Goal: Task Accomplishment & Management: Use online tool/utility

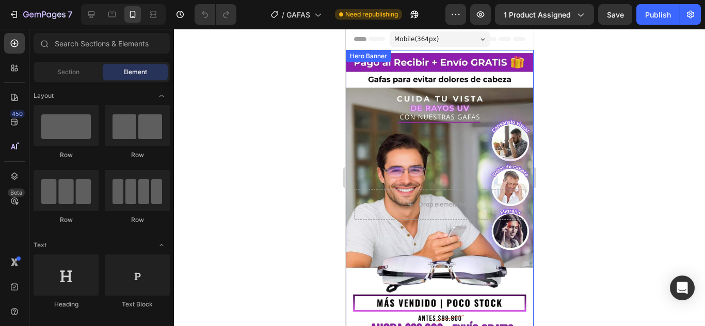
click at [417, 139] on div "Background Image" at bounding box center [439, 204] width 188 height 309
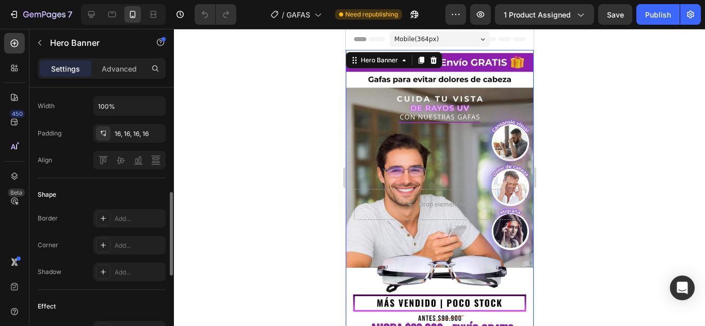
scroll to position [348, 0]
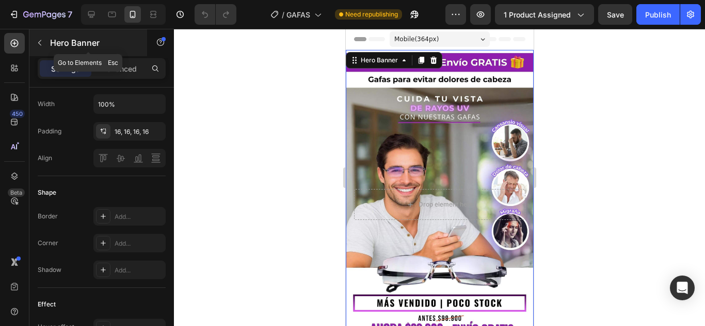
click at [41, 43] on icon "button" at bounding box center [40, 43] width 8 height 8
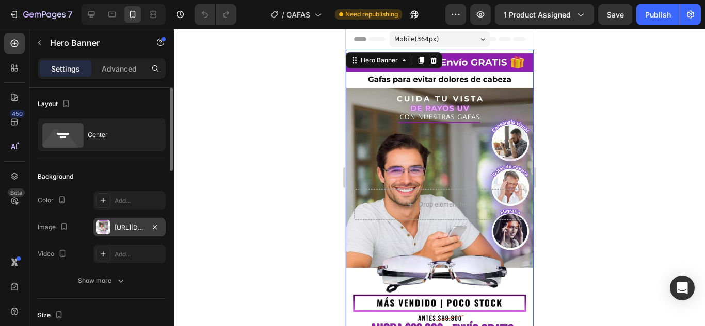
click at [102, 230] on div at bounding box center [103, 227] width 14 height 14
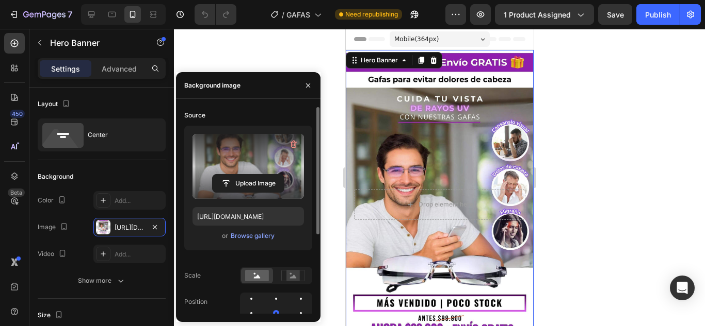
click at [249, 171] on label at bounding box center [247, 166] width 111 height 65
click at [249, 175] on input "file" at bounding box center [248, 184] width 71 height 18
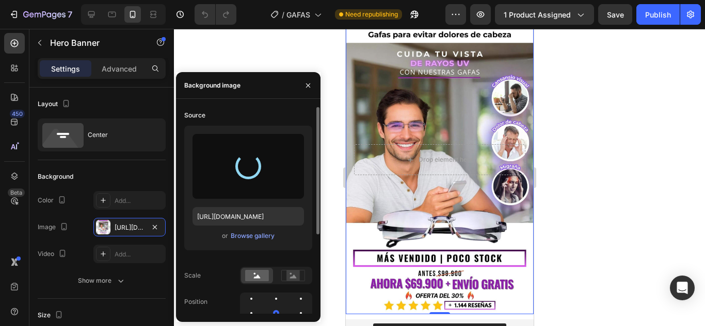
scroll to position [45, 0]
type input "[URL][DOMAIN_NAME]"
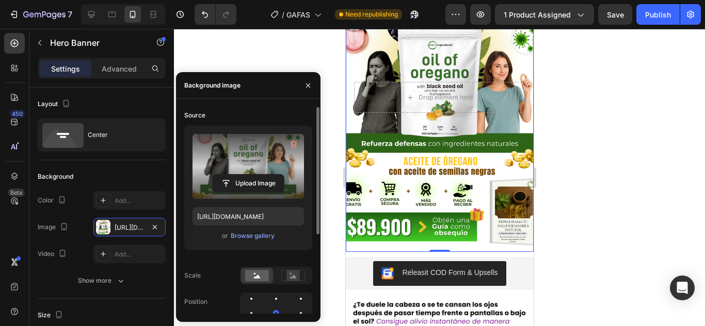
scroll to position [108, 0]
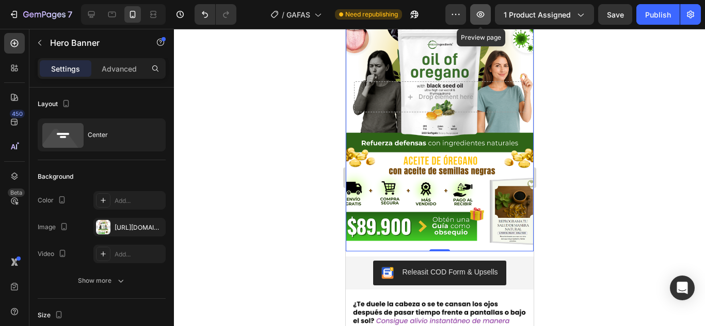
click at [486, 9] on button "button" at bounding box center [480, 14] width 21 height 21
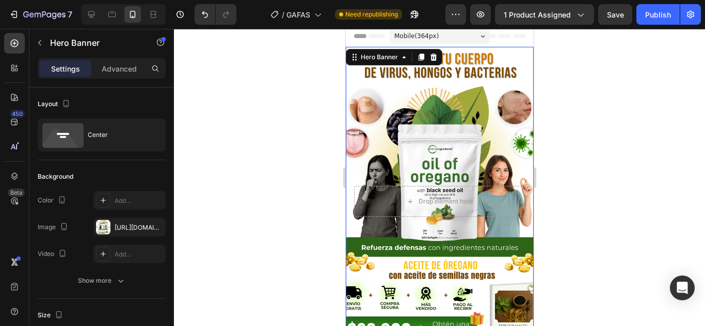
scroll to position [0, 0]
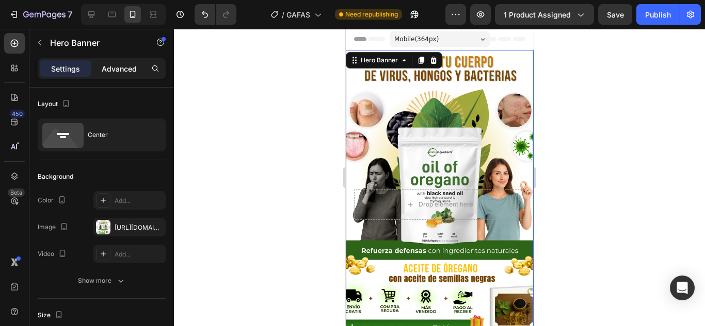
click at [117, 72] on p "Advanced" at bounding box center [119, 68] width 35 height 11
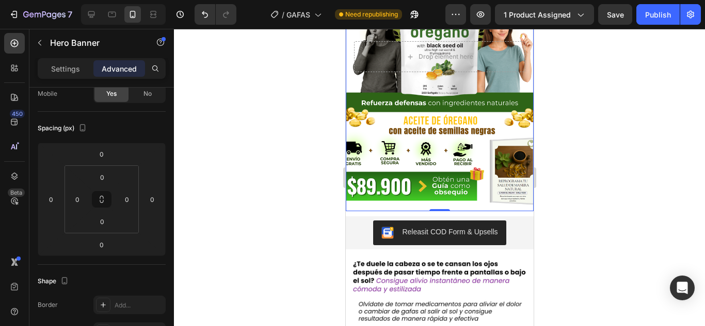
scroll to position [150, 0]
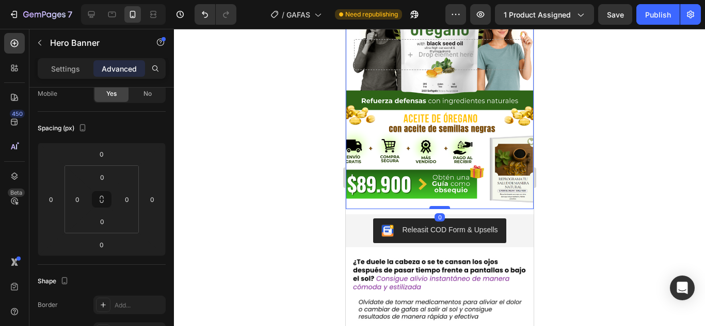
click at [433, 206] on div at bounding box center [439, 207] width 21 height 3
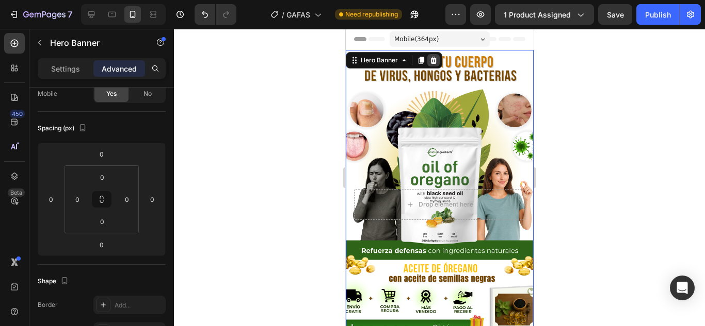
click at [436, 61] on icon at bounding box center [433, 60] width 8 height 8
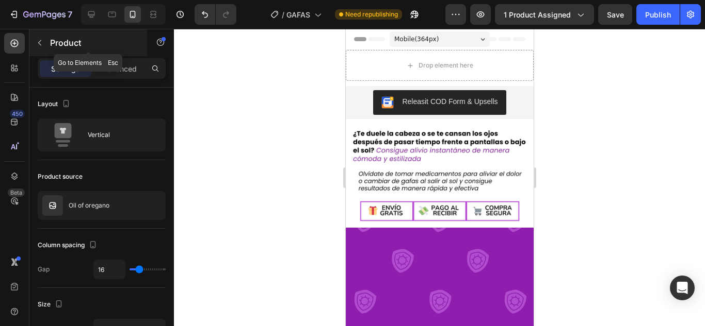
click at [38, 43] on icon "button" at bounding box center [40, 43] width 8 height 8
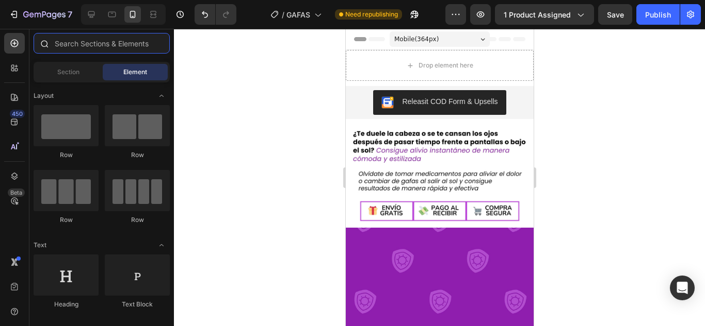
click at [69, 46] on input "text" at bounding box center [102, 43] width 136 height 21
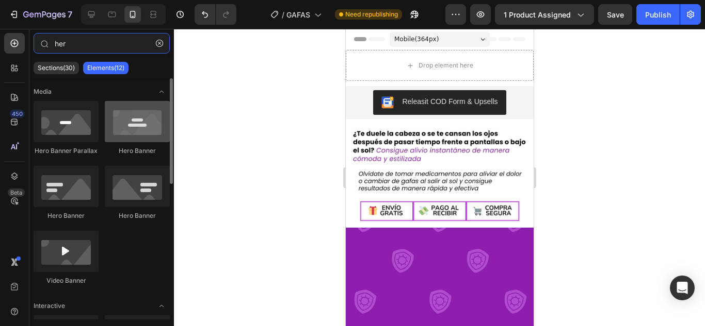
type input "her"
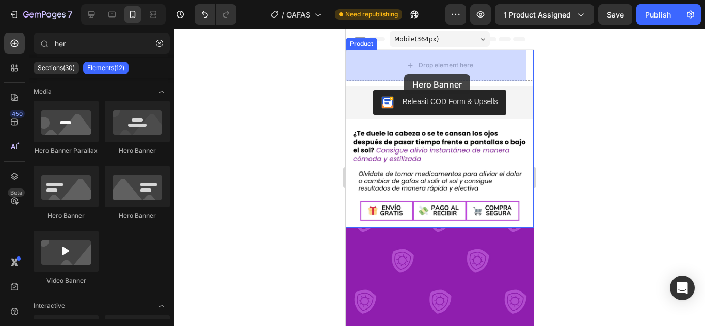
drag, startPoint x: 484, startPoint y: 144, endPoint x: 403, endPoint y: 74, distance: 106.4
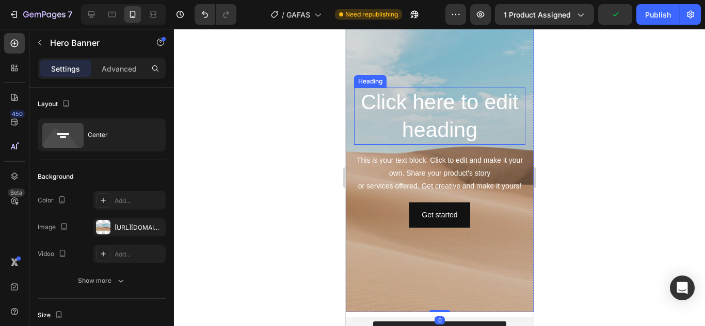
scroll to position [47, 0]
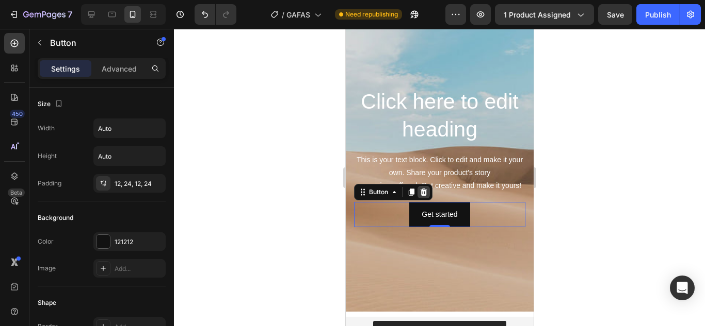
click at [425, 195] on icon at bounding box center [423, 191] width 7 height 7
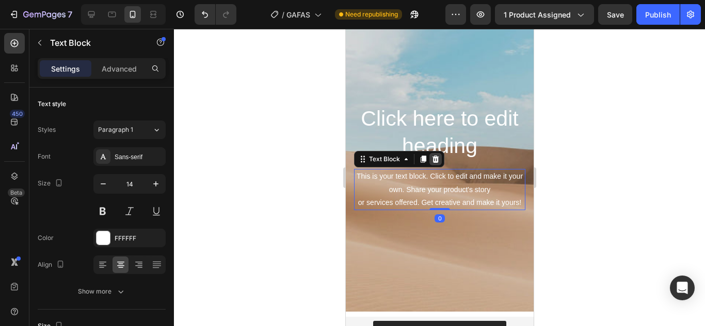
click at [435, 157] on icon at bounding box center [435, 159] width 7 height 7
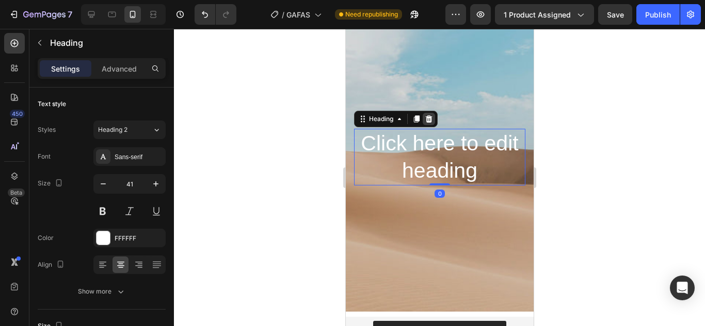
click at [424, 116] on icon at bounding box center [428, 119] width 8 height 8
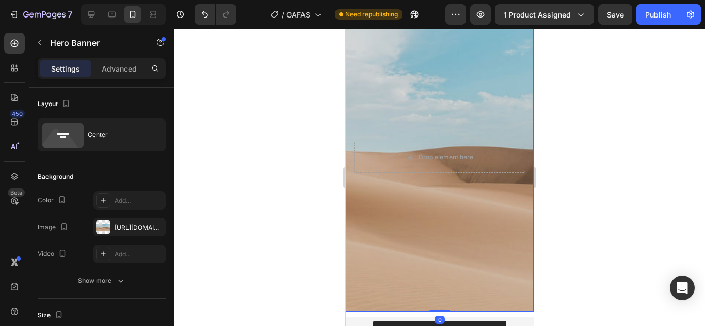
scroll to position [0, 0]
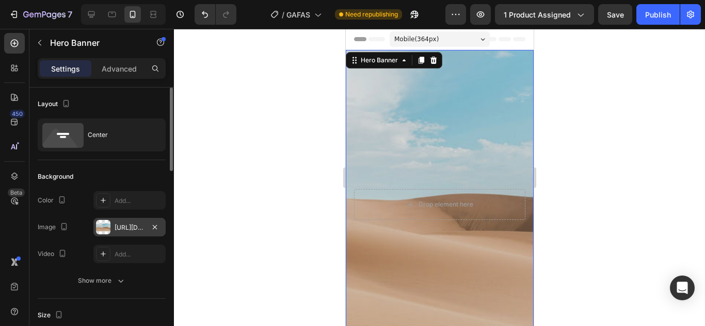
click at [120, 222] on div "[URL][DOMAIN_NAME]" at bounding box center [129, 227] width 72 height 19
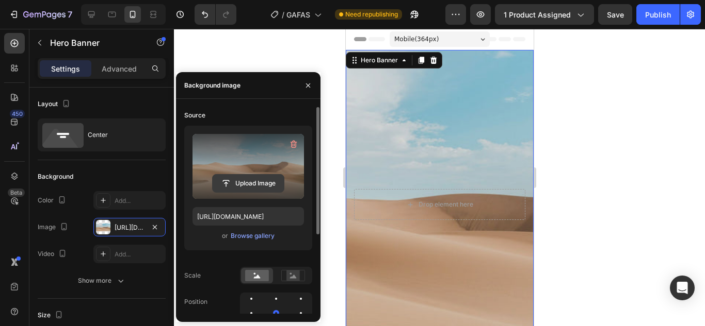
click at [260, 183] on input "file" at bounding box center [248, 184] width 71 height 18
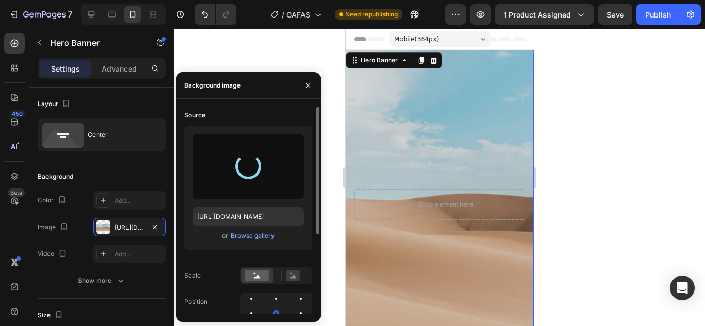
type input "[URL][DOMAIN_NAME]"
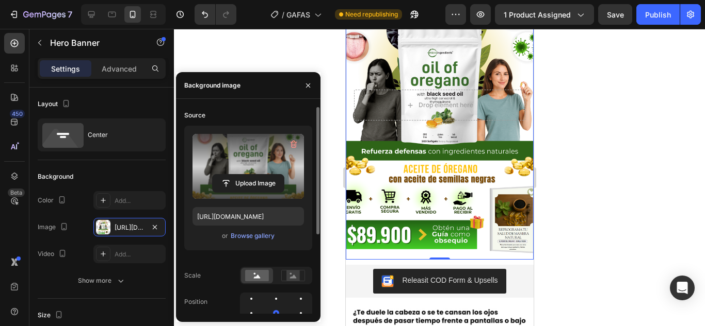
scroll to position [100, 0]
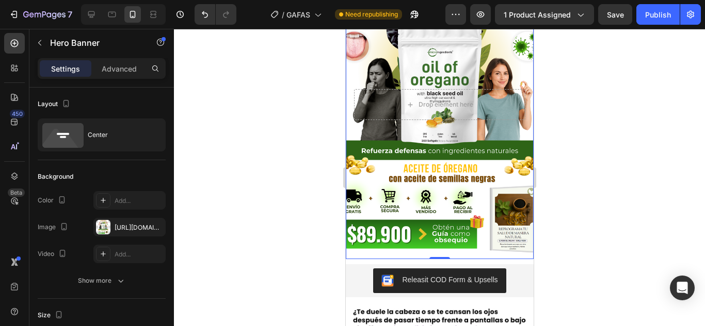
click at [612, 190] on div at bounding box center [439, 178] width 531 height 298
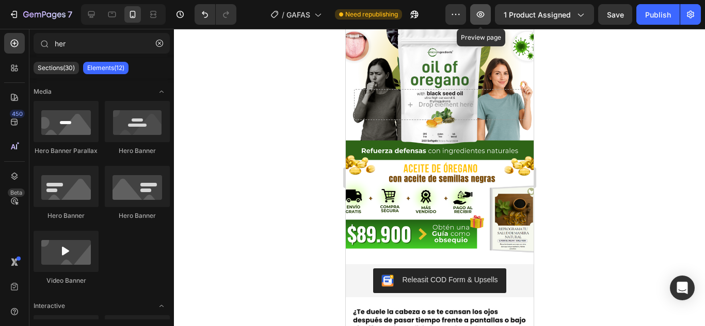
click at [475, 12] on button "button" at bounding box center [480, 14] width 21 height 21
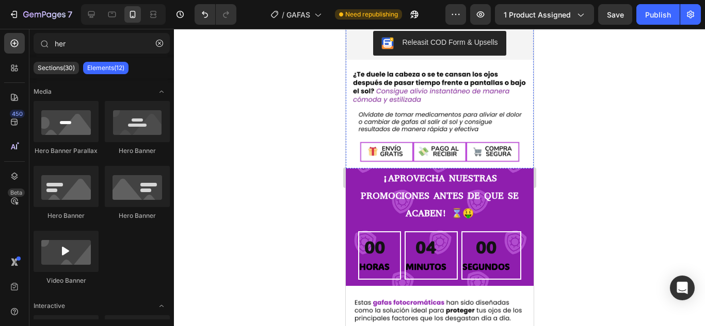
scroll to position [340, 0]
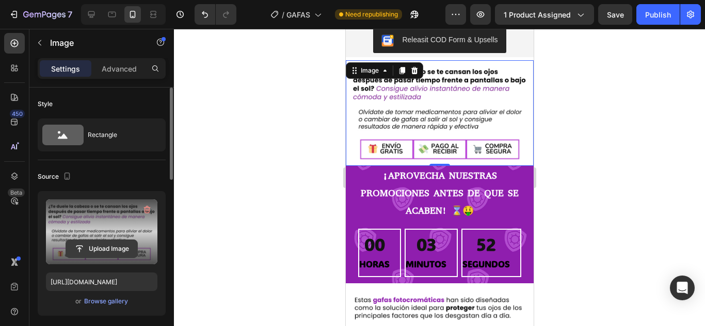
click at [118, 250] on input "file" at bounding box center [101, 249] width 71 height 18
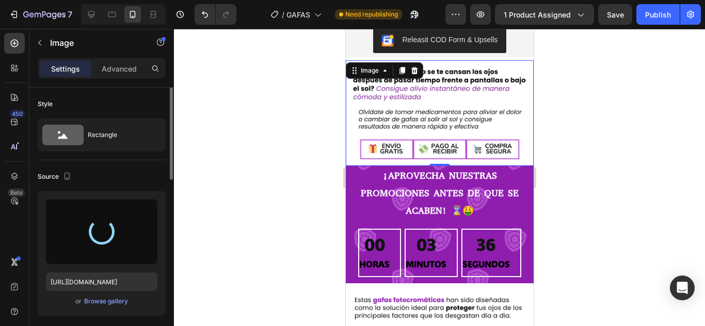
type input "[URL][DOMAIN_NAME]"
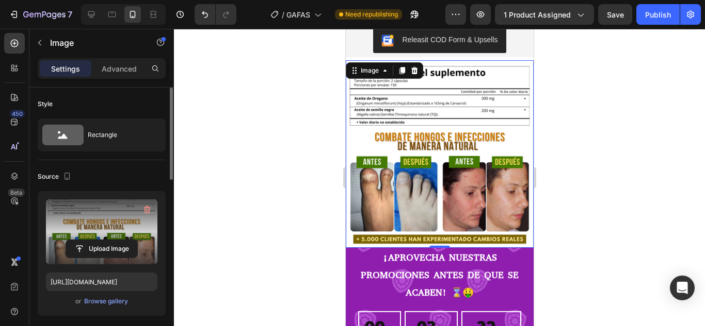
click at [593, 136] on div at bounding box center [439, 178] width 531 height 298
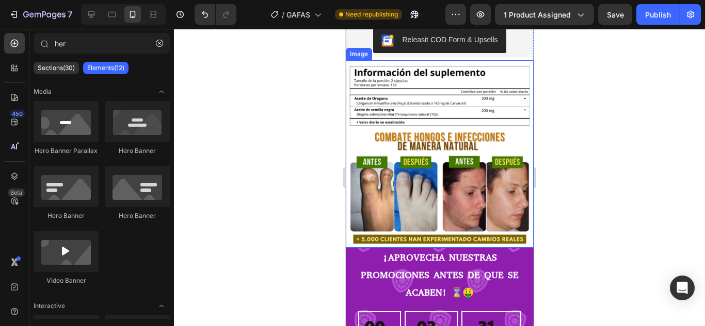
scroll to position [413, 0]
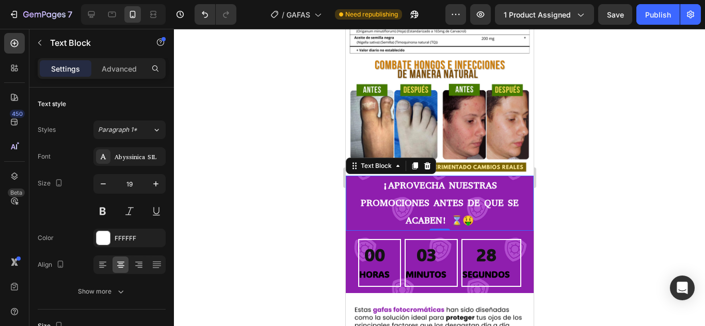
click at [633, 136] on div at bounding box center [439, 178] width 531 height 298
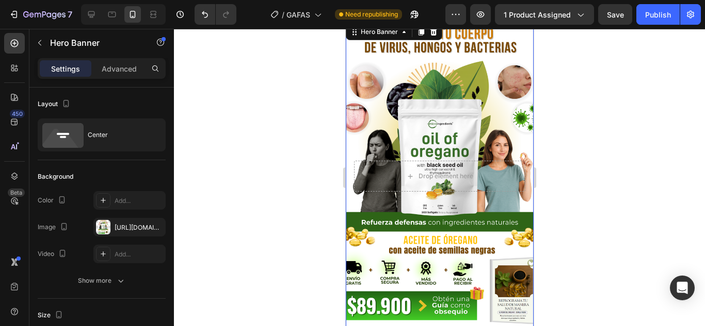
scroll to position [0, 0]
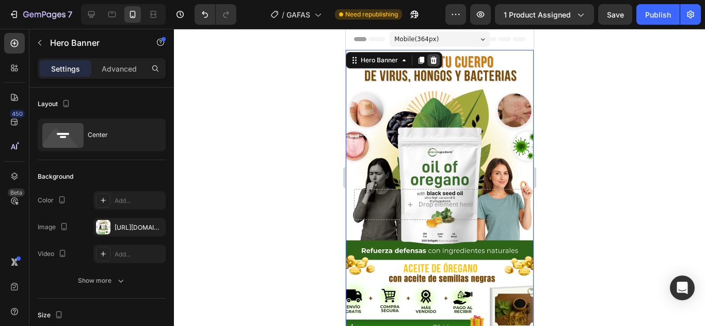
click at [436, 59] on icon at bounding box center [433, 60] width 8 height 8
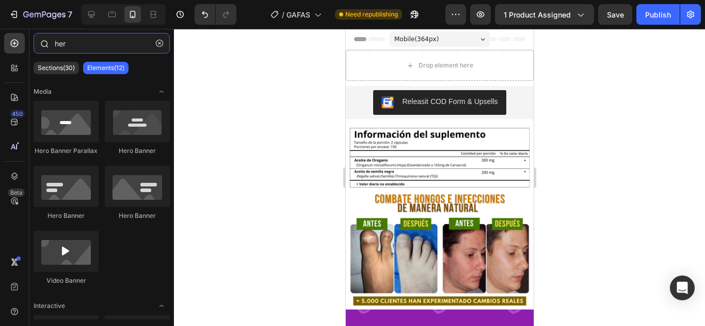
click at [75, 52] on input "her" at bounding box center [102, 43] width 136 height 21
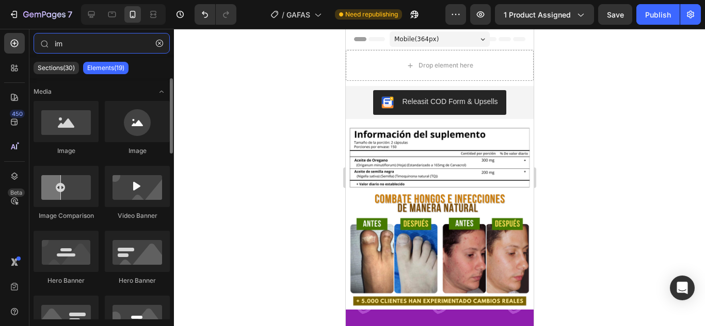
type input "im"
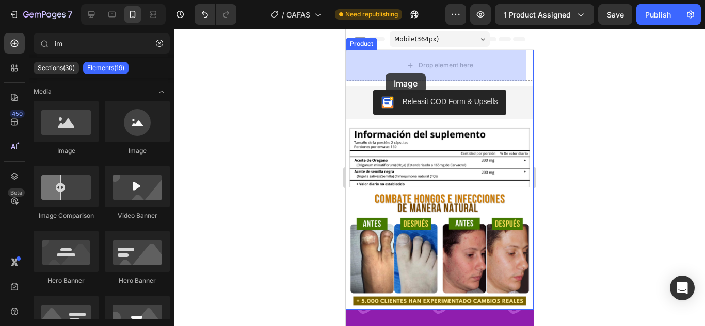
drag, startPoint x: 402, startPoint y: 172, endPoint x: 385, endPoint y: 73, distance: 100.0
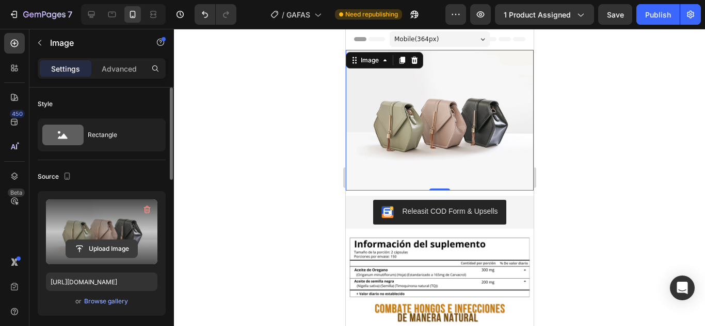
click at [115, 248] on input "file" at bounding box center [101, 249] width 71 height 18
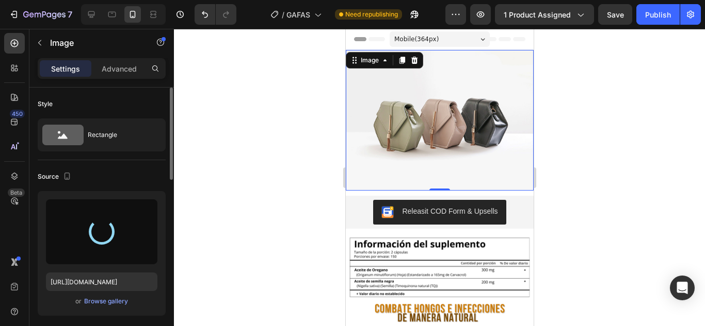
type input "[URL][DOMAIN_NAME]"
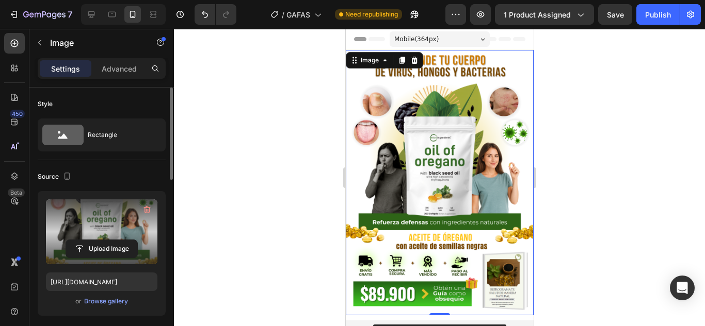
click at [647, 151] on div at bounding box center [439, 178] width 531 height 298
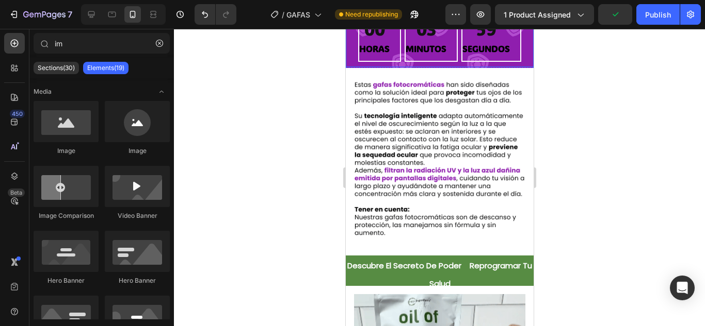
scroll to position [577, 0]
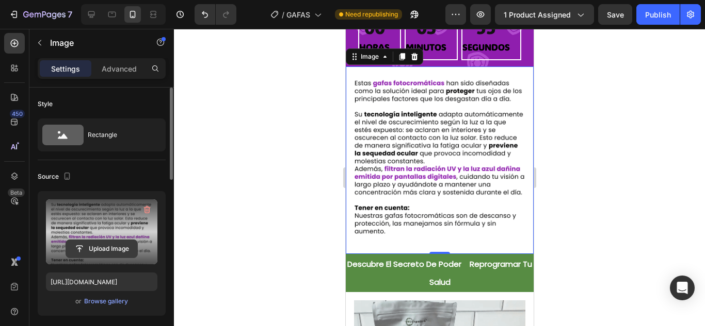
click at [111, 248] on input "file" at bounding box center [101, 249] width 71 height 18
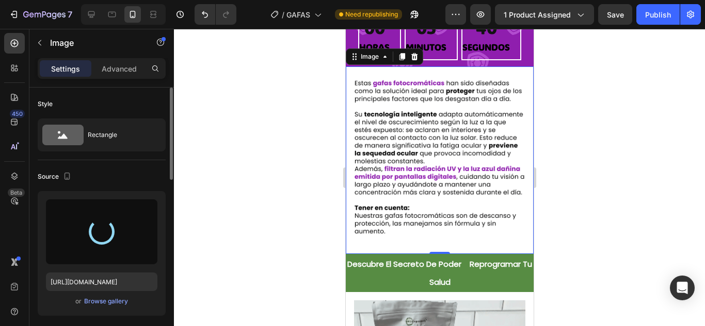
type input "[URL][DOMAIN_NAME]"
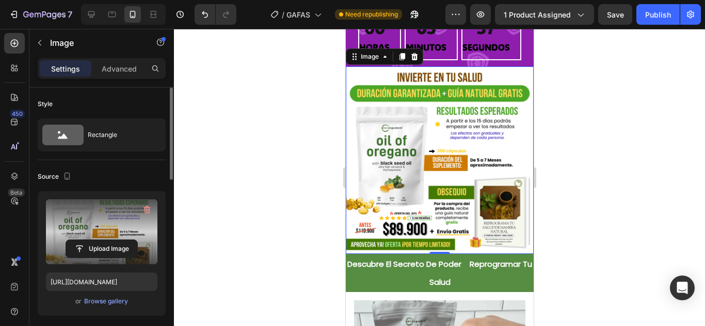
click at [624, 182] on div at bounding box center [439, 178] width 531 height 298
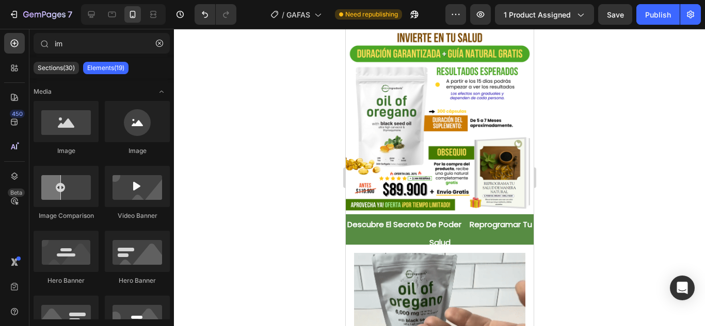
scroll to position [618, 0]
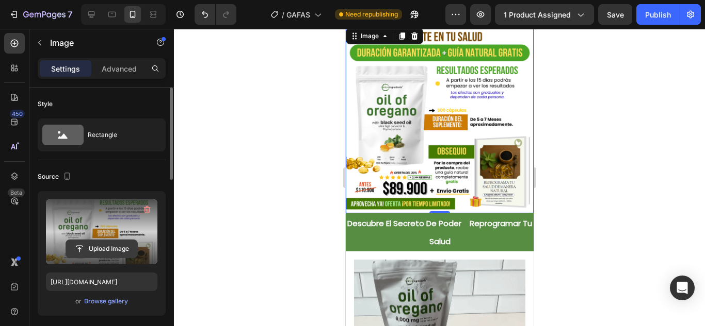
click at [120, 248] on input "file" at bounding box center [101, 249] width 71 height 18
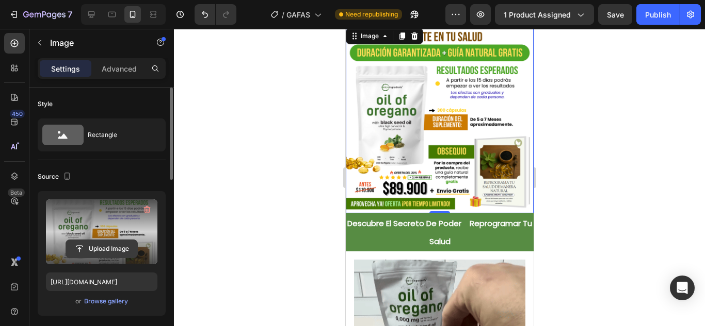
click at [124, 243] on input "file" at bounding box center [101, 249] width 71 height 18
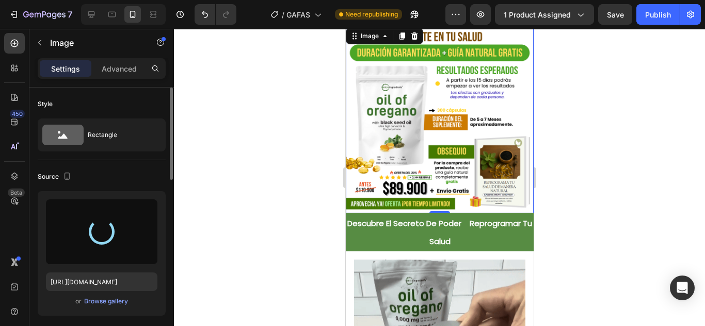
type input "[URL][DOMAIN_NAME]"
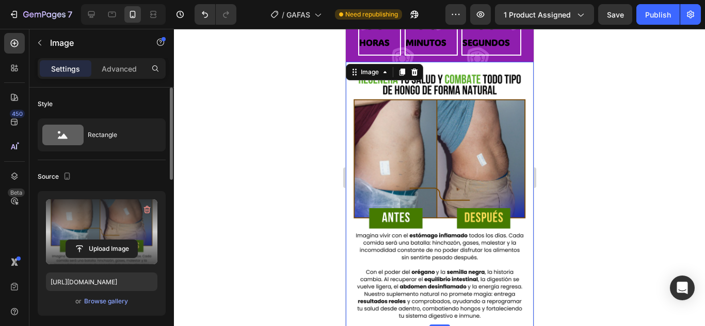
scroll to position [581, 0]
click at [597, 178] on div at bounding box center [439, 178] width 531 height 298
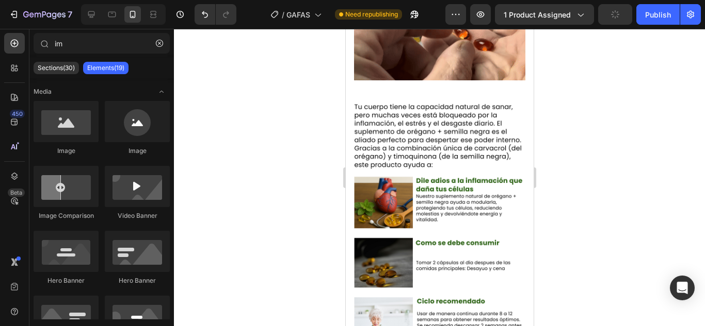
scroll to position [993, 0]
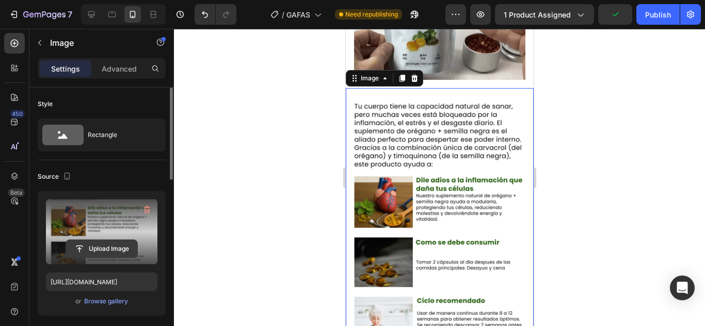
click at [101, 246] on input "file" at bounding box center [101, 249] width 71 height 18
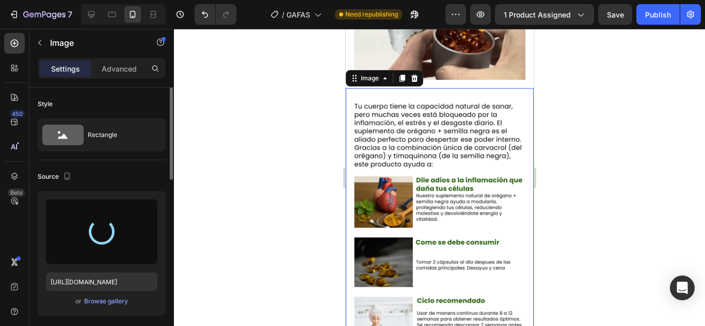
type input "[URL][DOMAIN_NAME]"
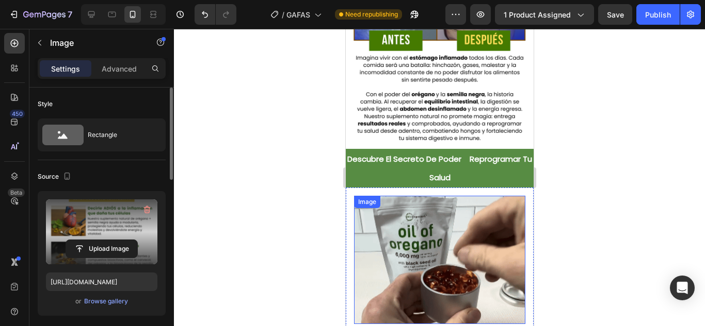
scroll to position [740, 0]
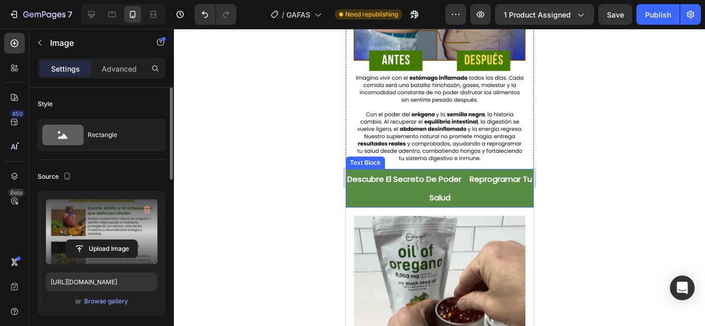
click at [492, 181] on p "Descubre El Secreto De Poder Reprogramar Tu Salud" at bounding box center [439, 188] width 186 height 36
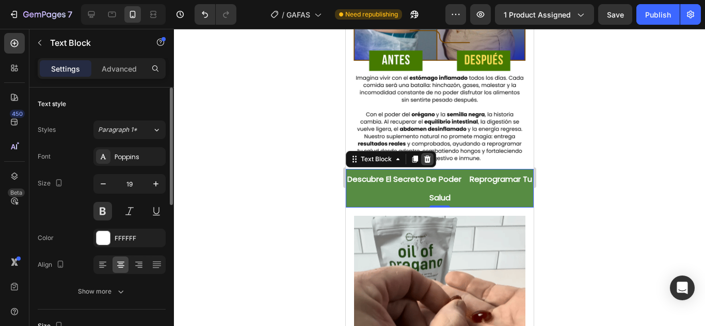
click at [425, 156] on icon at bounding box center [426, 159] width 7 height 7
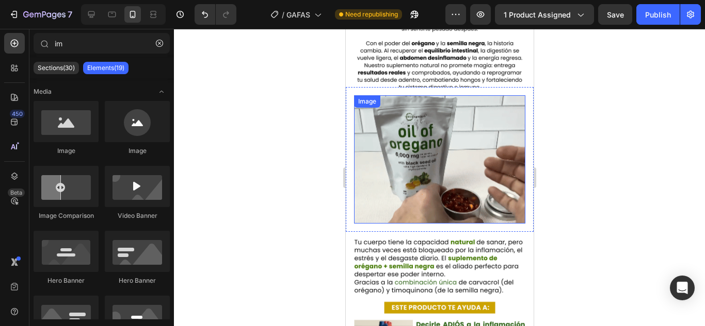
scroll to position [811, 0]
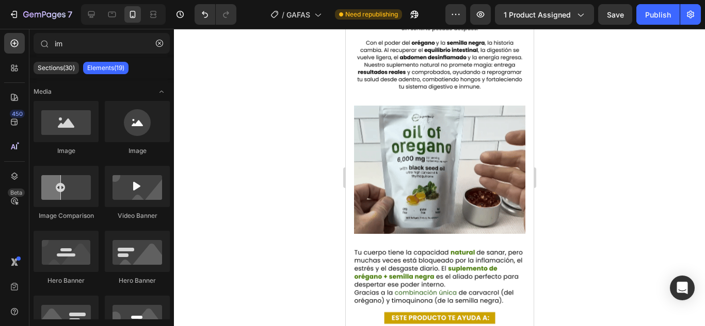
click at [617, 170] on div at bounding box center [439, 178] width 531 height 298
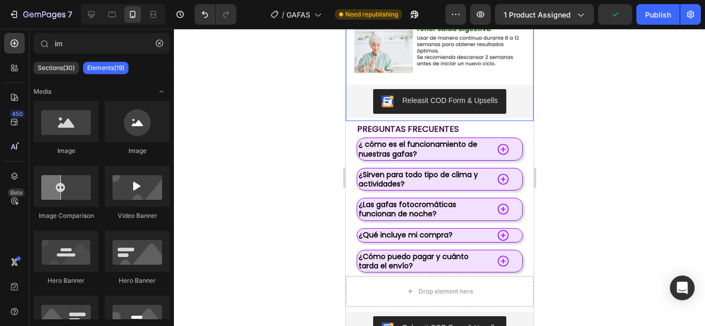
scroll to position [1227, 0]
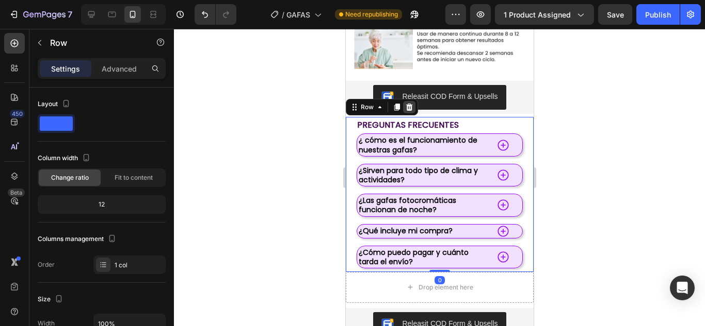
click at [407, 101] on div at bounding box center [408, 107] width 12 height 12
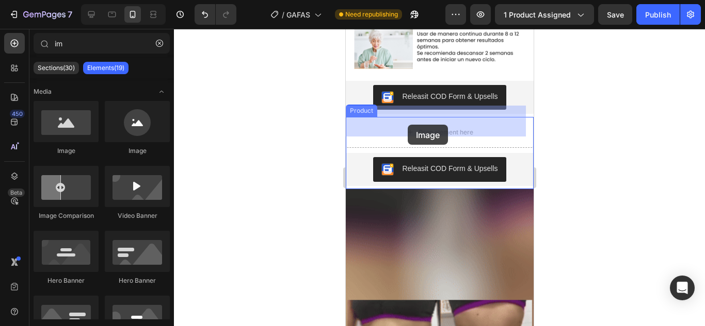
drag, startPoint x: 430, startPoint y: 156, endPoint x: 407, endPoint y: 124, distance: 39.5
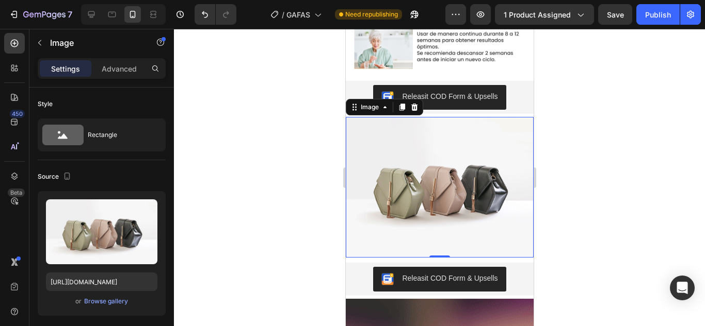
scroll to position [1189, 0]
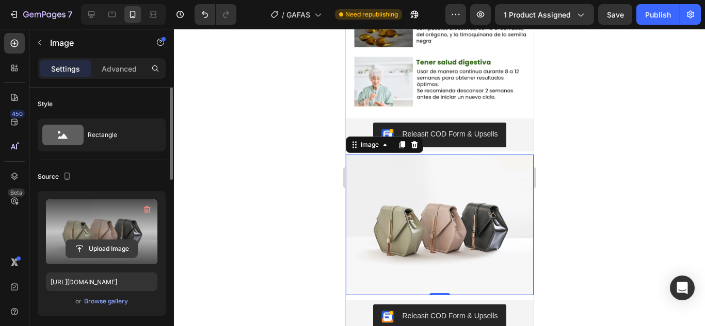
click at [97, 249] on input "file" at bounding box center [101, 249] width 71 height 18
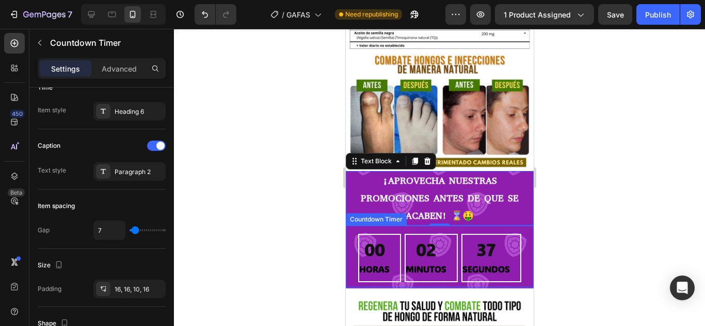
scroll to position [0, 0]
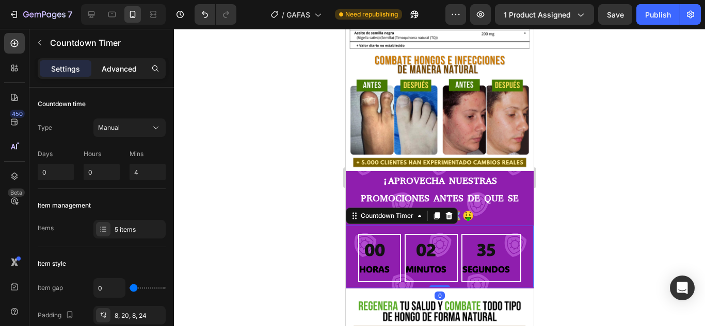
click at [119, 67] on p "Advanced" at bounding box center [119, 68] width 35 height 11
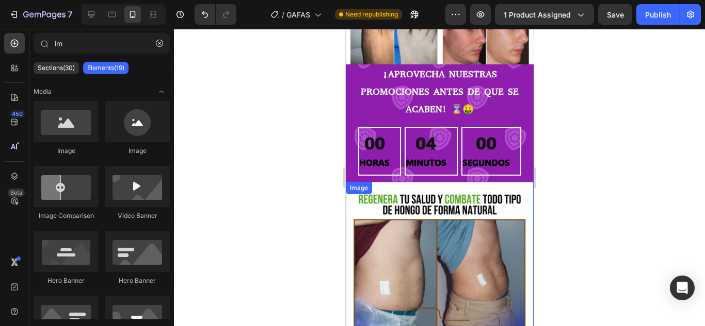
scroll to position [461, 0]
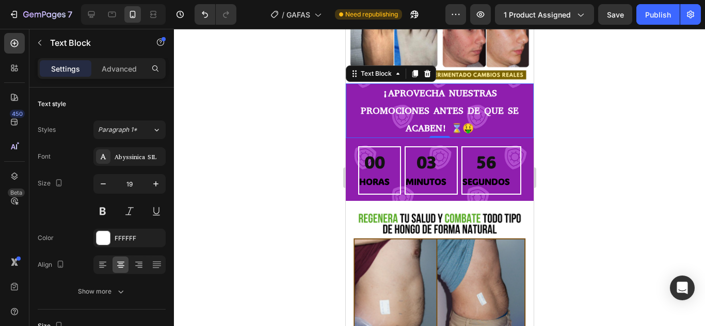
click at [502, 111] on p "¡APROVECHA NUESTRAS PROMOCIONES ANTES DE QUE SE ACABEN! ⌛🤑" at bounding box center [439, 111] width 186 height 53
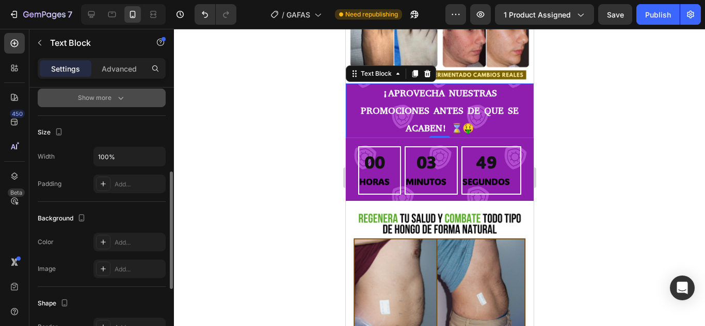
scroll to position [193, 0]
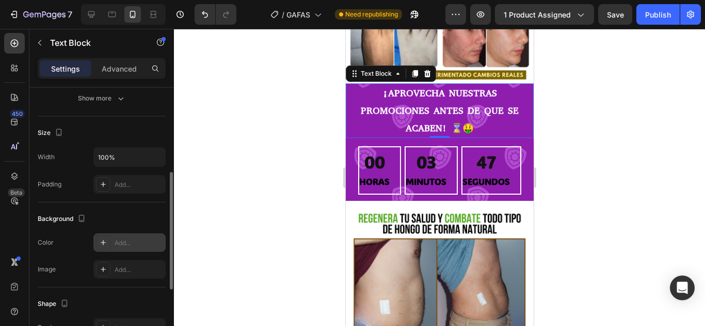
click at [124, 240] on div "Add..." at bounding box center [139, 243] width 48 height 9
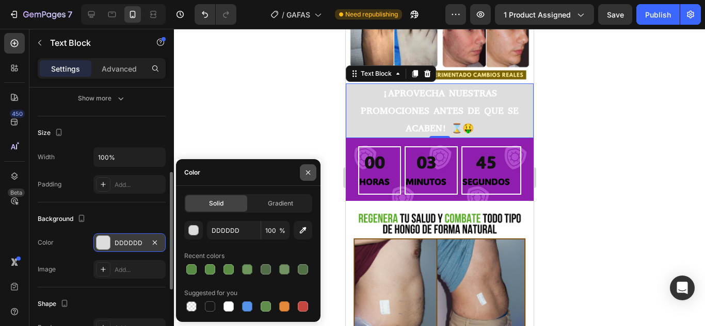
click at [309, 175] on icon "button" at bounding box center [308, 173] width 8 height 8
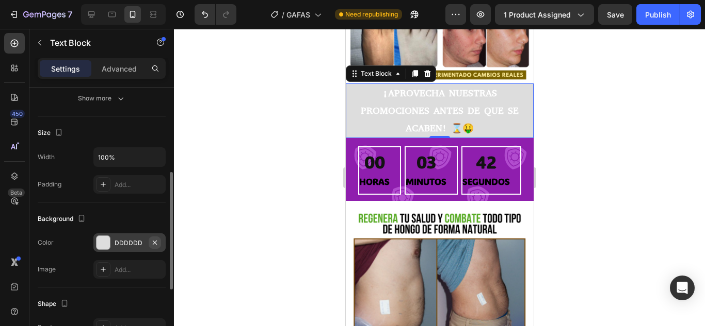
click at [153, 239] on icon "button" at bounding box center [155, 243] width 8 height 8
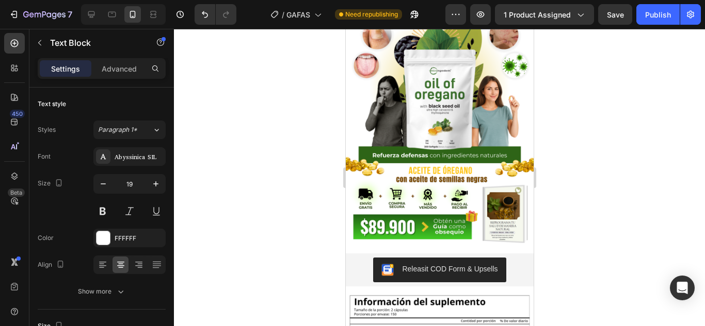
scroll to position [0, 0]
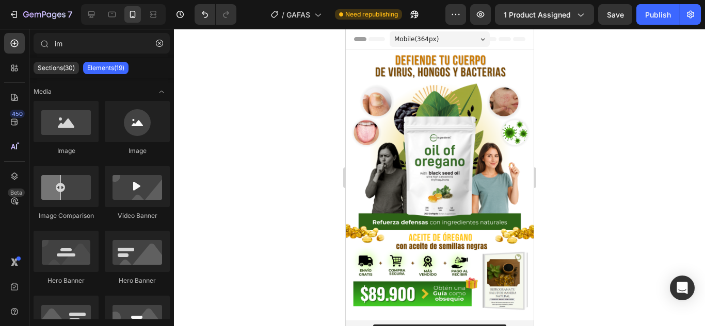
click at [512, 46] on div "Header" at bounding box center [438, 39] width 171 height 21
click at [516, 42] on div "Header" at bounding box center [438, 39] width 171 height 21
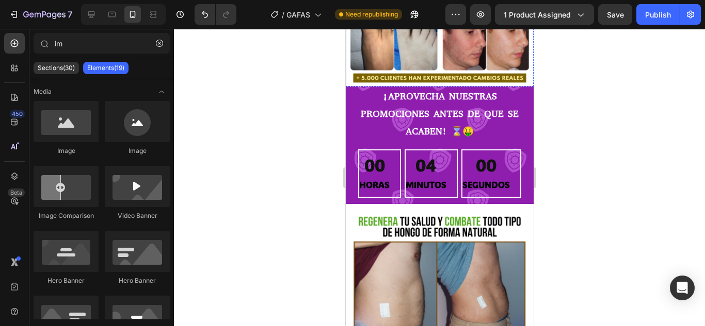
scroll to position [473, 0]
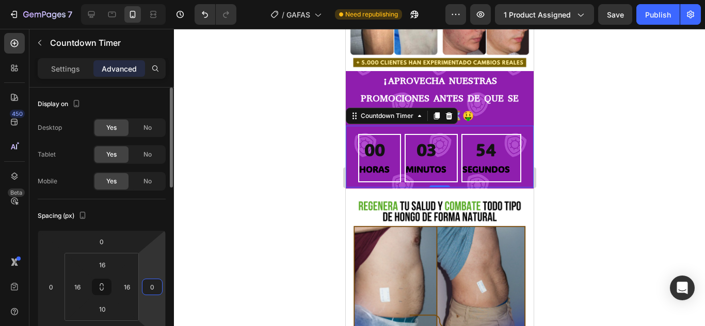
click at [149, 291] on input "0" at bounding box center [151, 287] width 15 height 15
type input "3"
type input "7"
type input "9"
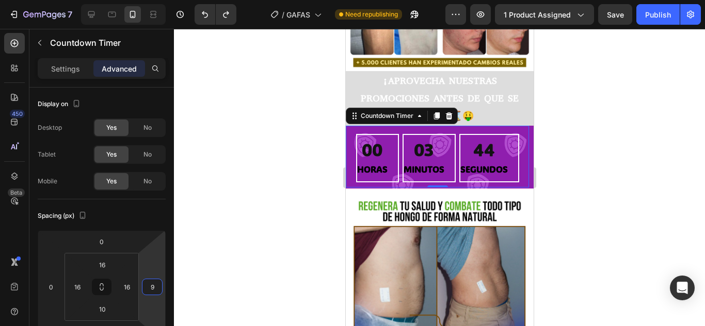
type input "9"
click at [296, 201] on div at bounding box center [439, 178] width 531 height 298
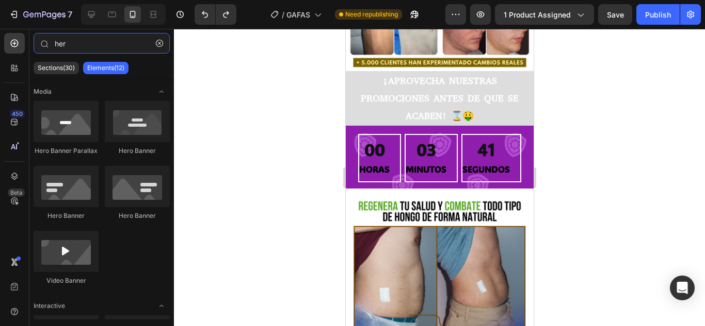
type input "he"
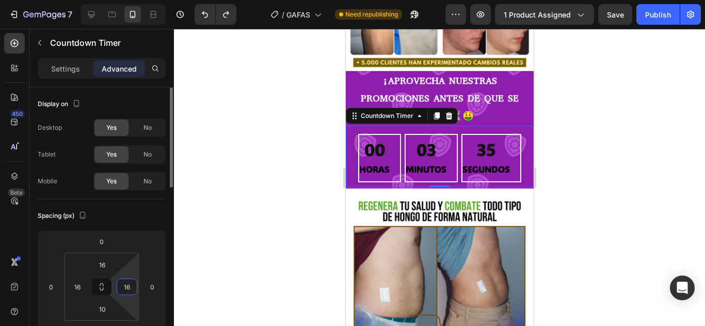
click at [128, 286] on input "16" at bounding box center [126, 287] width 15 height 15
type input "4"
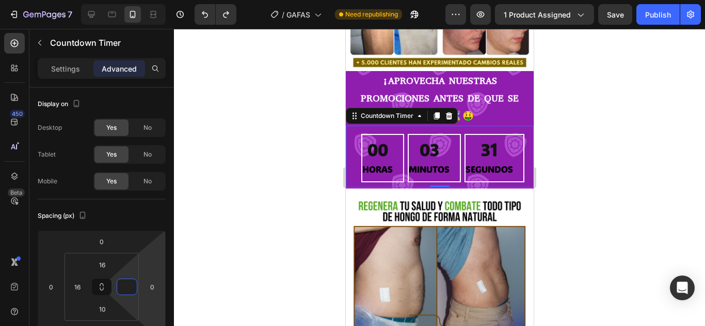
type input "0"
click at [291, 247] on div at bounding box center [439, 178] width 531 height 298
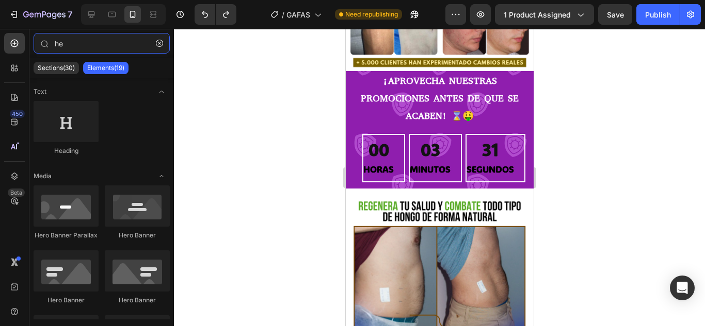
type input "h"
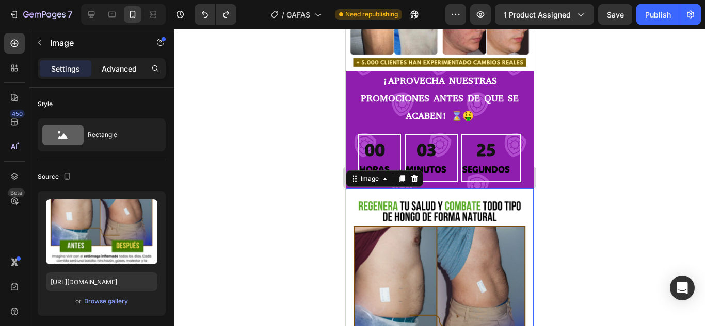
click at [125, 73] on p "Advanced" at bounding box center [119, 68] width 35 height 11
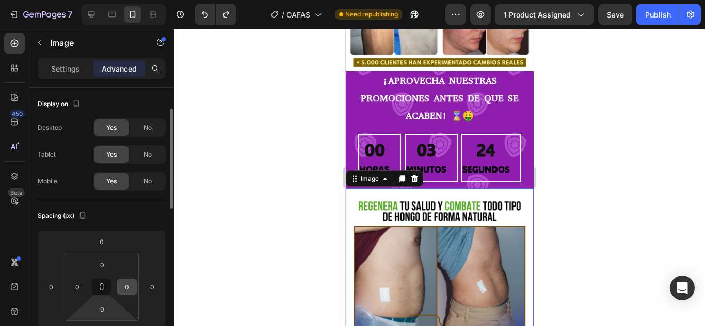
scroll to position [23, 0]
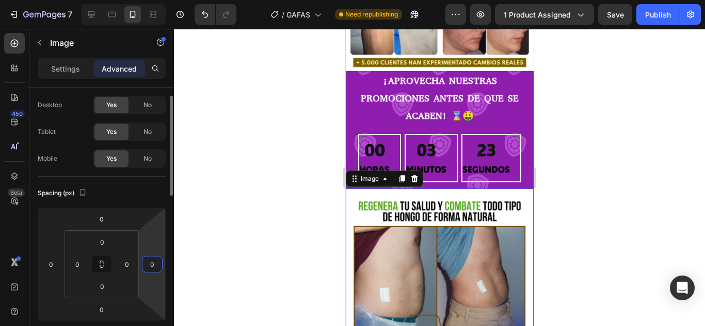
click at [141, 0] on html "7 / GAFAS Need republishing Preview 1 product assigned Save Publish 450 Beta Se…" at bounding box center [352, 0] width 705 height 0
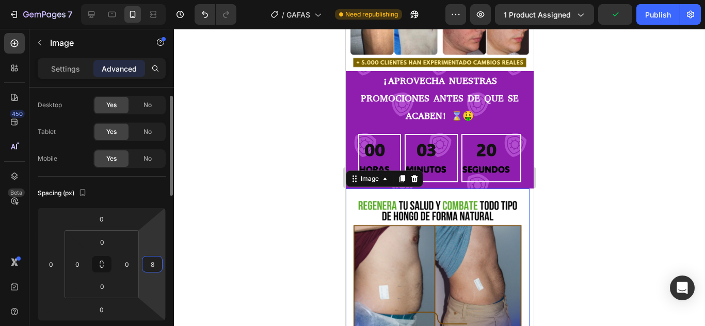
type input "88"
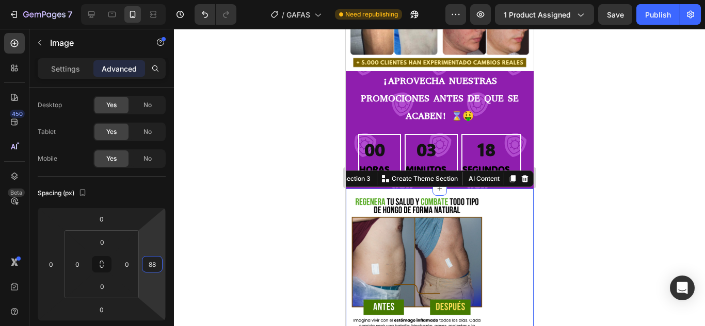
click at [514, 225] on div "Image" at bounding box center [439, 289] width 188 height 201
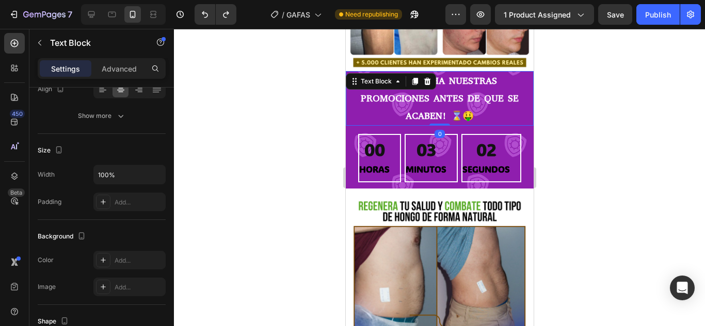
scroll to position [0, 0]
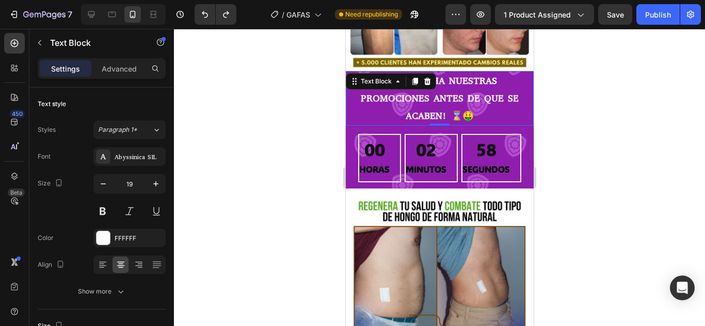
click at [358, 97] on p "¡APROVECHA NUESTRAS PROMOCIONES ANTES DE QUE SE ACABEN! ⌛🤑" at bounding box center [439, 98] width 186 height 53
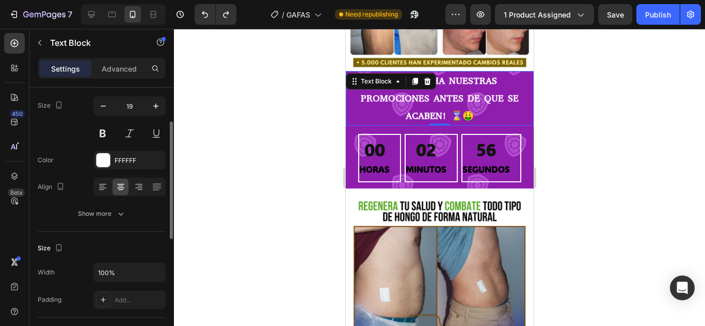
scroll to position [78, 0]
click at [122, 217] on icon "button" at bounding box center [121, 213] width 10 height 10
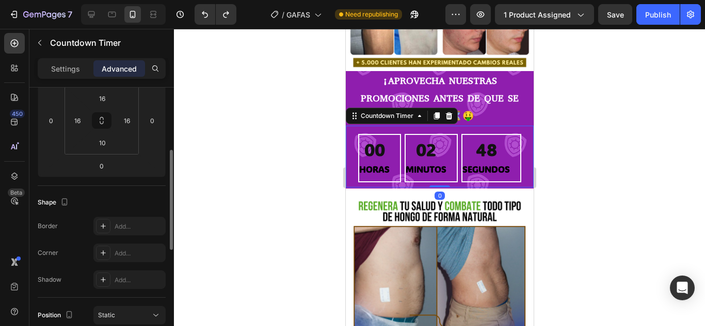
scroll to position [0, 0]
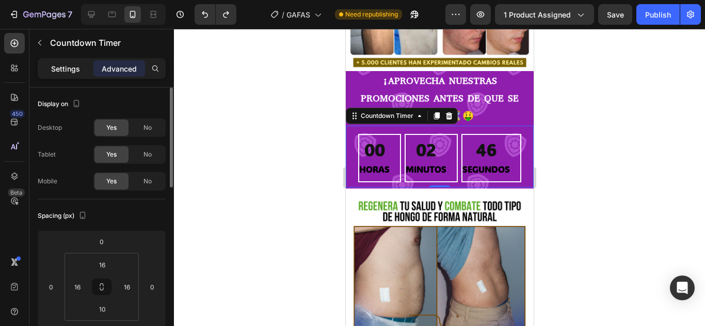
click at [83, 74] on div "Settings" at bounding box center [66, 68] width 52 height 17
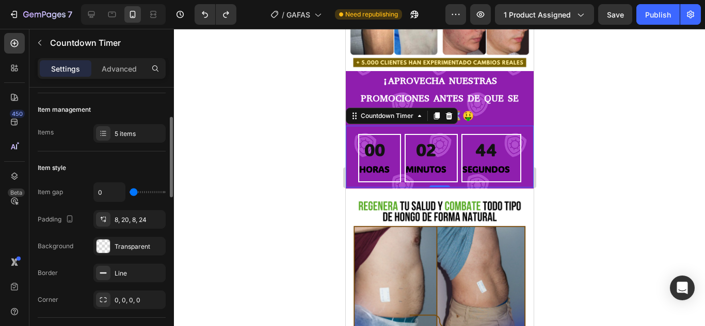
scroll to position [96, 0]
click at [126, 247] on div "Transparent" at bounding box center [130, 246] width 30 height 9
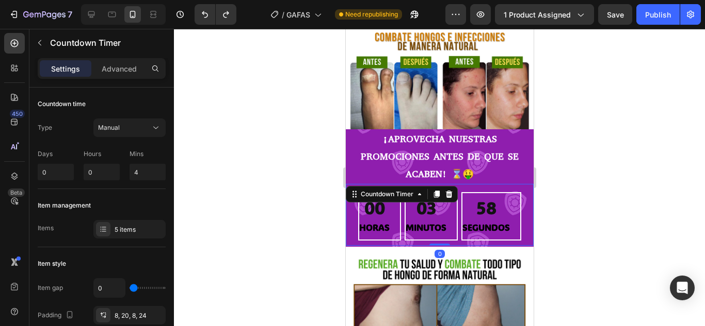
scroll to position [396, 0]
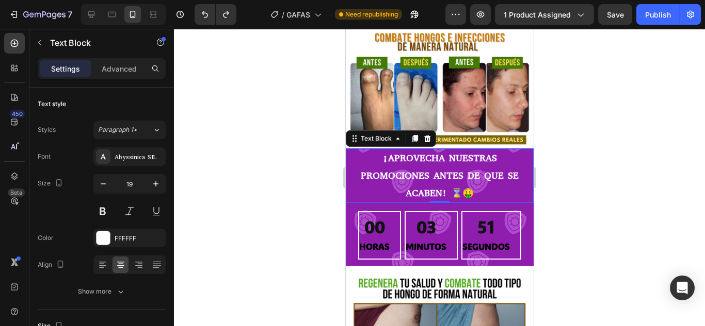
click at [560, 282] on div at bounding box center [439, 178] width 531 height 298
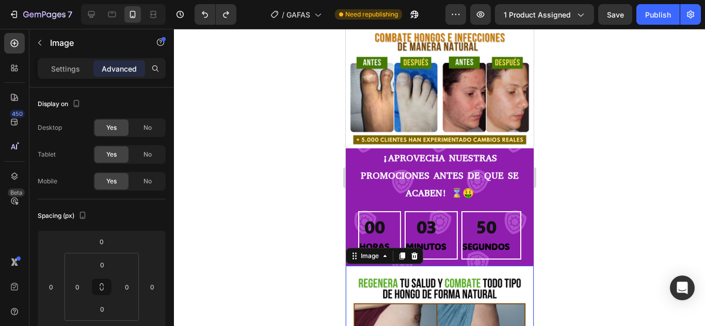
click at [132, 291] on input "0" at bounding box center [126, 287] width 15 height 15
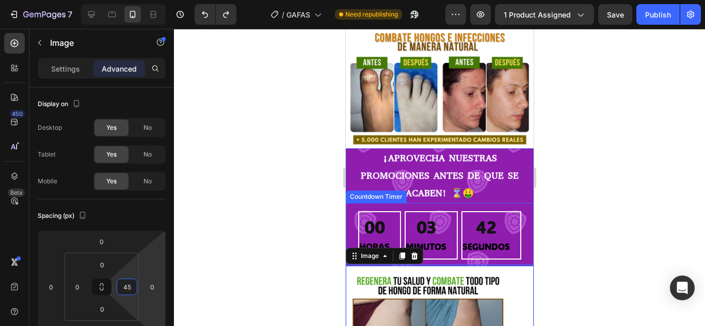
scroll to position [465, 0]
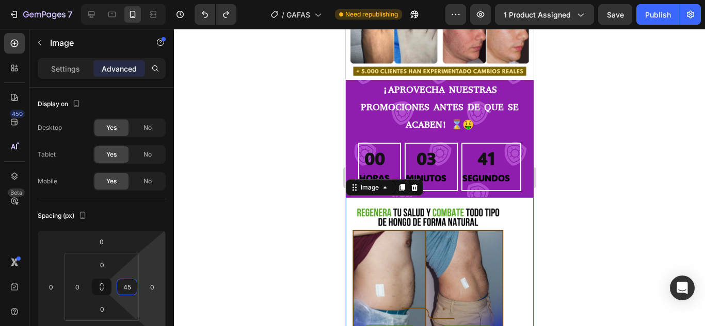
type input "45"
click at [667, 175] on div at bounding box center [439, 178] width 531 height 298
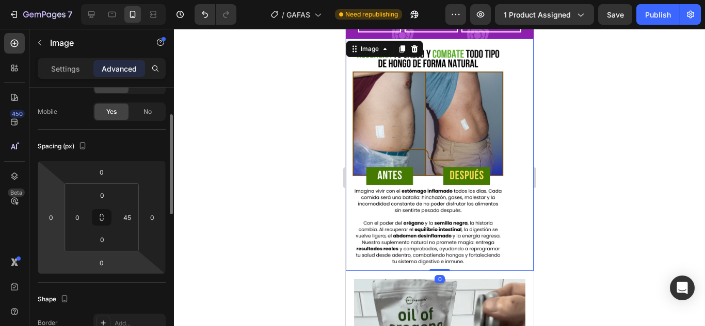
scroll to position [70, 0]
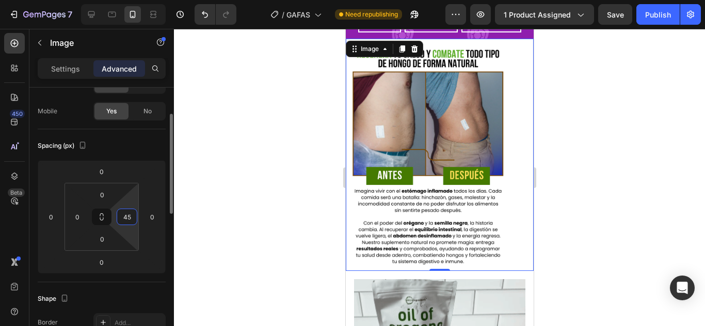
click at [123, 222] on input "45" at bounding box center [126, 216] width 15 height 15
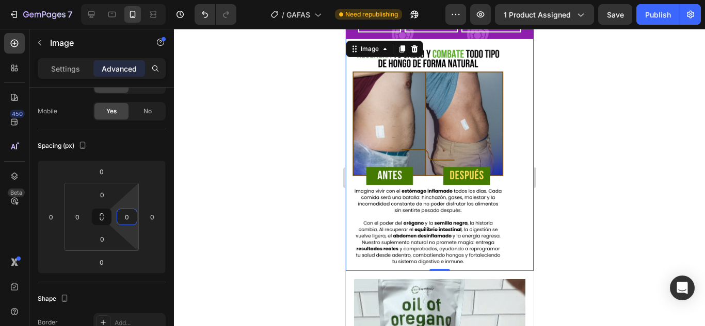
type input "0"
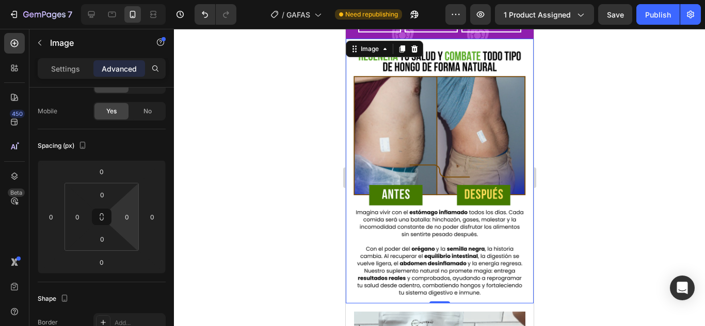
click at [223, 164] on div at bounding box center [439, 178] width 531 height 298
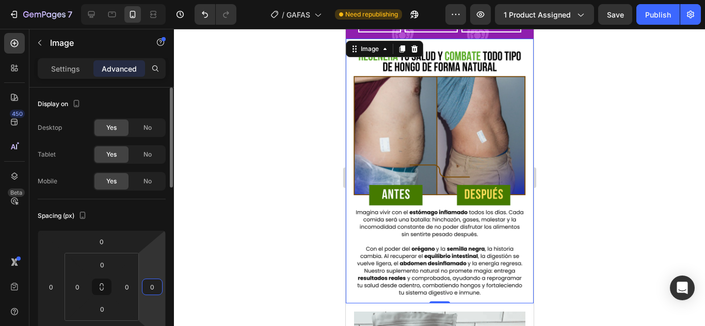
click at [148, 283] on input "0" at bounding box center [151, 287] width 15 height 15
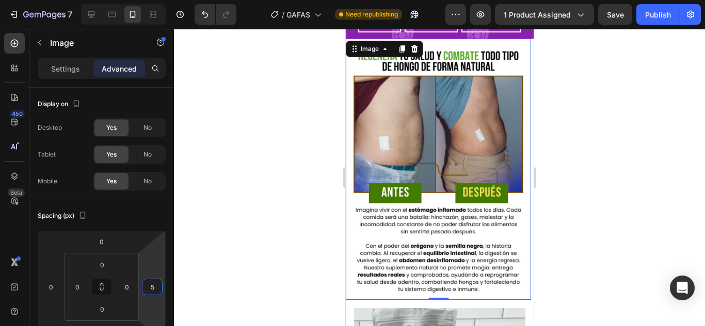
type input "5"
click at [633, 216] on div at bounding box center [439, 178] width 531 height 298
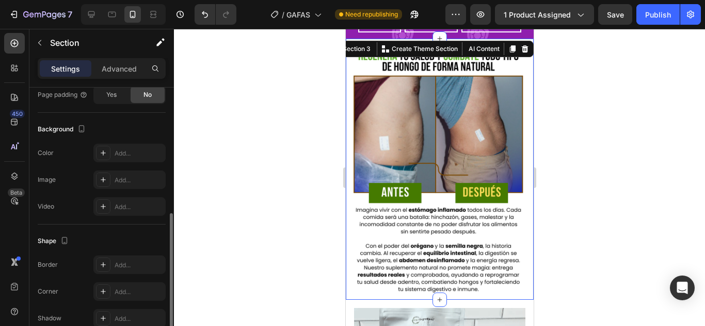
scroll to position [284, 0]
click at [130, 181] on div "Add..." at bounding box center [139, 179] width 48 height 9
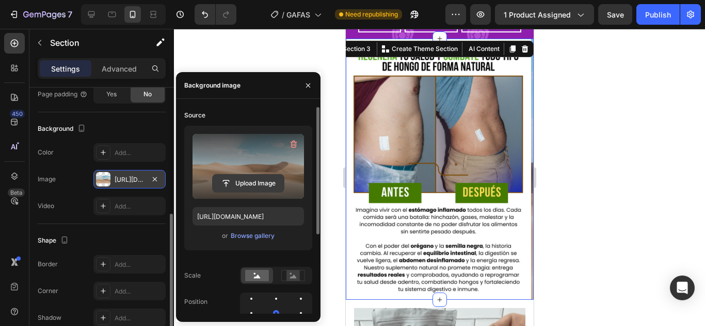
click at [248, 178] on input "file" at bounding box center [248, 184] width 71 height 18
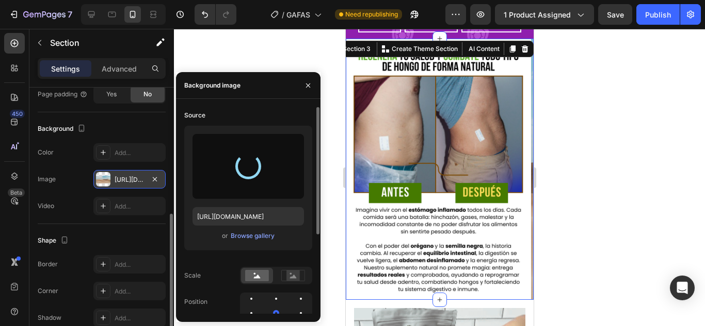
type input "[URL][DOMAIN_NAME]"
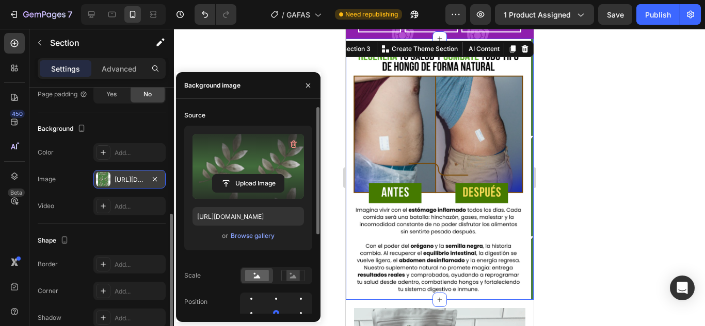
click at [557, 150] on div at bounding box center [439, 178] width 531 height 298
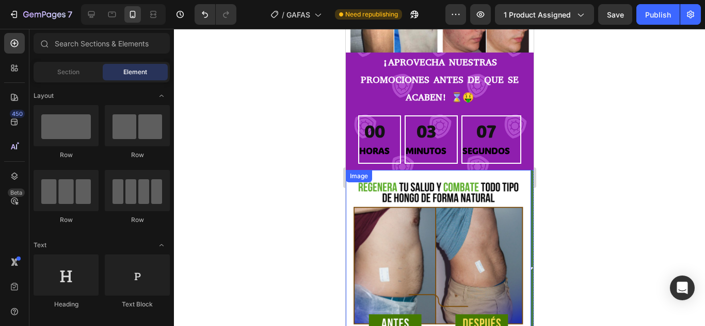
scroll to position [473, 0]
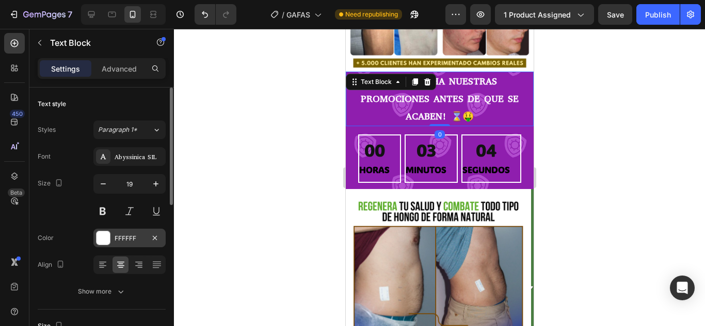
click at [124, 242] on div "FFFFFF" at bounding box center [130, 238] width 30 height 9
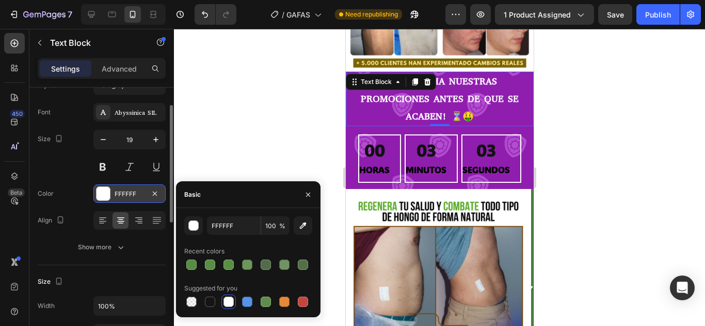
scroll to position [45, 0]
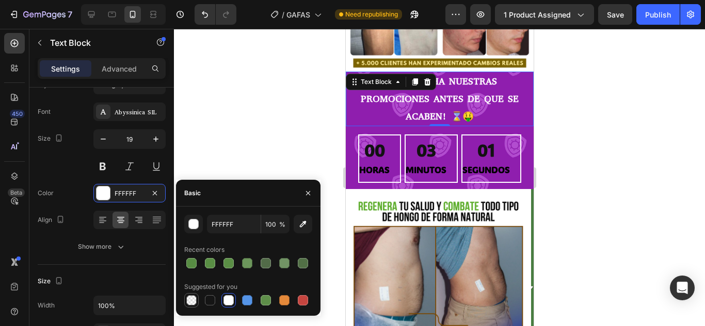
click at [191, 298] on div at bounding box center [191, 301] width 10 height 10
type input "000000"
type input "0"
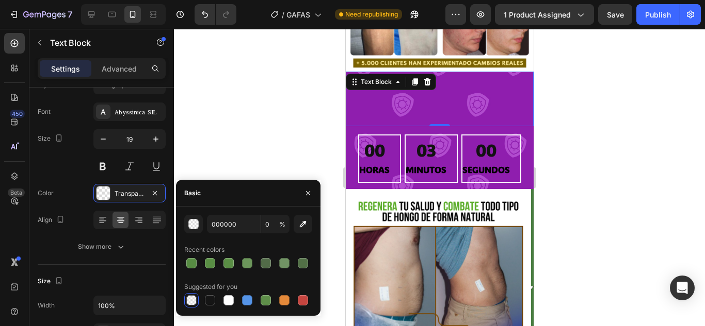
click at [191, 298] on div at bounding box center [191, 301] width 10 height 10
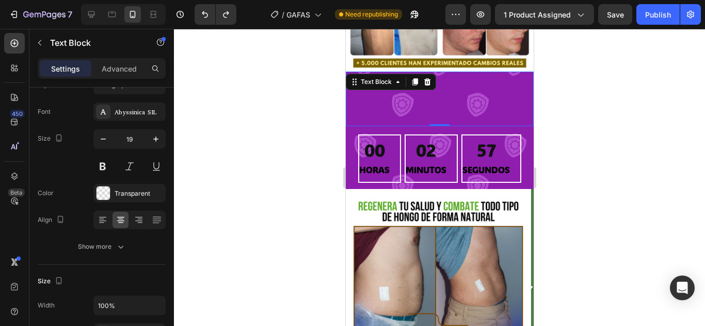
click at [260, 93] on div at bounding box center [439, 178] width 531 height 298
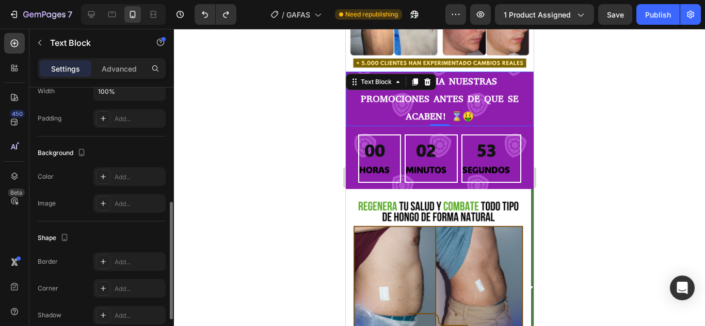
scroll to position [260, 0]
click at [129, 181] on div "Add..." at bounding box center [139, 176] width 48 height 9
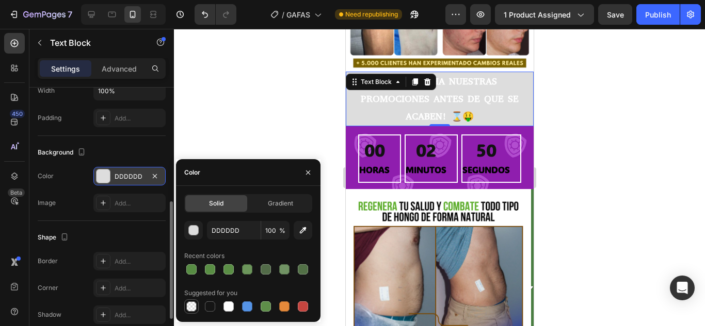
click at [193, 306] on div at bounding box center [191, 307] width 10 height 10
type input "000000"
type input "0"
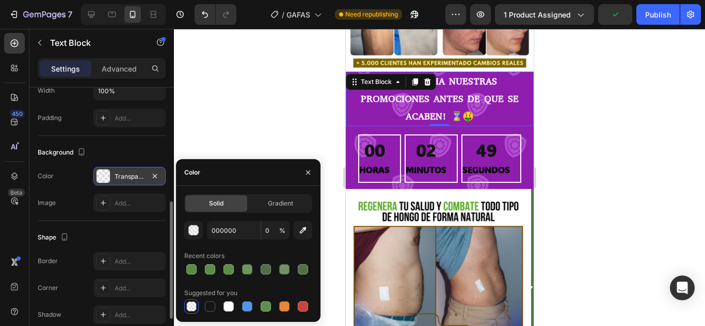
click at [193, 306] on div at bounding box center [191, 307] width 10 height 10
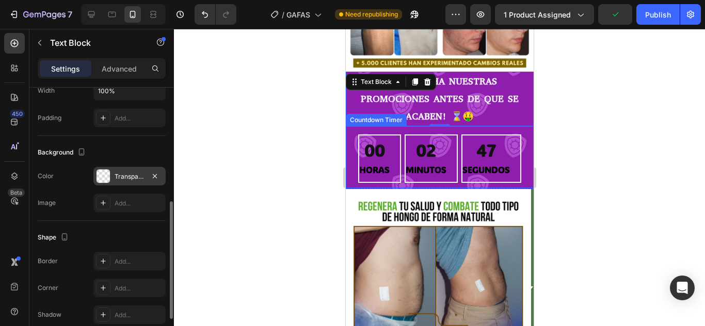
click at [602, 95] on div at bounding box center [439, 178] width 531 height 298
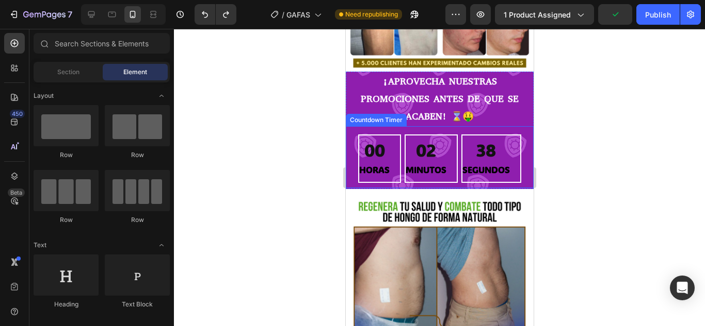
click at [609, 125] on div at bounding box center [439, 178] width 531 height 298
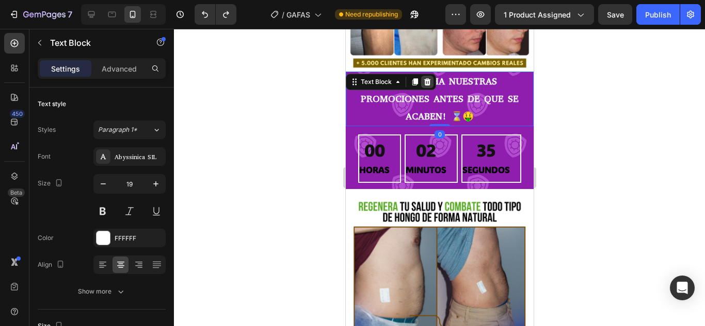
click at [425, 78] on icon at bounding box center [426, 81] width 7 height 7
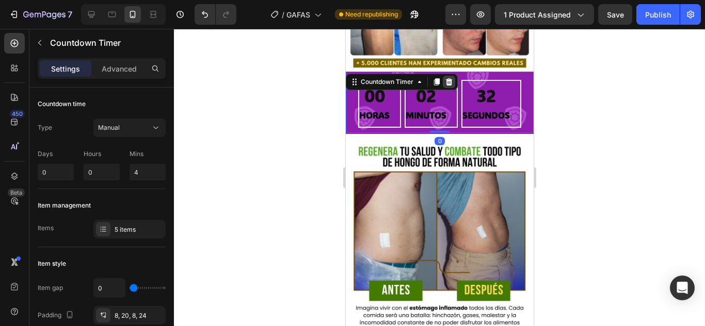
click at [452, 76] on div at bounding box center [448, 82] width 12 height 12
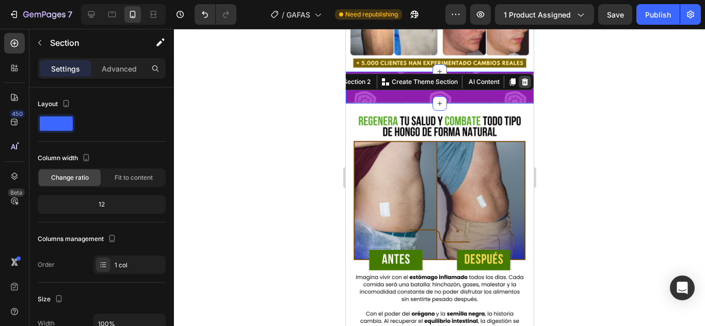
click at [521, 78] on icon at bounding box center [524, 81] width 7 height 7
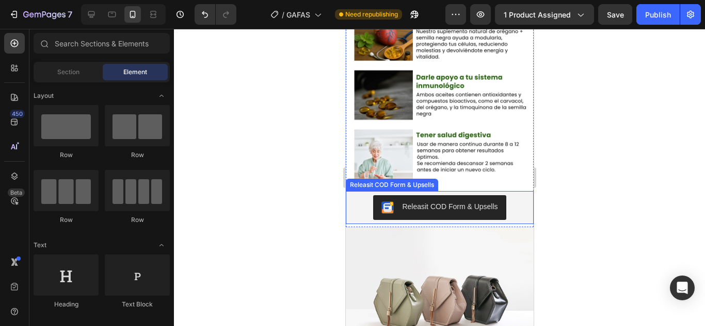
scroll to position [999, 0]
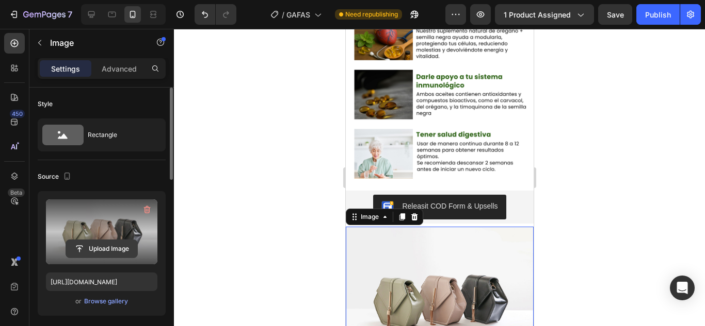
click at [105, 248] on input "file" at bounding box center [101, 249] width 71 height 18
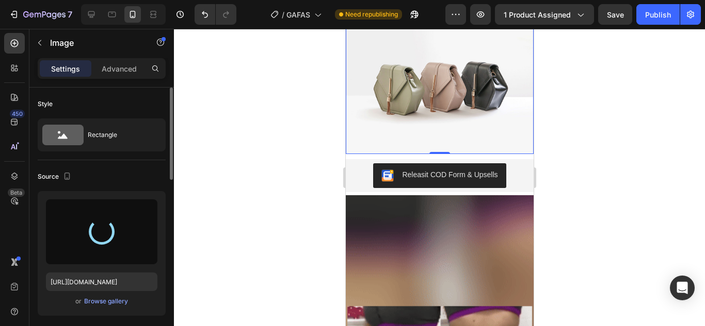
type input "[URL][DOMAIN_NAME]"
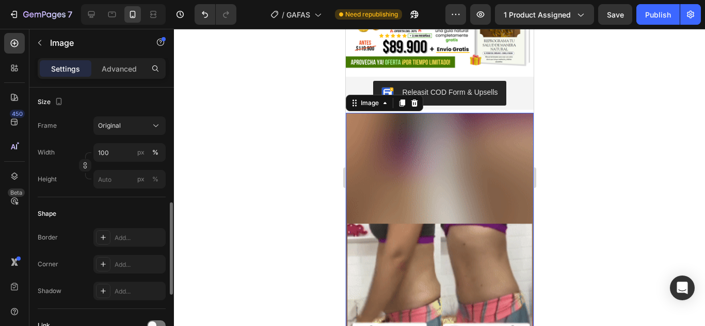
scroll to position [220, 0]
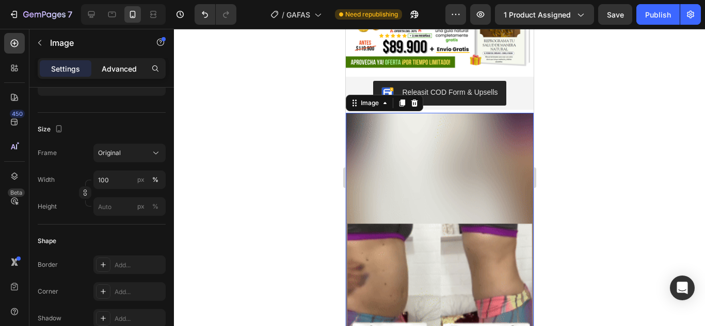
click at [113, 68] on p "Advanced" at bounding box center [119, 68] width 35 height 11
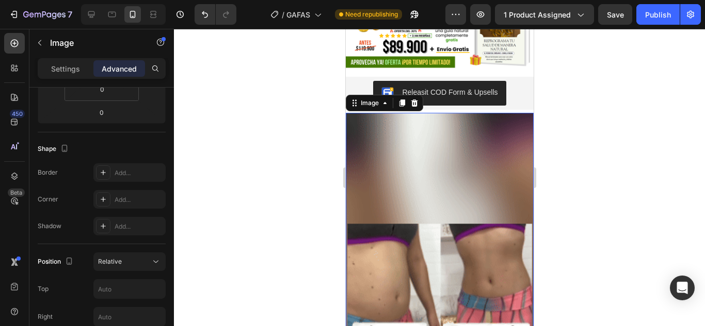
click at [566, 151] on div at bounding box center [439, 178] width 531 height 298
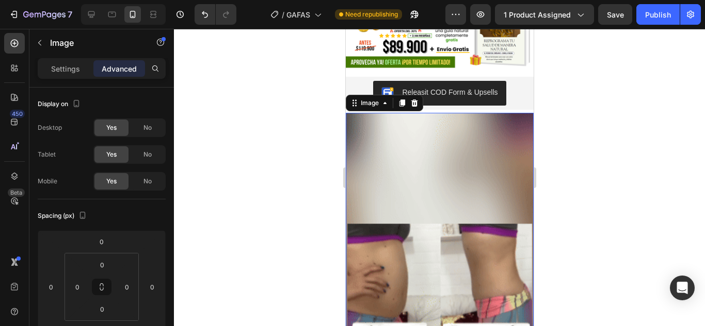
click at [494, 167] on img at bounding box center [439, 279] width 188 height 333
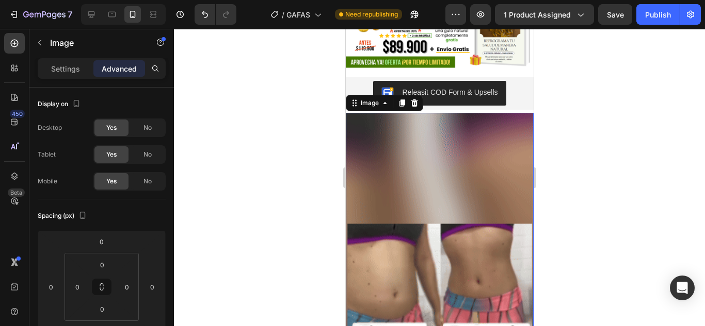
click at [494, 167] on img at bounding box center [439, 279] width 188 height 333
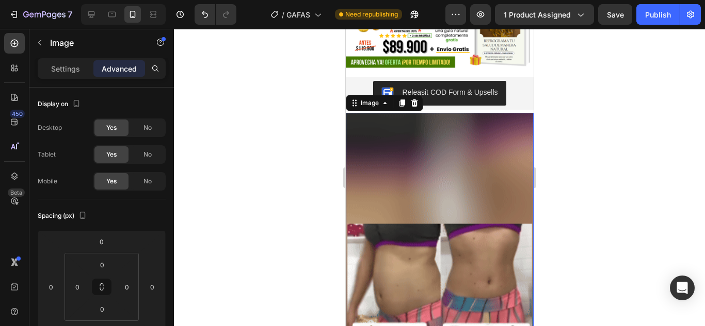
click at [77, 77] on div "Settings Advanced" at bounding box center [102, 68] width 128 height 21
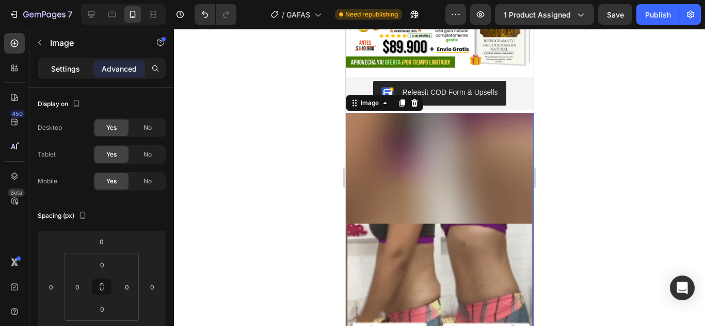
click at [66, 75] on div "Settings" at bounding box center [66, 68] width 52 height 17
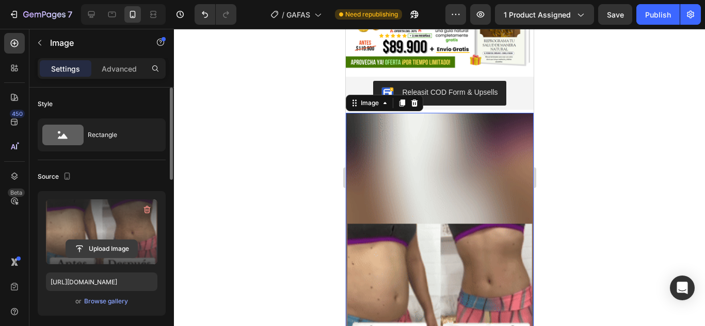
click at [119, 246] on input "file" at bounding box center [101, 249] width 71 height 18
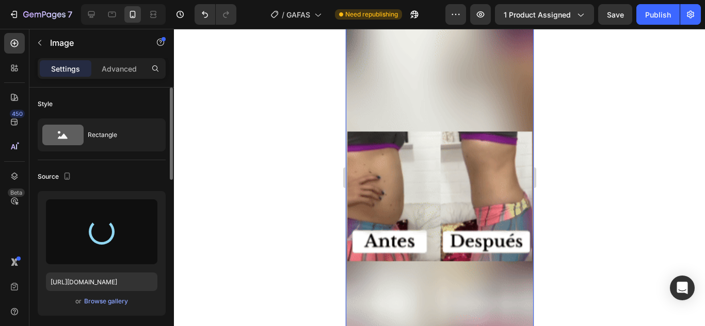
scroll to position [1425, 0]
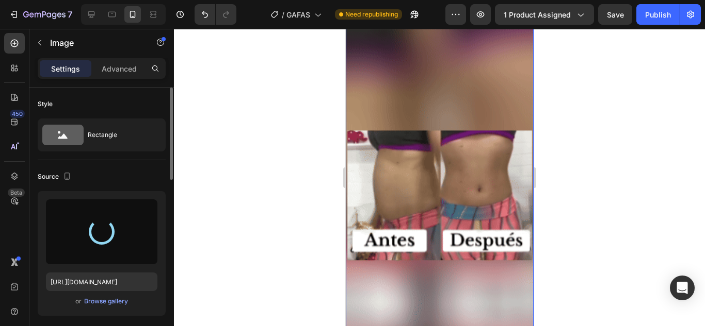
type input "[URL][DOMAIN_NAME]"
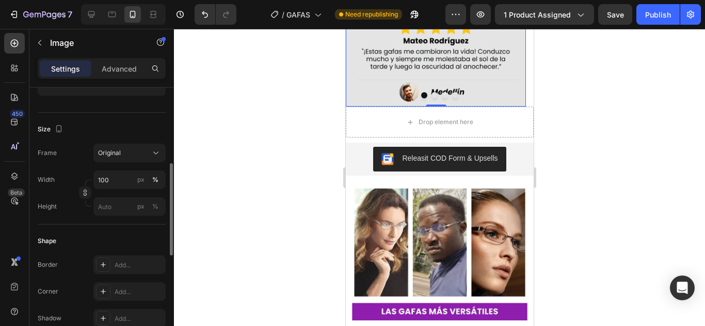
scroll to position [1727, 0]
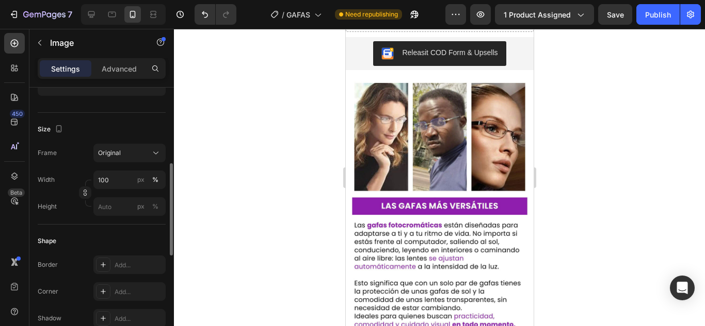
click at [632, 132] on div at bounding box center [439, 178] width 531 height 298
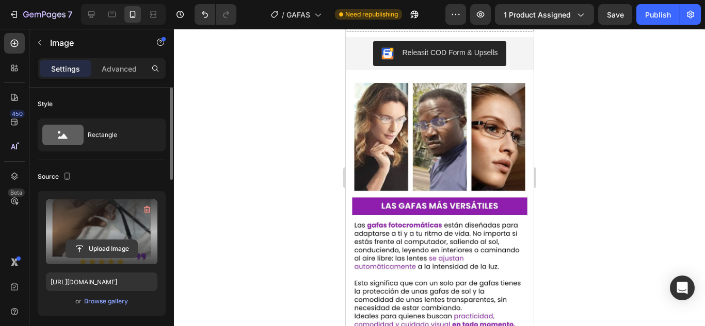
click at [81, 249] on input "file" at bounding box center [101, 249] width 71 height 18
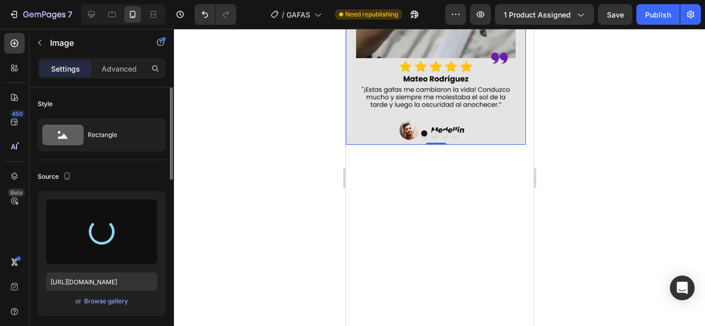
type input "[URL][DOMAIN_NAME]"
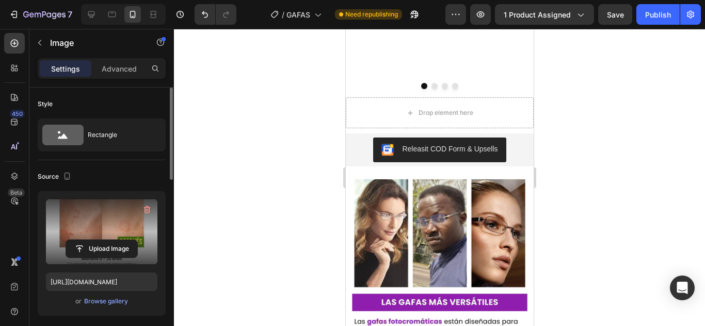
scroll to position [1630, 0]
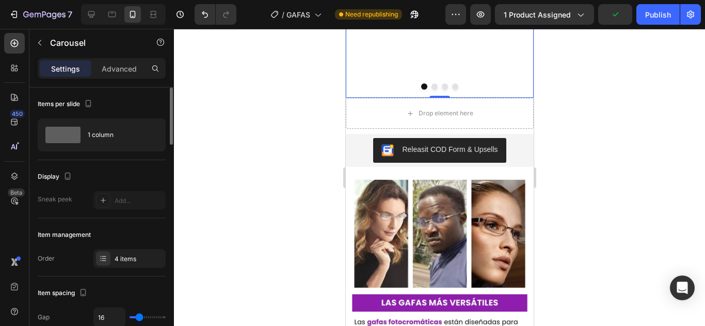
click at [431, 90] on button "Dot" at bounding box center [434, 87] width 6 height 6
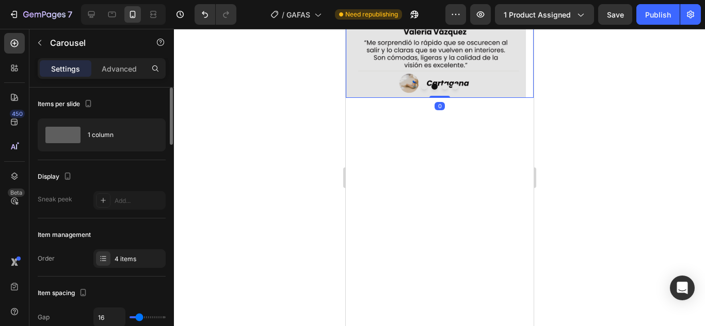
scroll to position [1733, 0]
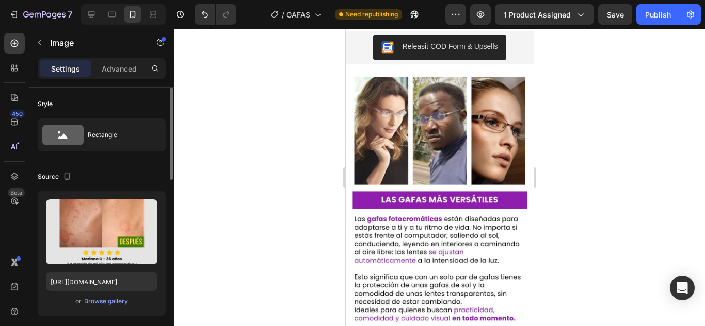
drag, startPoint x: 427, startPoint y: 166, endPoint x: 437, endPoint y: 181, distance: 18.6
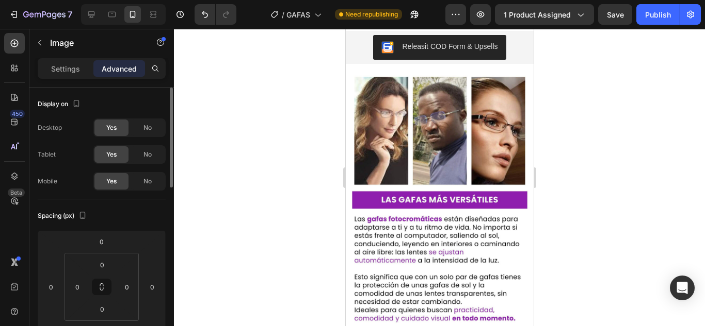
click at [590, 145] on div at bounding box center [439, 178] width 531 height 298
drag, startPoint x: 435, startPoint y: 166, endPoint x: 426, endPoint y: 239, distance: 74.3
type input "143"
click at [544, 207] on div at bounding box center [439, 178] width 531 height 298
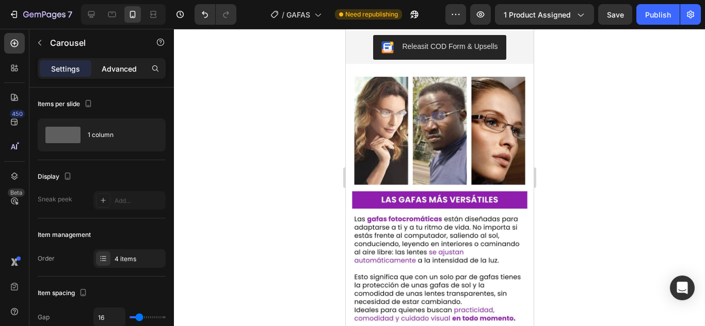
click at [118, 70] on p "Advanced" at bounding box center [119, 68] width 35 height 11
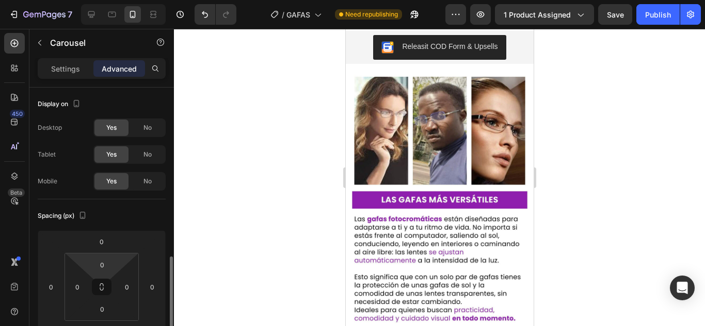
scroll to position [126, 0]
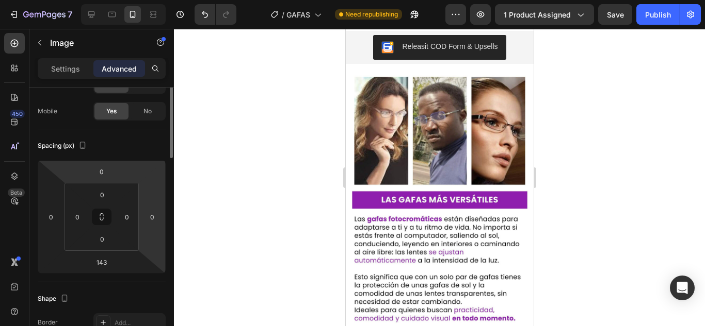
scroll to position [71, 0]
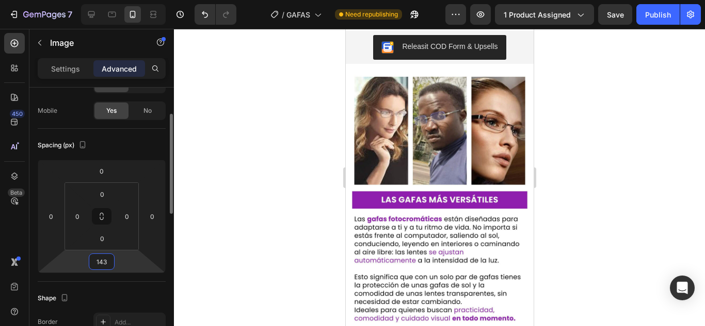
click at [102, 257] on input "143" at bounding box center [101, 261] width 21 height 15
type input "0"
click at [602, 179] on div at bounding box center [439, 178] width 531 height 298
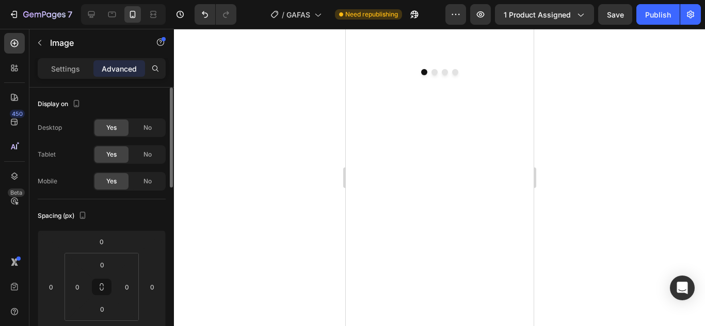
scroll to position [1636, 0]
click at [75, 66] on p "Settings" at bounding box center [65, 68] width 29 height 11
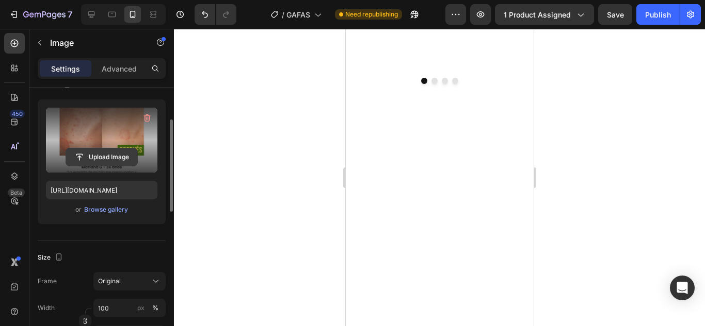
scroll to position [92, 0]
click at [147, 119] on icon "button" at bounding box center [147, 117] width 10 height 10
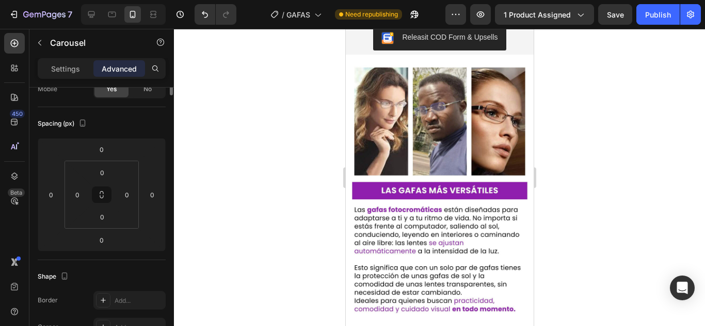
scroll to position [0, 0]
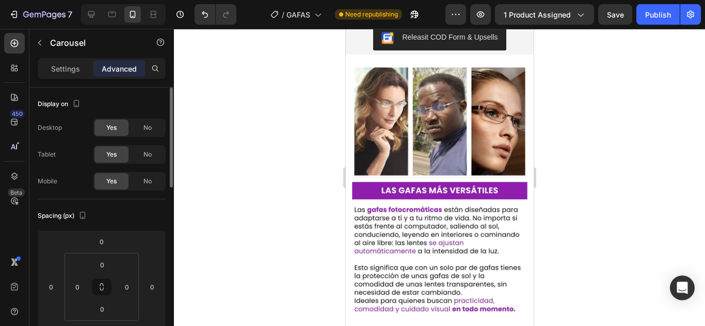
drag, startPoint x: 435, startPoint y: 232, endPoint x: 443, endPoint y: 170, distance: 62.4
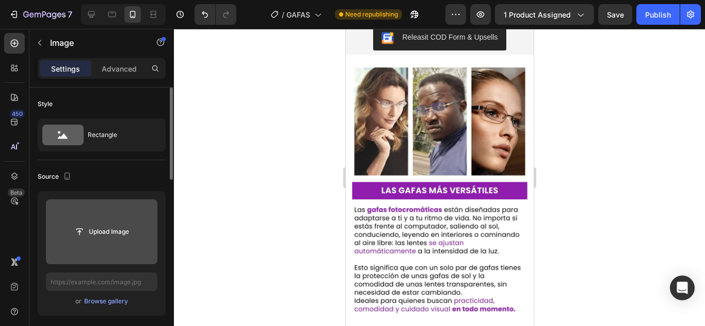
click at [108, 237] on input "file" at bounding box center [101, 232] width 71 height 18
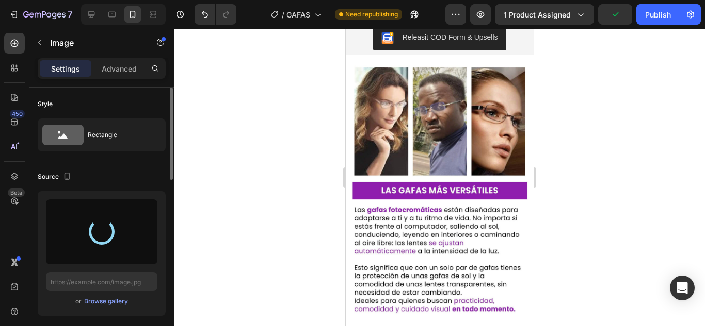
type input "[URL][DOMAIN_NAME]"
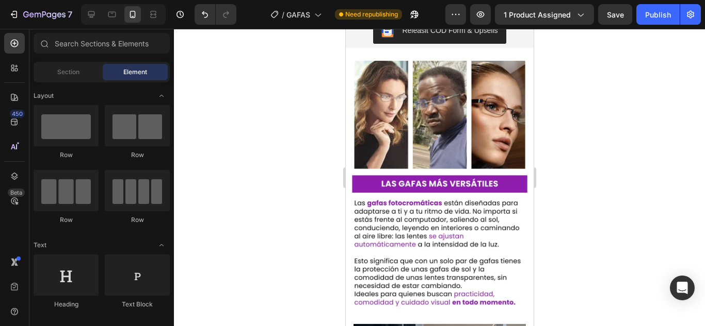
scroll to position [1751, 0]
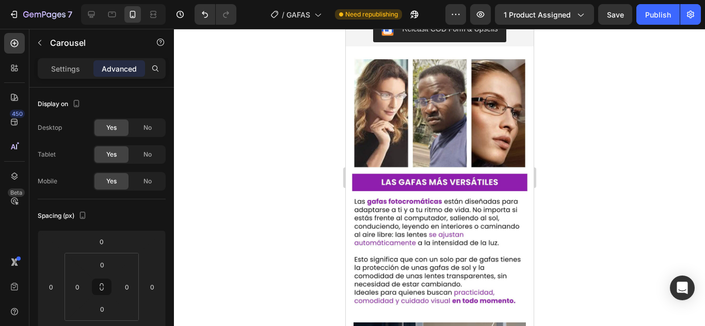
drag, startPoint x: 439, startPoint y: 207, endPoint x: 447, endPoint y: 161, distance: 46.5
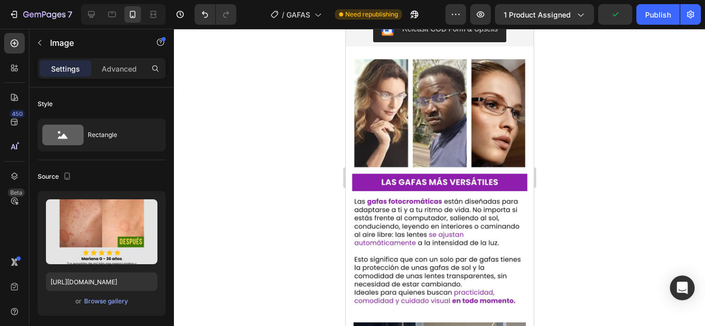
drag, startPoint x: 433, startPoint y: 149, endPoint x: 434, endPoint y: 178, distance: 28.9
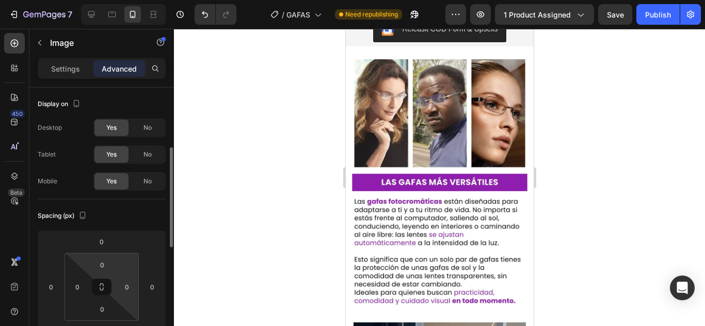
scroll to position [44, 0]
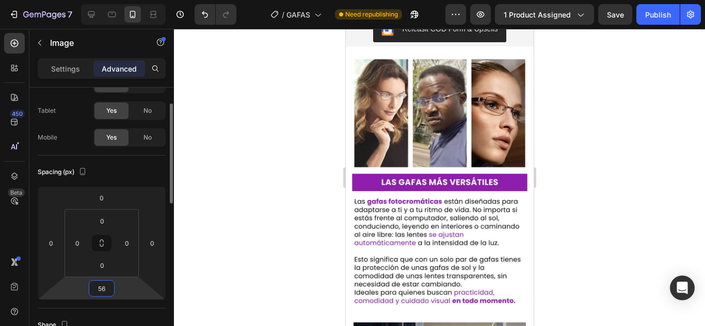
click at [102, 286] on input "56" at bounding box center [101, 288] width 21 height 15
type input "0"
click at [291, 188] on div at bounding box center [439, 178] width 531 height 298
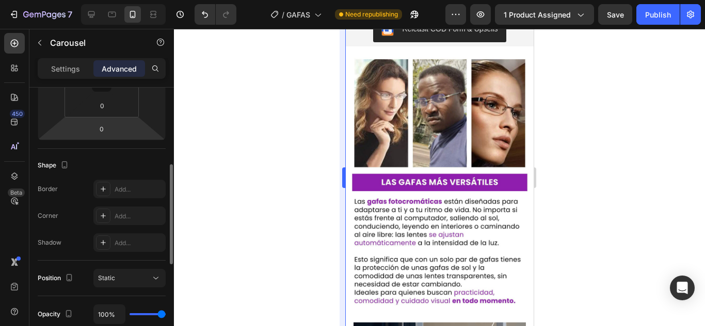
scroll to position [204, 0]
click at [588, 102] on div at bounding box center [439, 178] width 531 height 298
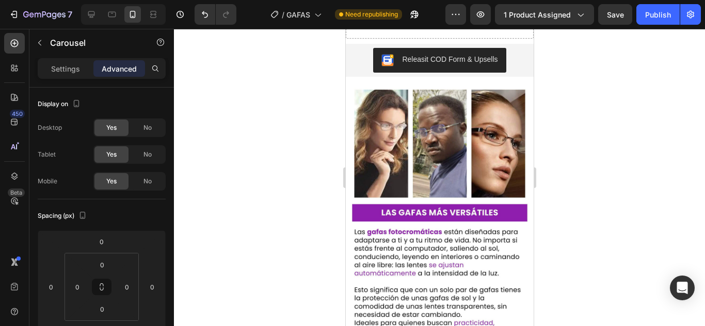
scroll to position [1714, 0]
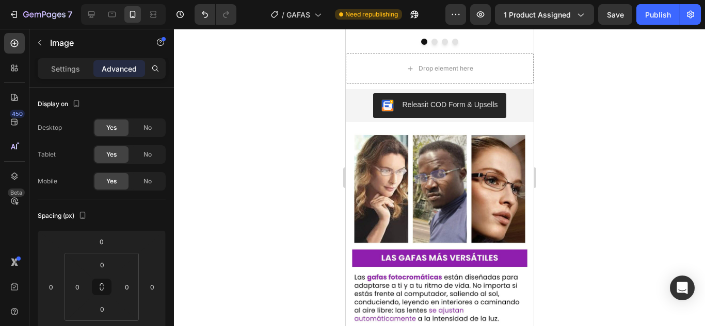
scroll to position [1674, 0]
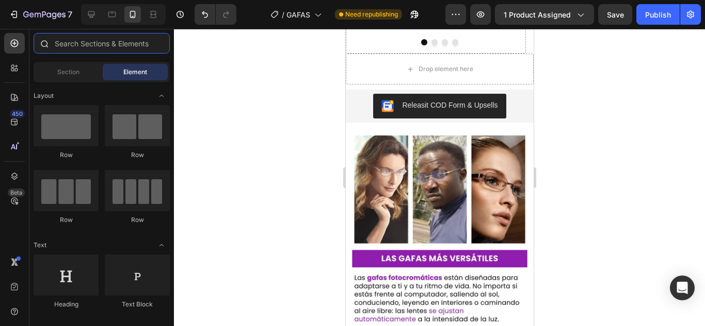
click at [64, 45] on input "text" at bounding box center [102, 43] width 136 height 21
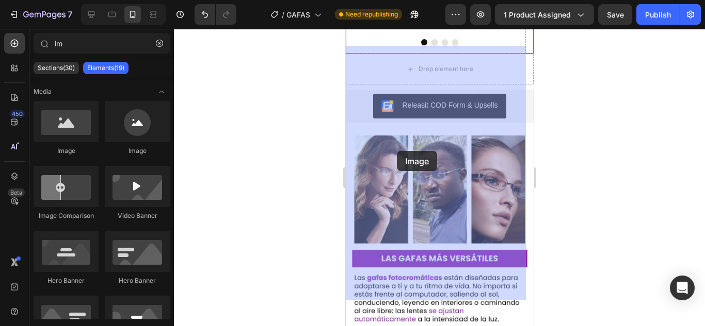
drag, startPoint x: 396, startPoint y: 169, endPoint x: 396, endPoint y: 151, distance: 18.1
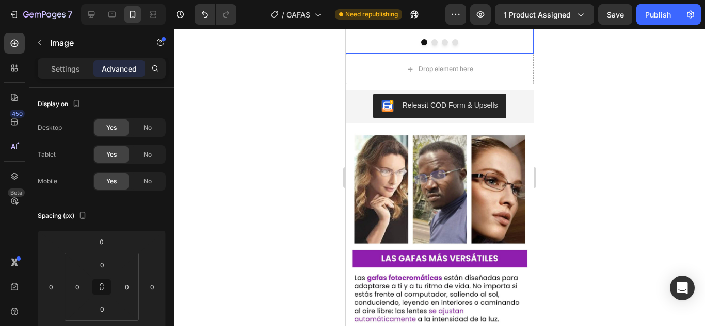
scroll to position [1722, 0]
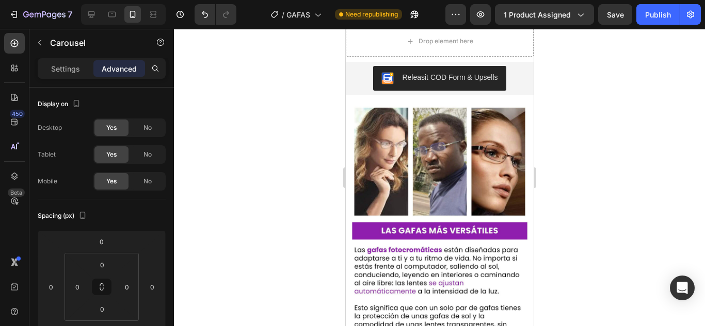
scroll to position [1713, 0]
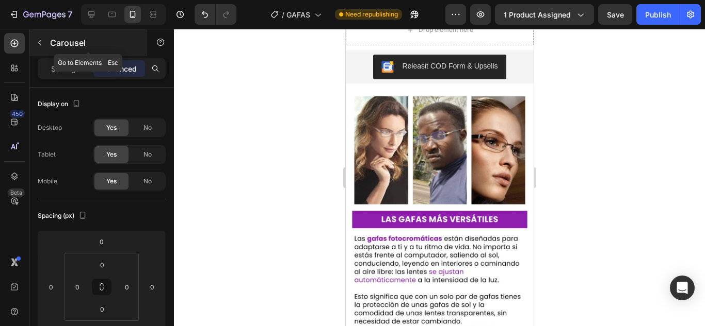
click at [45, 40] on button "button" at bounding box center [39, 43] width 17 height 17
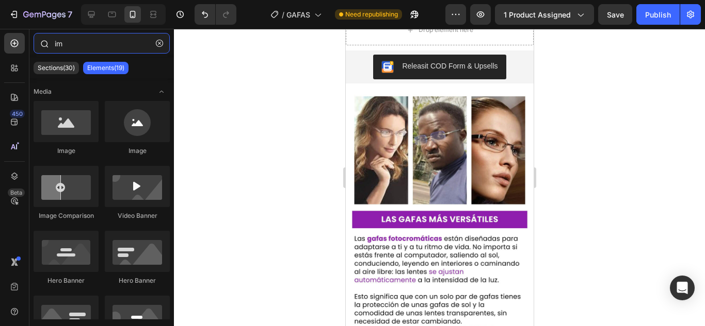
click at [86, 48] on input "im" at bounding box center [102, 43] width 136 height 21
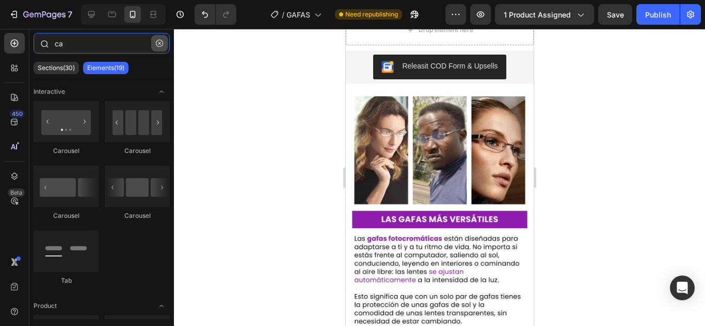
type input "ca"
click at [159, 43] on icon "button" at bounding box center [159, 43] width 3 height 3
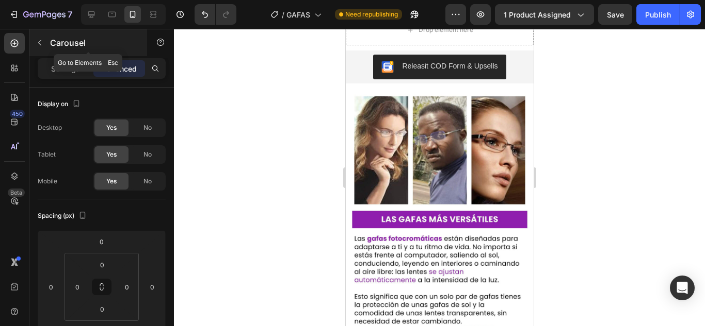
click at [41, 42] on icon "button" at bounding box center [40, 43] width 8 height 8
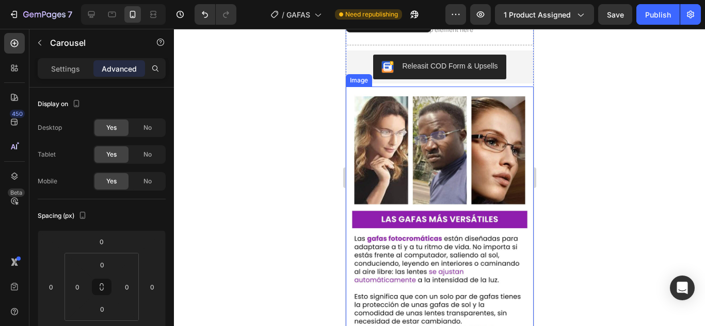
scroll to position [1795, 0]
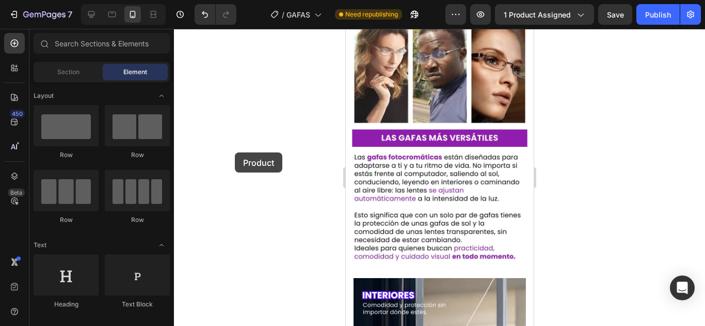
drag, startPoint x: 436, startPoint y: 201, endPoint x: 233, endPoint y: 151, distance: 209.2
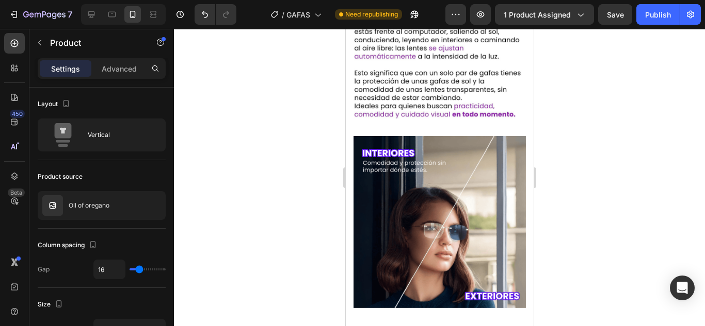
scroll to position [1946, 0]
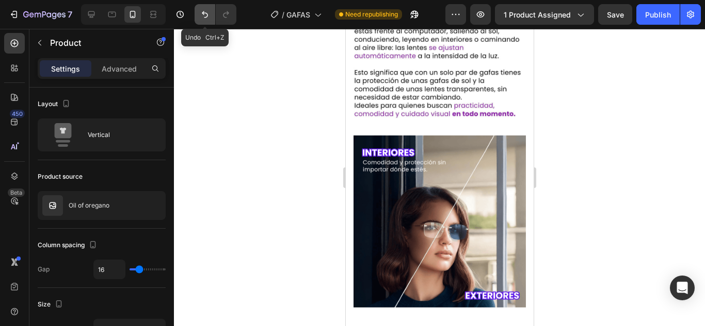
click at [202, 15] on icon "Undo/Redo" at bounding box center [205, 14] width 10 height 10
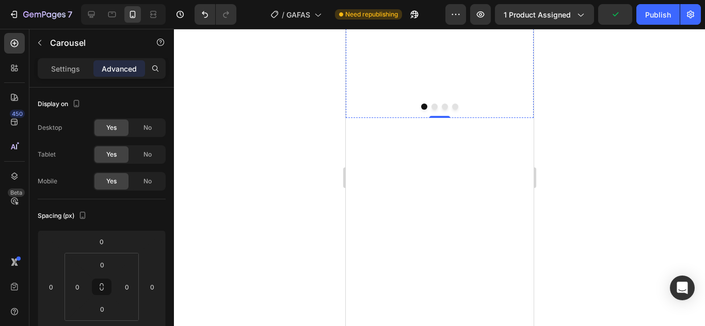
scroll to position [1690, 0]
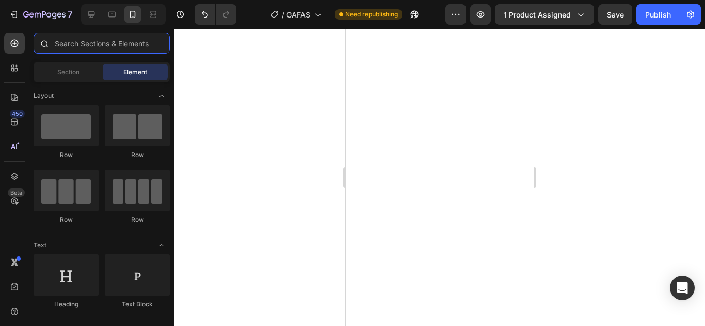
click at [77, 47] on input "text" at bounding box center [102, 43] width 136 height 21
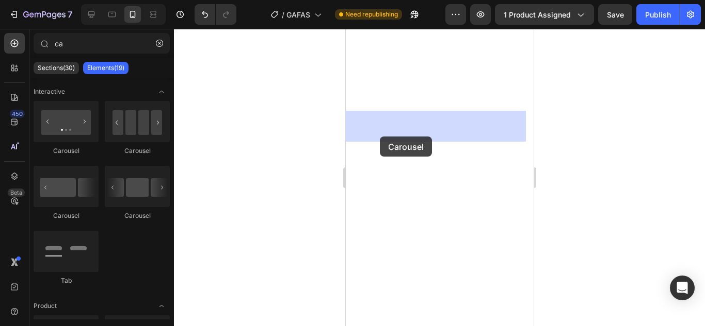
drag, startPoint x: 415, startPoint y: 153, endPoint x: 379, endPoint y: 137, distance: 39.2
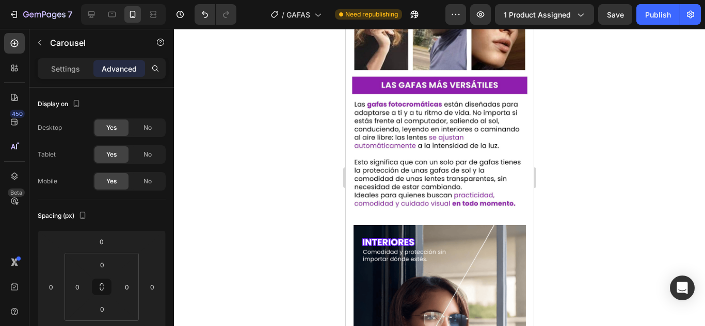
scroll to position [1632, 0]
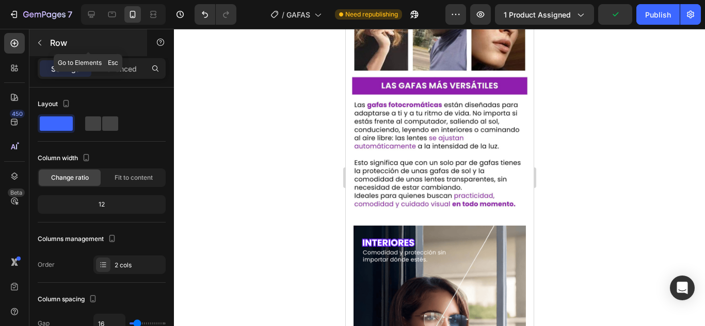
click at [34, 37] on button "button" at bounding box center [39, 43] width 17 height 17
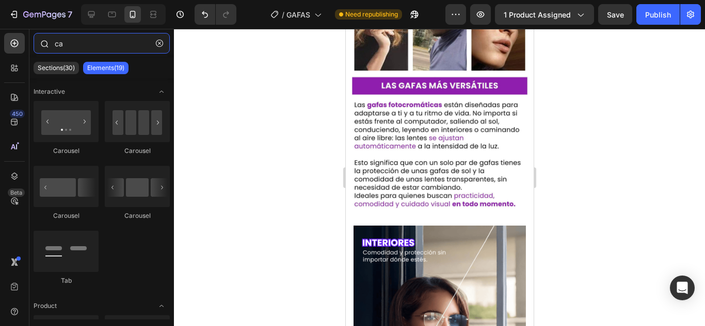
click at [73, 47] on input "ca" at bounding box center [102, 43] width 136 height 21
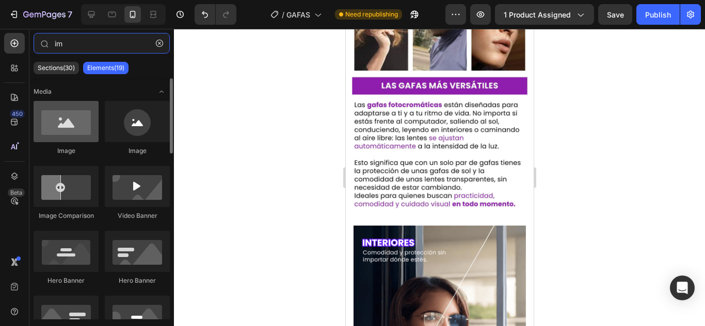
type input "im"
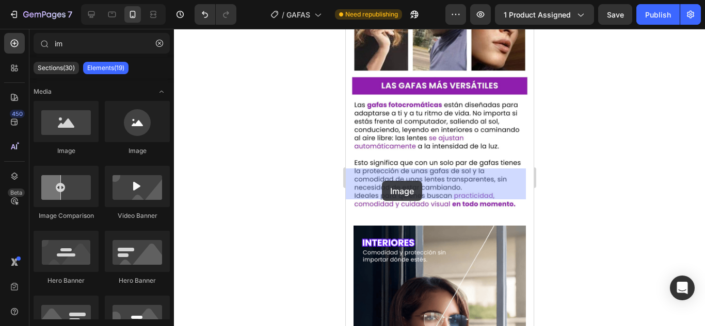
drag, startPoint x: 411, startPoint y: 148, endPoint x: 381, endPoint y: 181, distance: 44.6
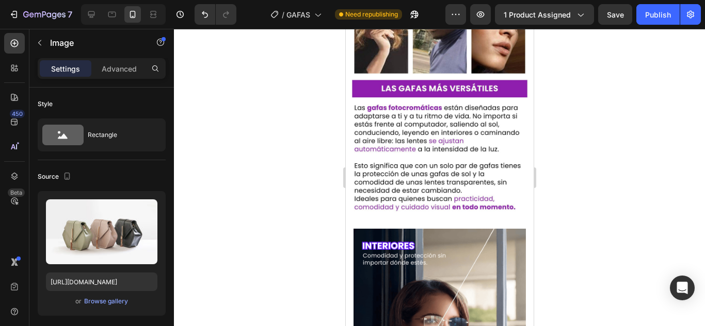
scroll to position [1736, 0]
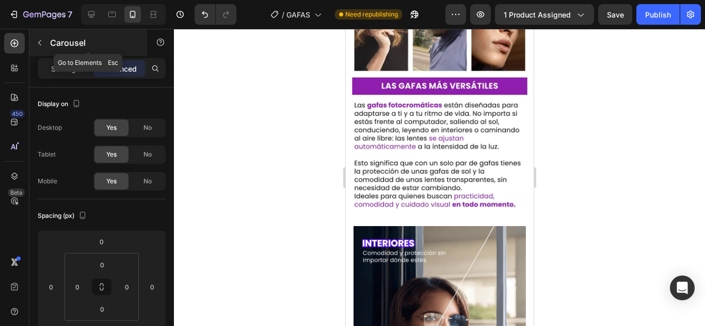
click at [44, 50] on button "button" at bounding box center [39, 43] width 17 height 17
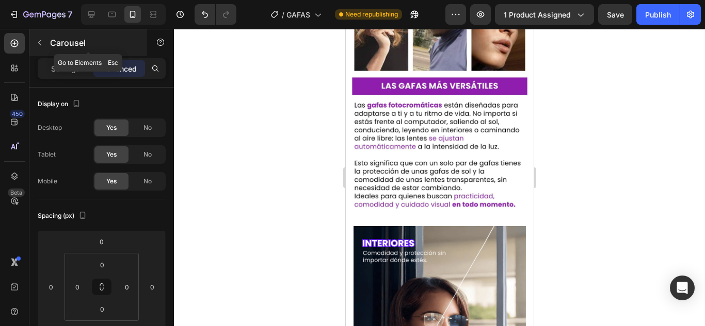
click at [41, 47] on button "button" at bounding box center [39, 43] width 17 height 17
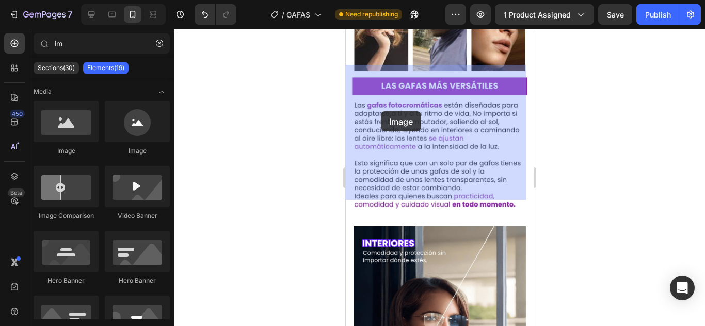
drag, startPoint x: 405, startPoint y: 150, endPoint x: 380, endPoint y: 111, distance: 45.5
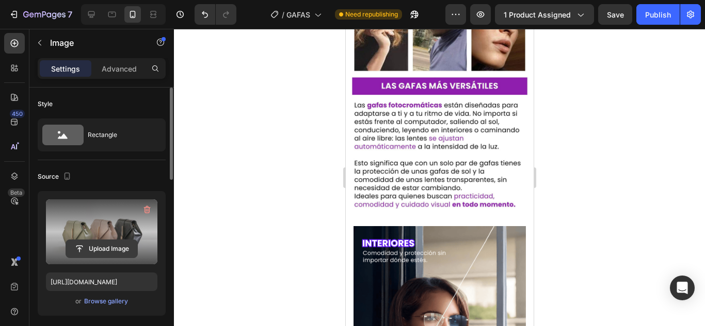
click at [98, 250] on input "file" at bounding box center [101, 249] width 71 height 18
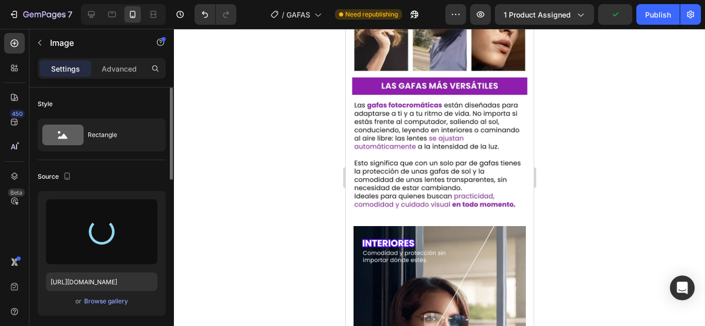
type input "[URL][DOMAIN_NAME]"
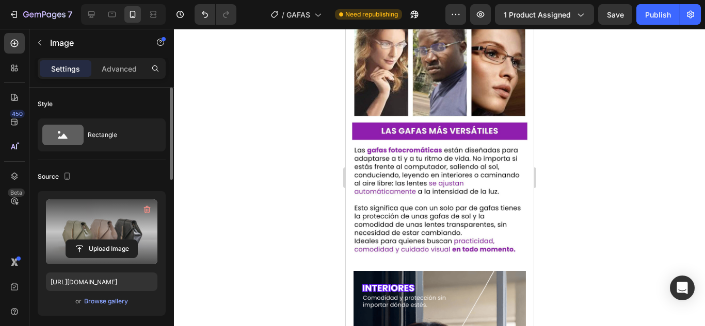
click at [90, 221] on label at bounding box center [101, 232] width 111 height 65
click at [90, 240] on input "file" at bounding box center [101, 249] width 71 height 18
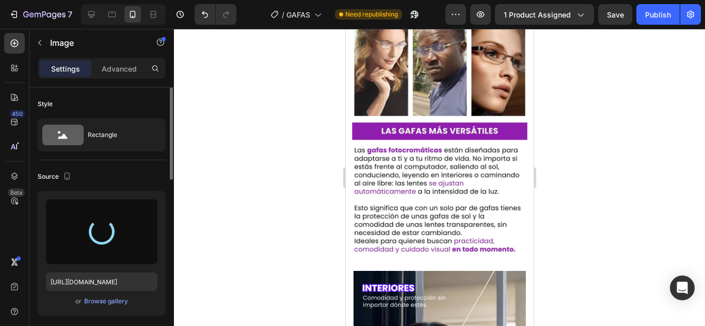
type input "[URL][DOMAIN_NAME]"
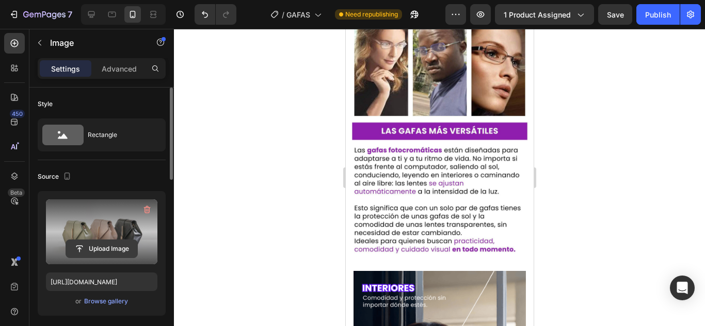
click at [111, 244] on input "file" at bounding box center [101, 249] width 71 height 18
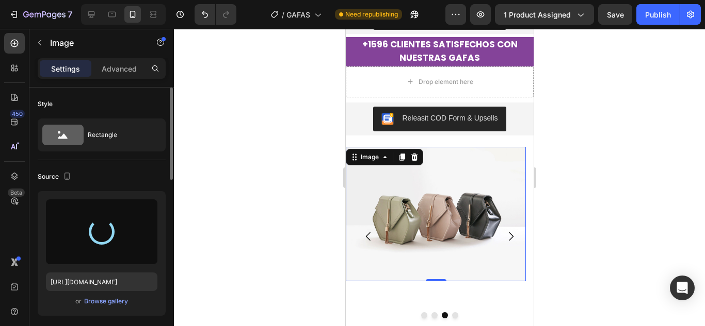
type input "[URL][DOMAIN_NAME]"
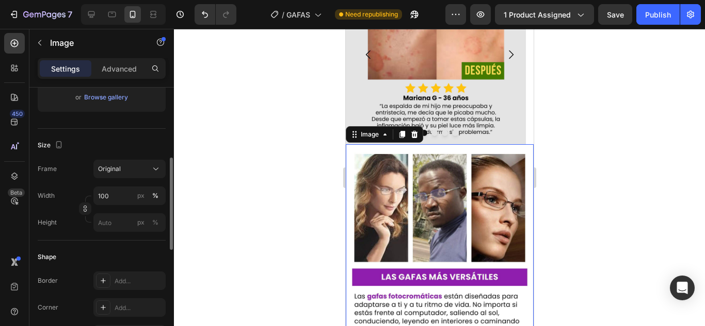
scroll to position [1857, 0]
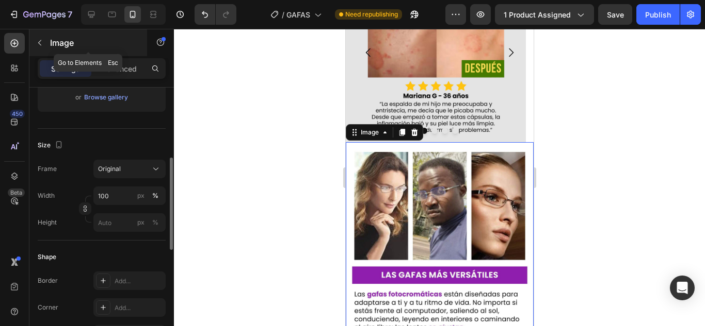
click at [42, 42] on icon "button" at bounding box center [40, 43] width 8 height 8
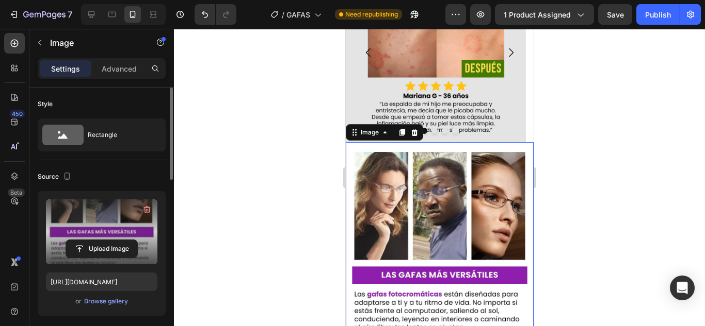
click at [97, 232] on label at bounding box center [101, 232] width 111 height 65
click at [97, 240] on input "file" at bounding box center [101, 249] width 71 height 18
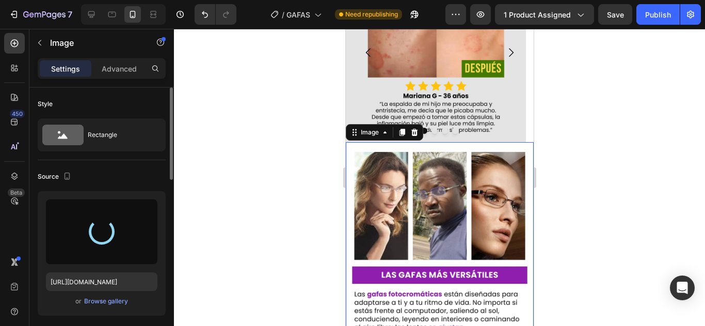
scroll to position [1937, 0]
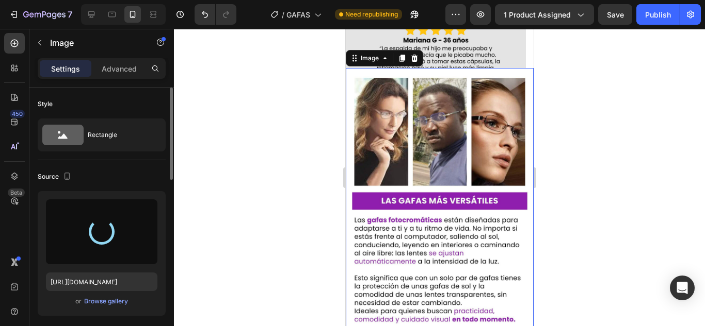
type input "[URL][DOMAIN_NAME]"
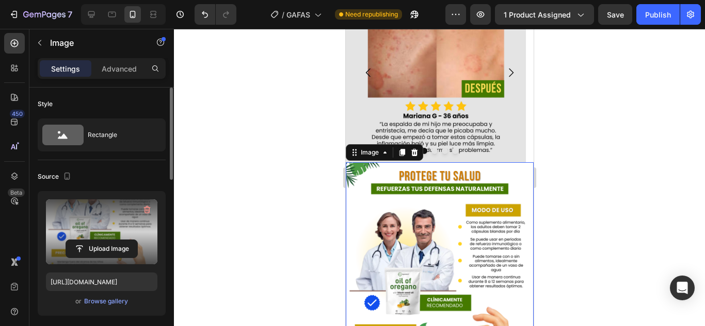
scroll to position [1844, 0]
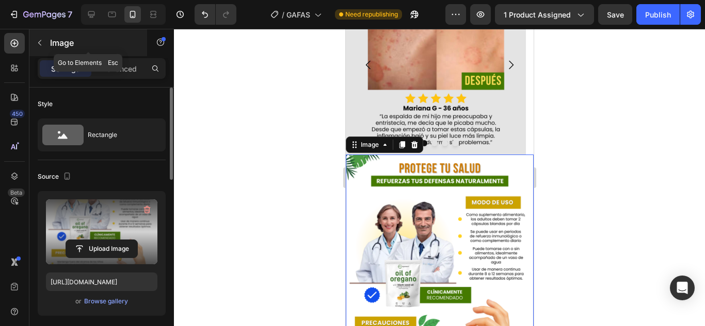
click at [42, 41] on icon "button" at bounding box center [40, 43] width 8 height 8
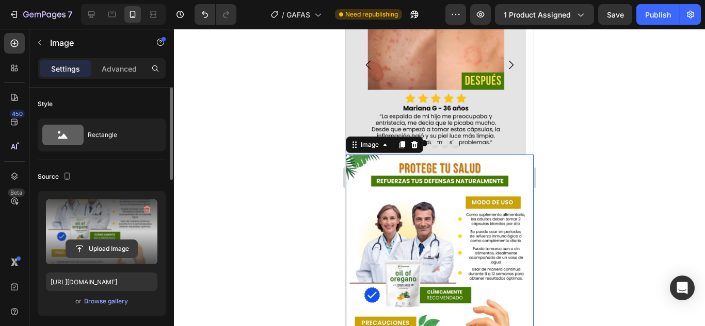
click at [112, 255] on input "file" at bounding box center [101, 249] width 71 height 18
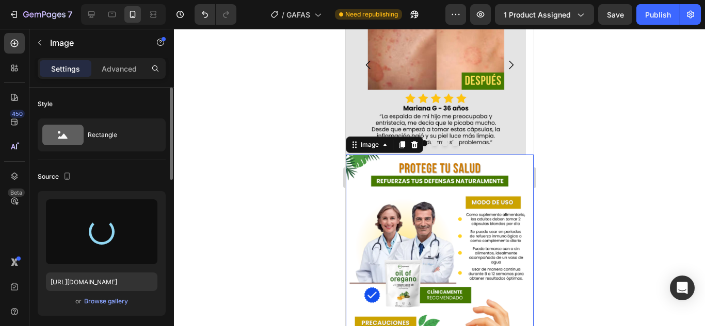
type input "[URL][DOMAIN_NAME]"
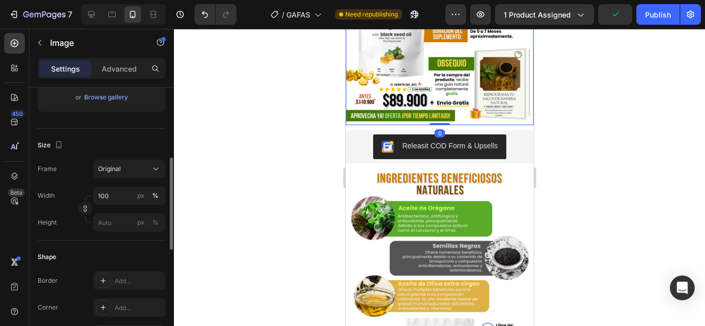
scroll to position [1280, 0]
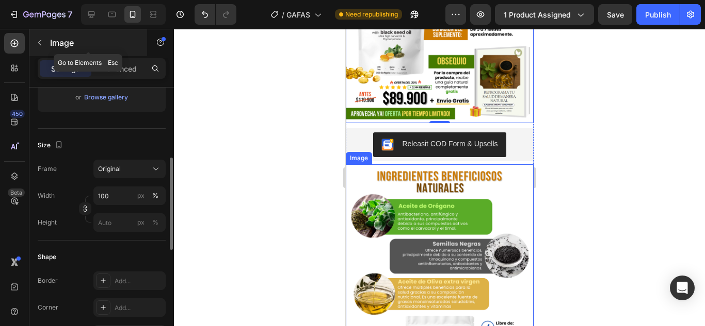
click at [40, 40] on icon "button" at bounding box center [40, 43] width 8 height 8
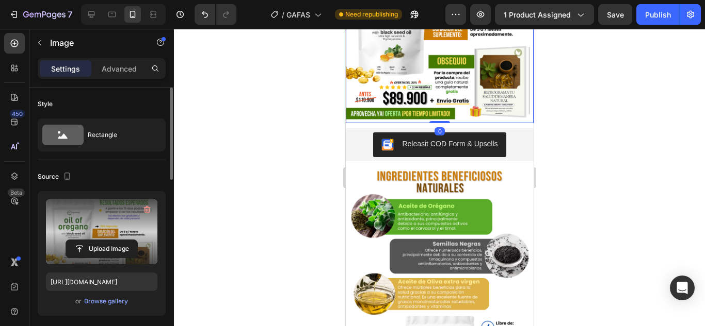
click at [115, 238] on label at bounding box center [101, 232] width 111 height 65
click at [115, 240] on input "file" at bounding box center [101, 249] width 71 height 18
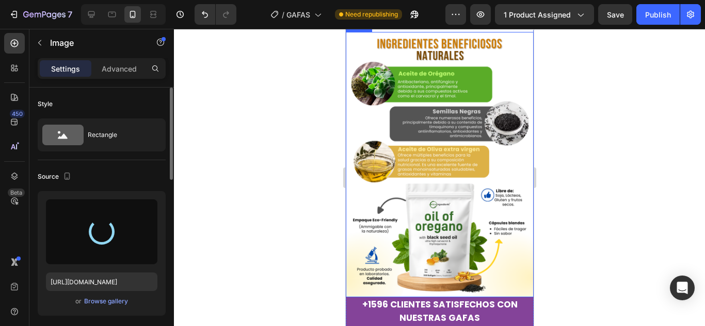
type input "[URL][DOMAIN_NAME]"
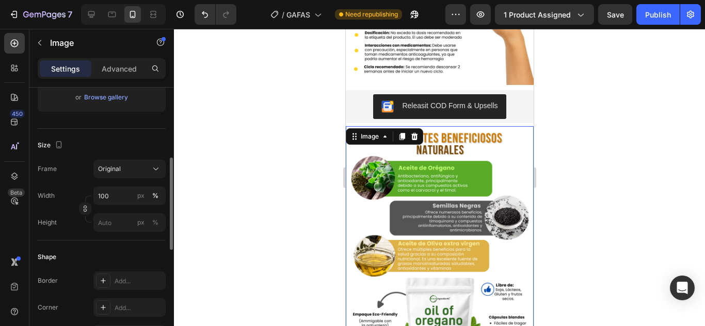
scroll to position [1390, 0]
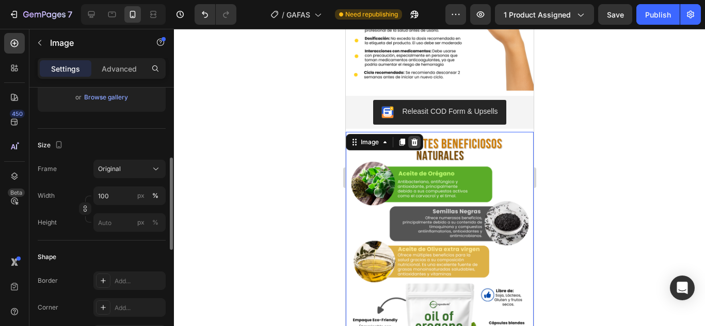
click at [415, 138] on icon at bounding box center [414, 142] width 8 height 8
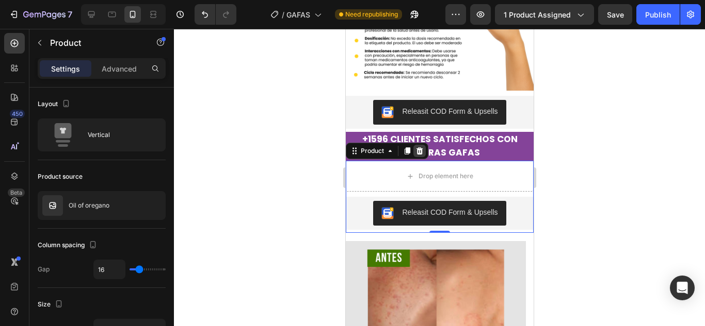
click at [422, 147] on icon at bounding box center [419, 151] width 8 height 8
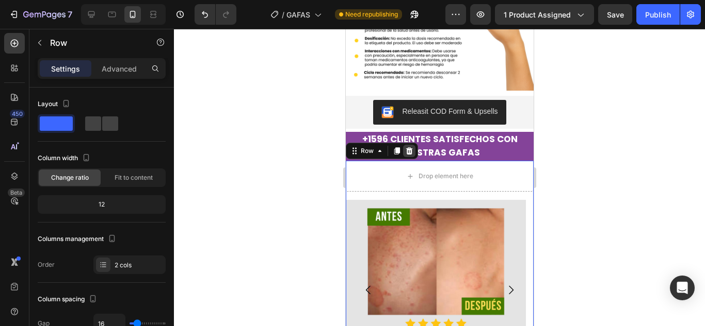
click at [410, 148] on icon at bounding box center [408, 151] width 7 height 7
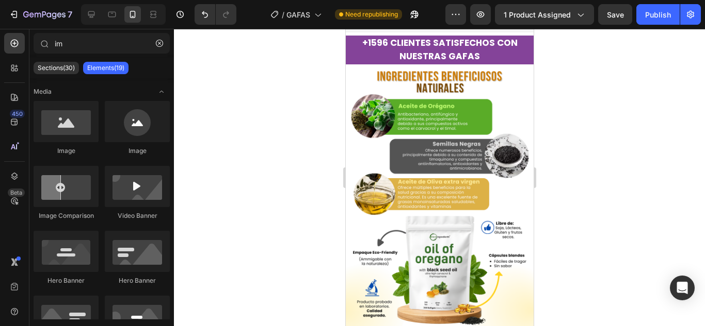
scroll to position [1487, 0]
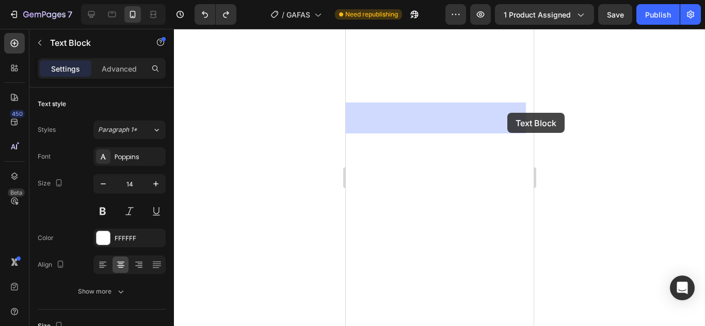
drag, startPoint x: 496, startPoint y: 88, endPoint x: 507, endPoint y: 113, distance: 26.8
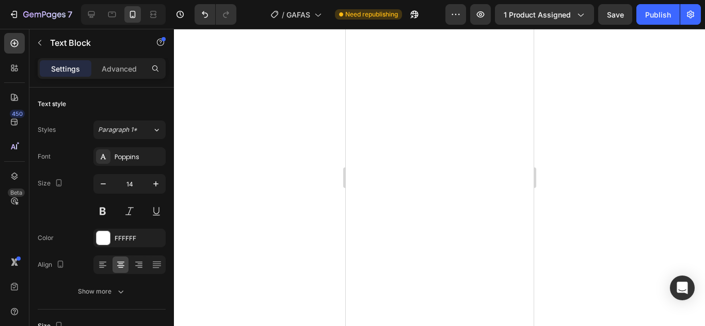
click at [589, 150] on div at bounding box center [439, 178] width 531 height 298
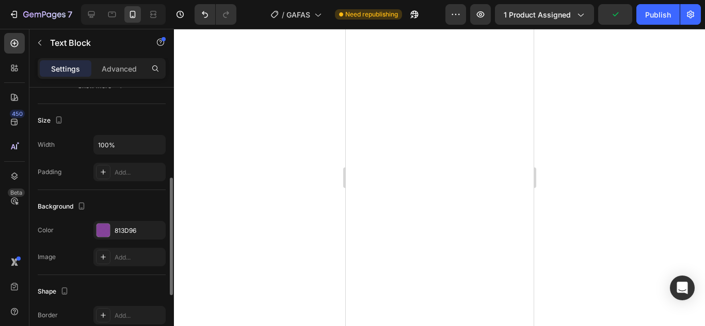
scroll to position [206, 0]
click at [102, 226] on div at bounding box center [102, 229] width 13 height 13
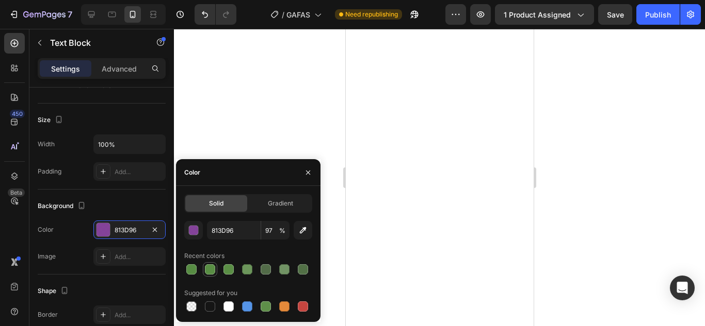
click at [208, 265] on div at bounding box center [210, 270] width 10 height 10
type input "598E44"
type input "100"
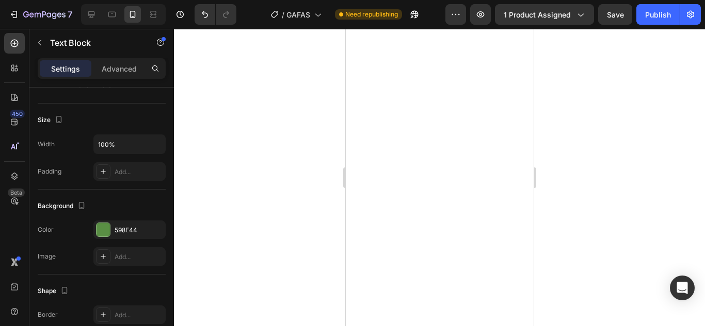
click at [607, 146] on div at bounding box center [439, 178] width 531 height 298
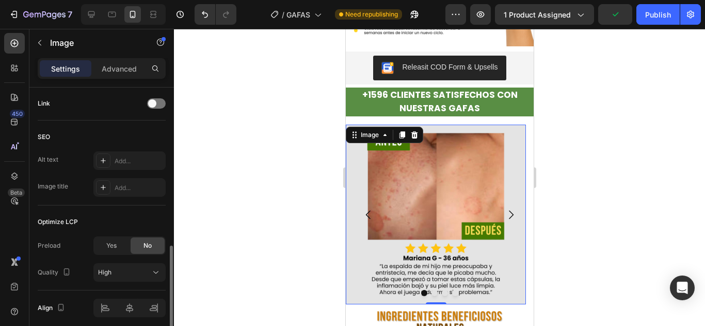
scroll to position [470, 0]
click at [105, 248] on div "Yes" at bounding box center [111, 245] width 34 height 17
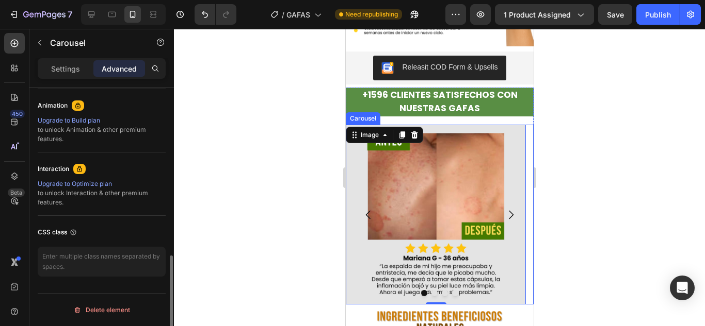
scroll to position [0, 0]
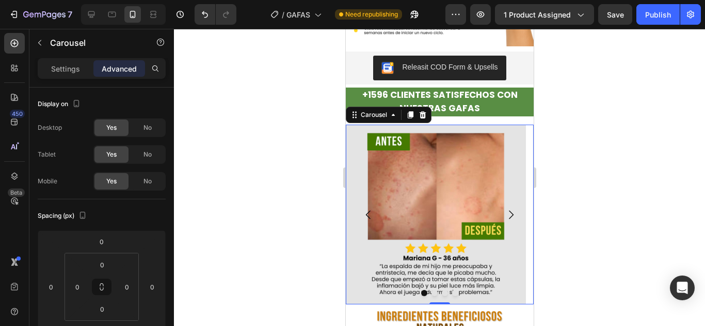
click at [504, 209] on icon "Carousel Next Arrow" at bounding box center [510, 215] width 12 height 12
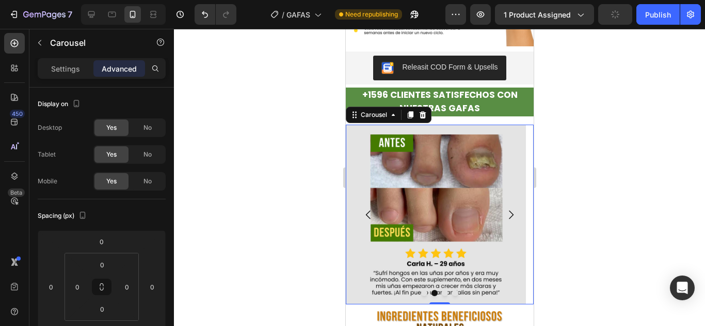
click at [504, 209] on icon "Carousel Next Arrow" at bounding box center [510, 215] width 12 height 12
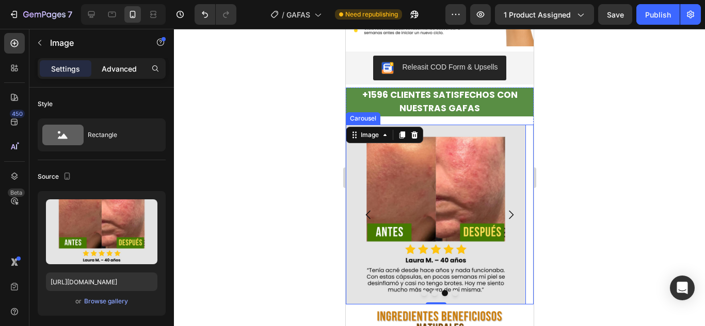
click at [128, 63] on p "Advanced" at bounding box center [119, 68] width 35 height 11
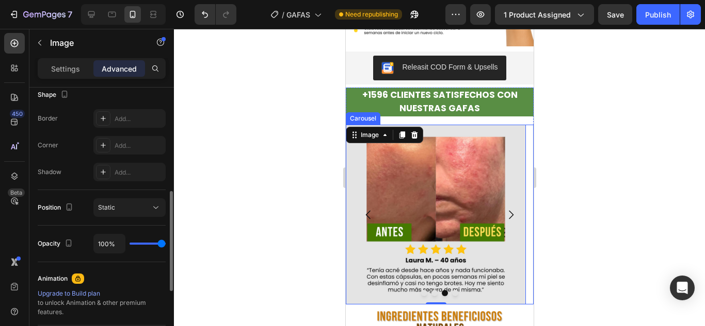
scroll to position [274, 0]
click at [74, 76] on div "Settings" at bounding box center [66, 68] width 52 height 17
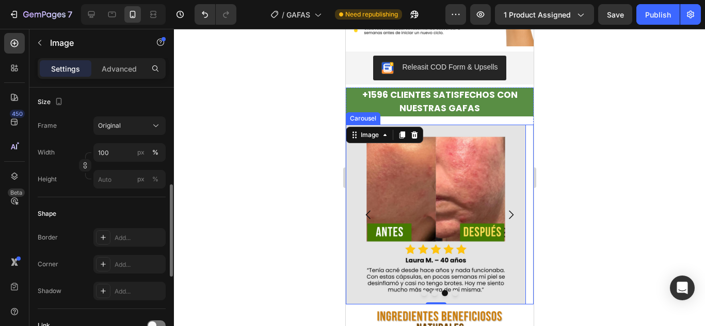
scroll to position [257, 0]
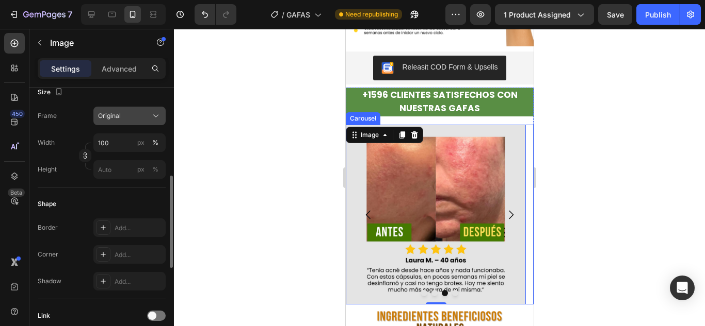
click at [149, 122] on button "Original" at bounding box center [129, 116] width 72 height 19
click at [231, 209] on div at bounding box center [439, 178] width 531 height 298
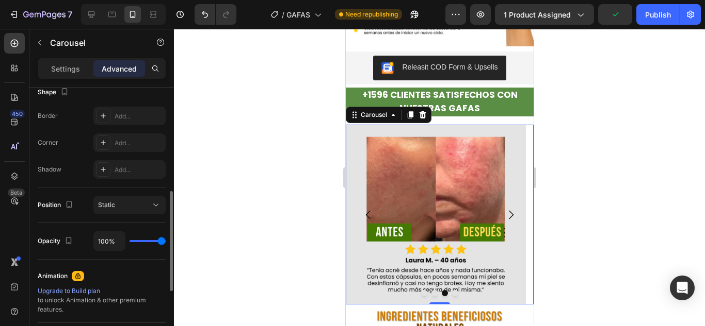
scroll to position [357, 0]
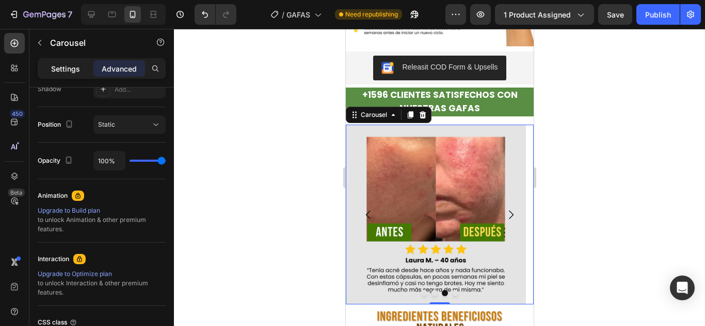
click at [61, 75] on div "Settings" at bounding box center [66, 68] width 52 height 17
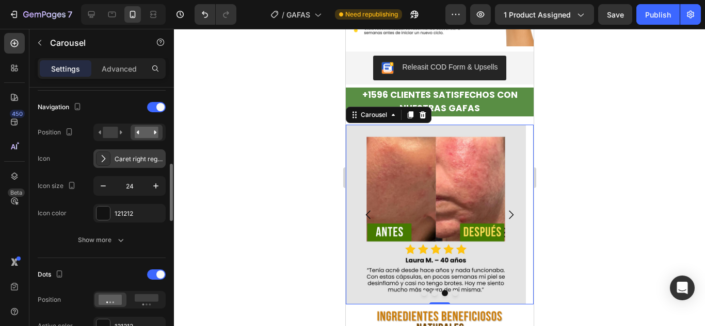
click at [128, 168] on div "Caret right regular" at bounding box center [129, 159] width 72 height 19
click at [254, 59] on div at bounding box center [439, 178] width 531 height 298
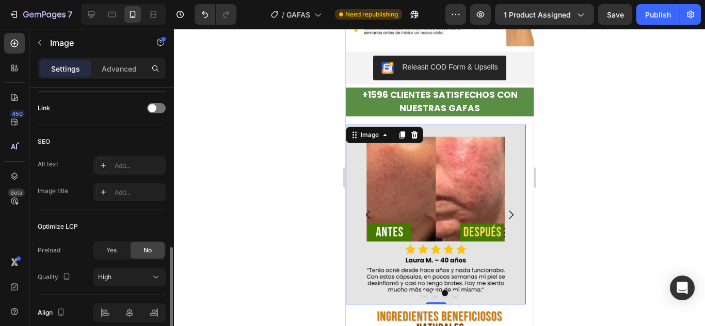
scroll to position [511, 0]
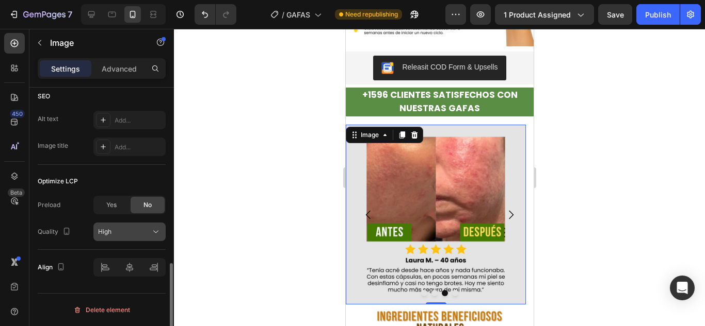
click at [158, 236] on icon at bounding box center [156, 232] width 10 height 10
click at [222, 201] on div at bounding box center [439, 178] width 531 height 298
click at [105, 207] on div "Yes" at bounding box center [111, 205] width 34 height 17
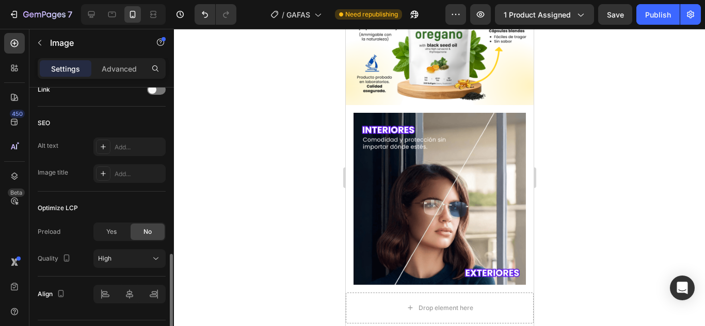
scroll to position [1890, 0]
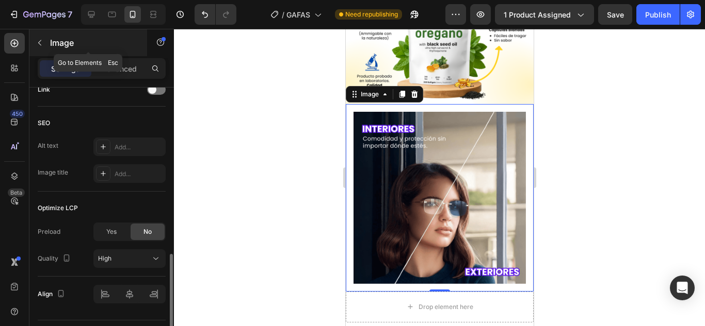
click at [39, 43] on icon "button" at bounding box center [40, 43] width 8 height 8
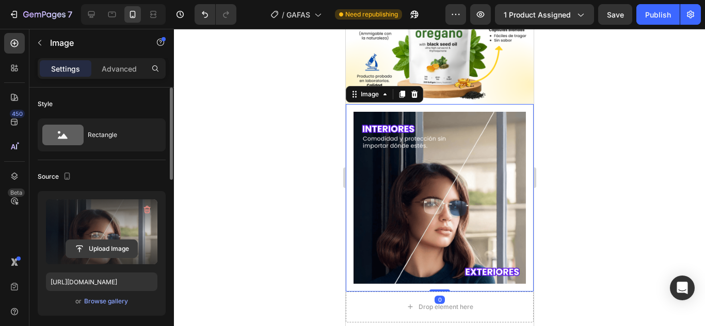
click at [99, 246] on input "file" at bounding box center [101, 249] width 71 height 18
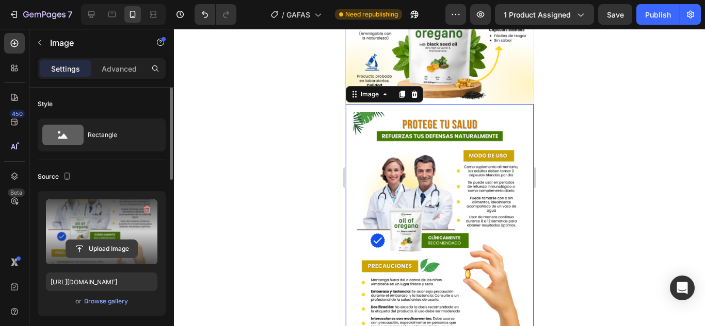
click at [119, 248] on input "file" at bounding box center [101, 249] width 71 height 18
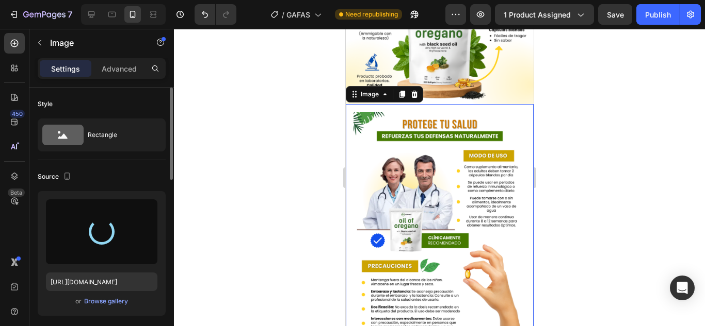
type input "[URL][DOMAIN_NAME]"
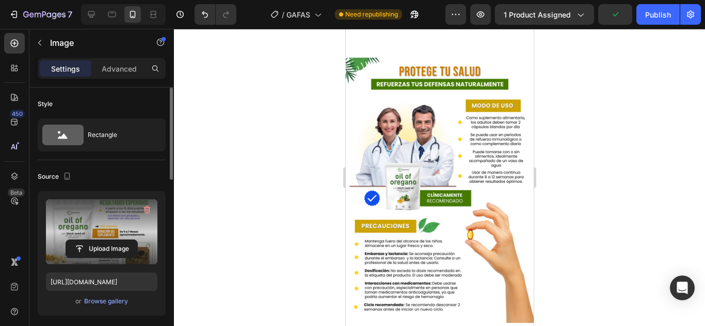
scroll to position [1157, 0]
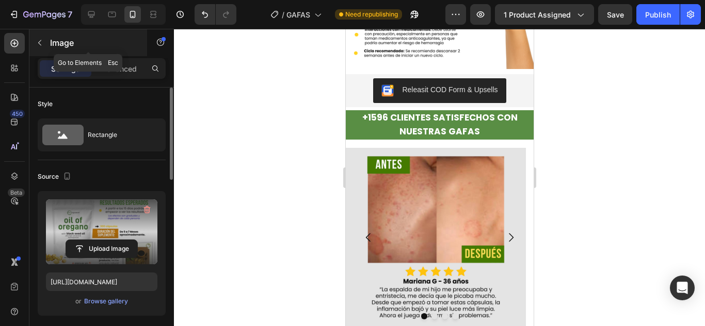
click at [37, 47] on button "button" at bounding box center [39, 43] width 17 height 17
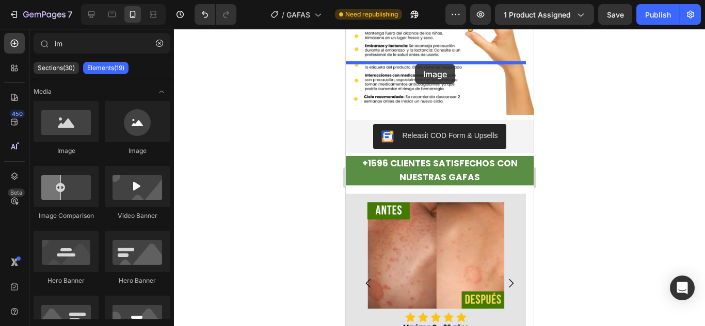
scroll to position [1096, 0]
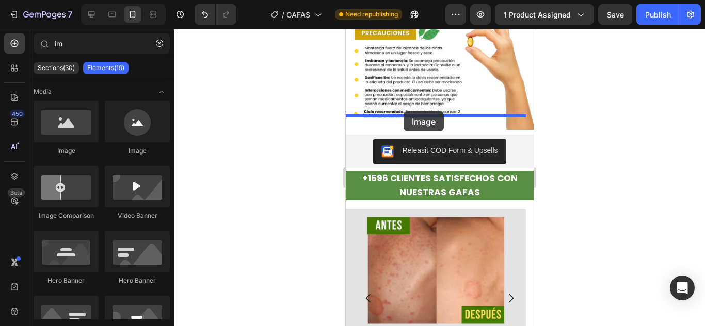
drag, startPoint x: 416, startPoint y: 166, endPoint x: 403, endPoint y: 111, distance: 56.3
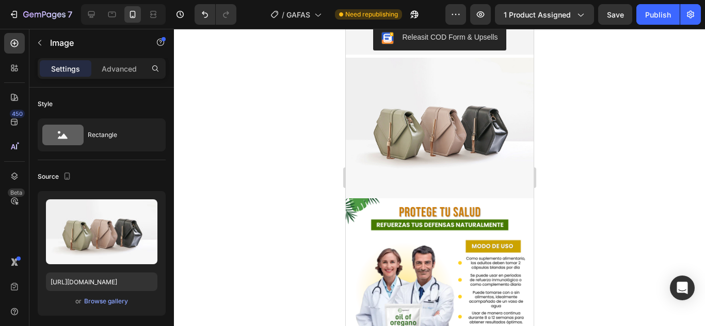
scroll to position [1207, 0]
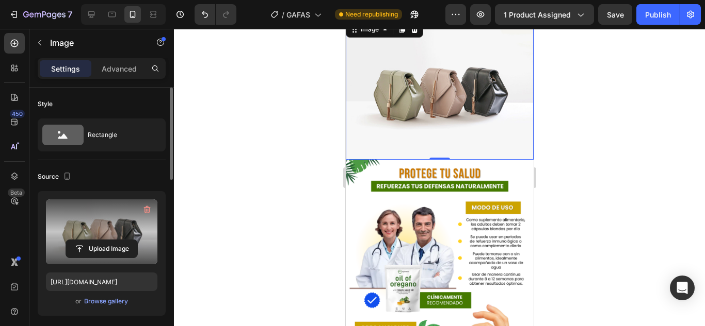
click at [102, 231] on label at bounding box center [101, 232] width 111 height 65
click at [102, 240] on input "file" at bounding box center [101, 249] width 71 height 18
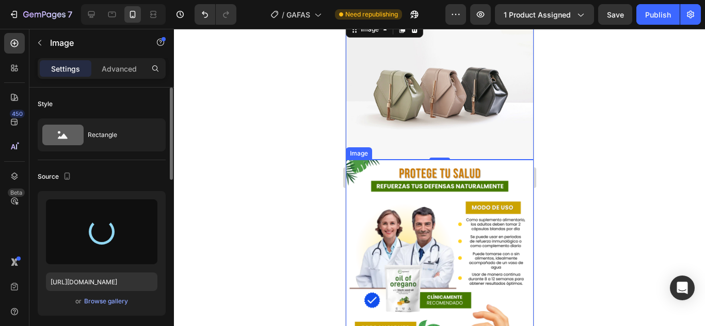
type input "[URL][DOMAIN_NAME]"
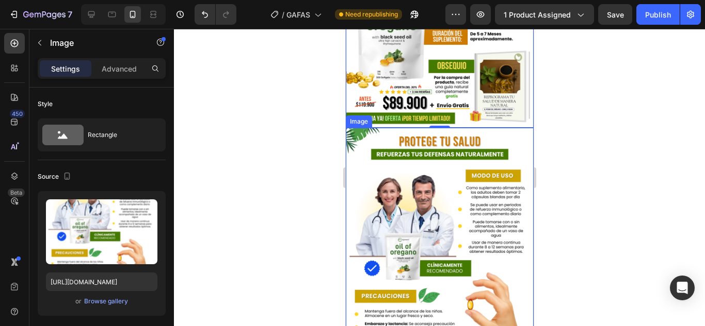
scroll to position [438, 0]
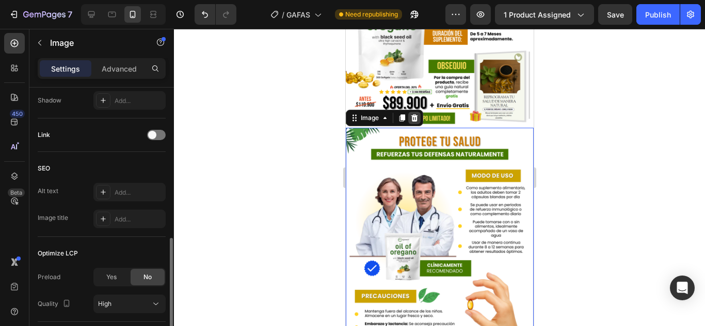
click at [415, 114] on icon at bounding box center [414, 118] width 8 height 8
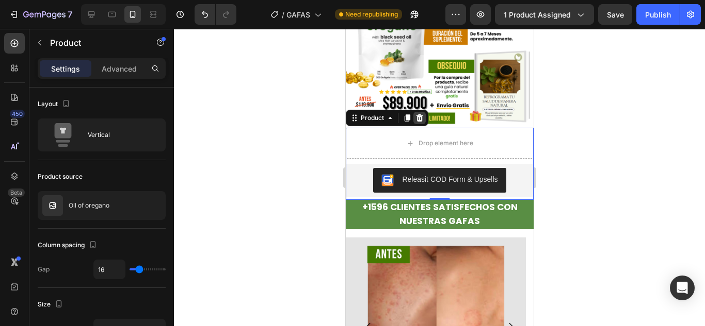
click at [420, 115] on icon at bounding box center [419, 118] width 7 height 7
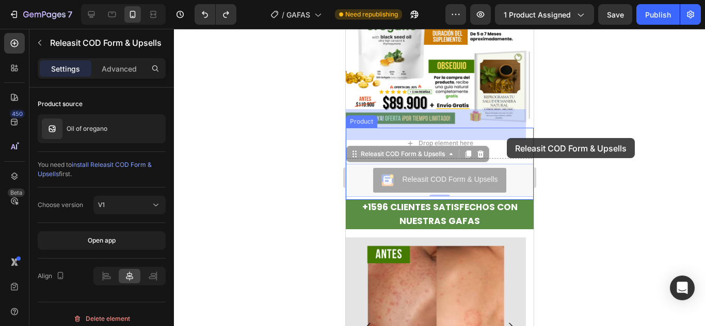
drag, startPoint x: 507, startPoint y: 160, endPoint x: 506, endPoint y: 138, distance: 21.7
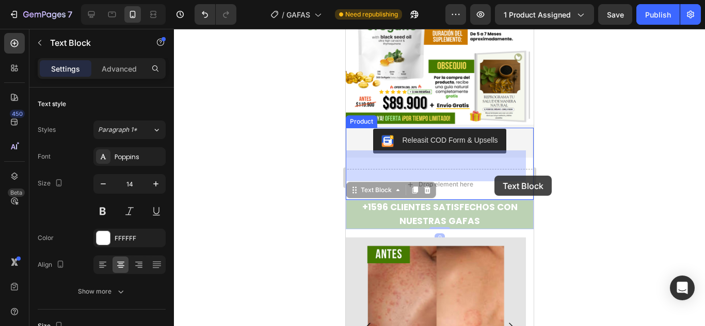
drag, startPoint x: 492, startPoint y: 193, endPoint x: 494, endPoint y: 176, distance: 17.7
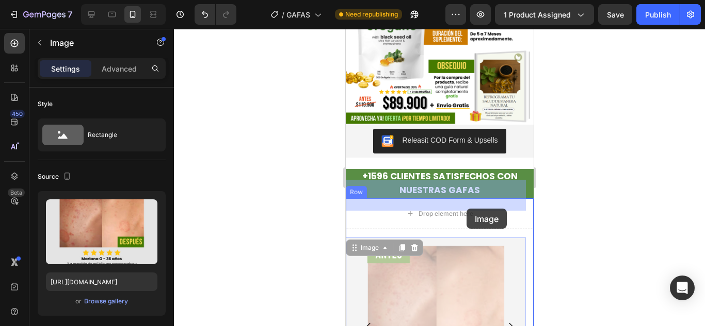
drag, startPoint x: 466, startPoint y: 260, endPoint x: 466, endPoint y: 209, distance: 51.6
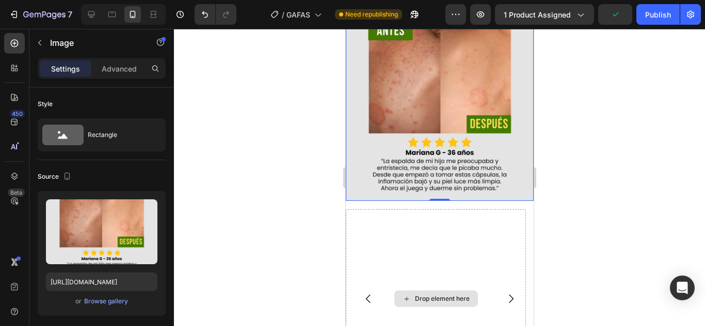
scroll to position [1440, 0]
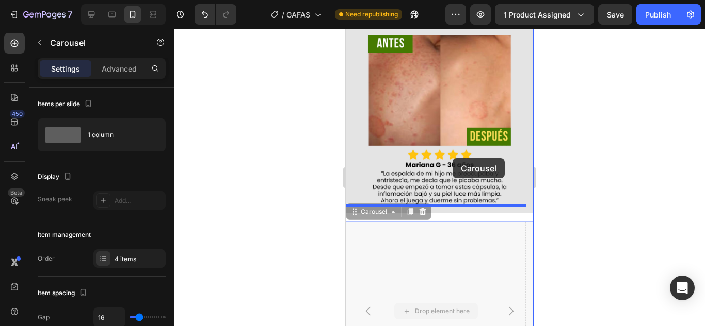
drag, startPoint x: 451, startPoint y: 277, endPoint x: 452, endPoint y: 158, distance: 119.1
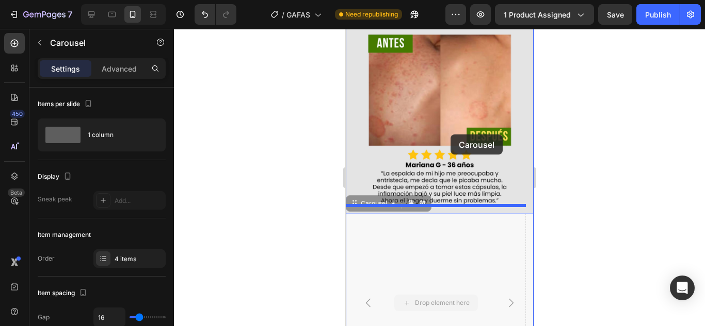
drag, startPoint x: 462, startPoint y: 266, endPoint x: 450, endPoint y: 135, distance: 131.6
click at [450, 135] on div "Mobile ( 364 px) iPhone 13 Mini iPhone 13 Pro iPhone 11 Pro Max iPhone 15 Pro M…" at bounding box center [439, 60] width 188 height 2942
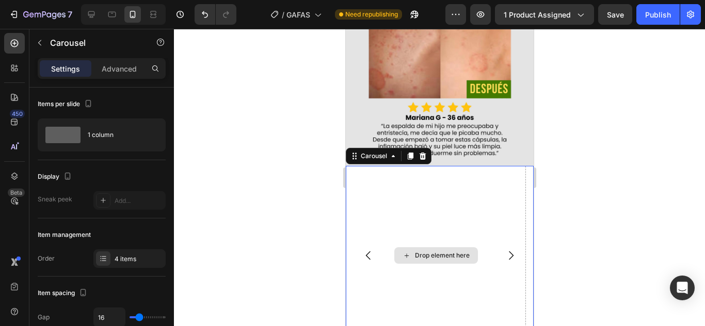
scroll to position [1489, 0]
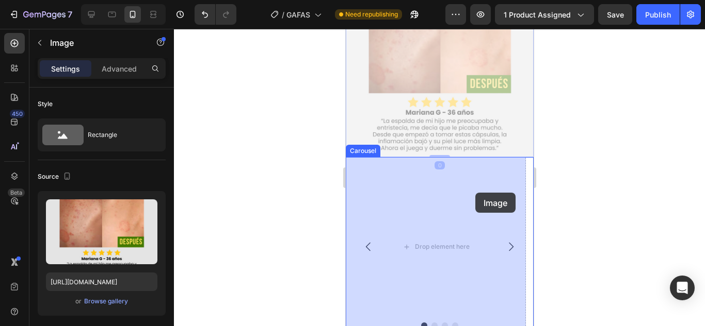
drag, startPoint x: 470, startPoint y: 85, endPoint x: 475, endPoint y: 192, distance: 107.4
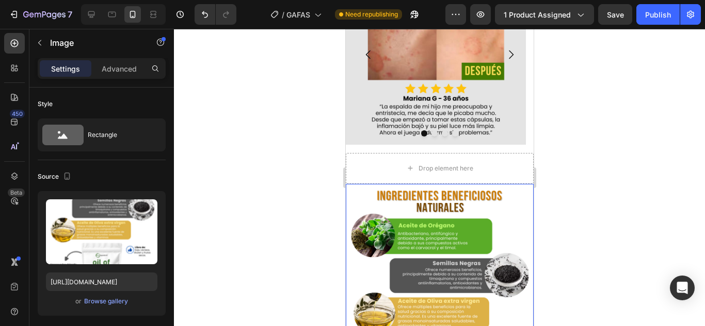
scroll to position [412, 0]
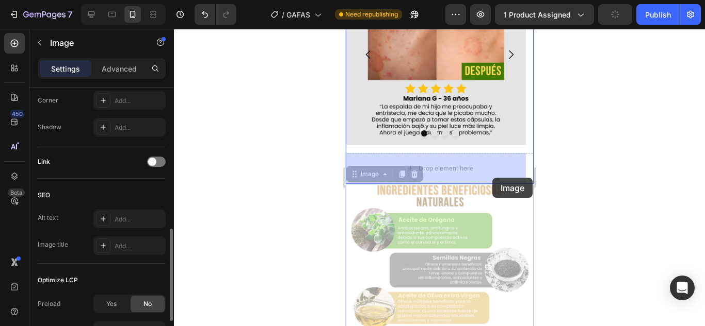
drag, startPoint x: 493, startPoint y: 228, endPoint x: 492, endPoint y: 178, distance: 49.5
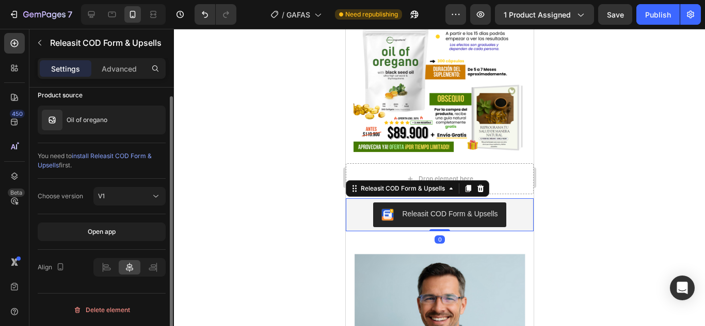
scroll to position [0, 0]
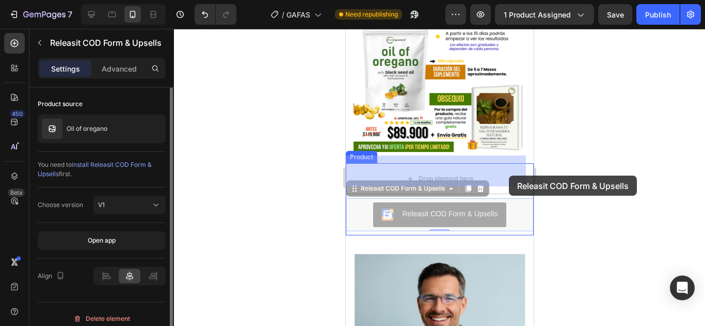
drag, startPoint x: 512, startPoint y: 206, endPoint x: 508, endPoint y: 176, distance: 30.6
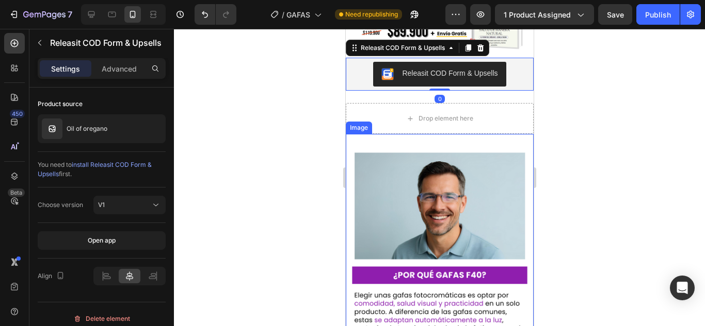
scroll to position [2036, 0]
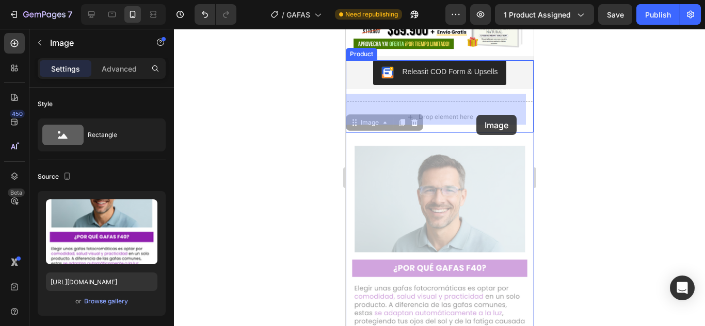
drag, startPoint x: 482, startPoint y: 227, endPoint x: 476, endPoint y: 117, distance: 110.6
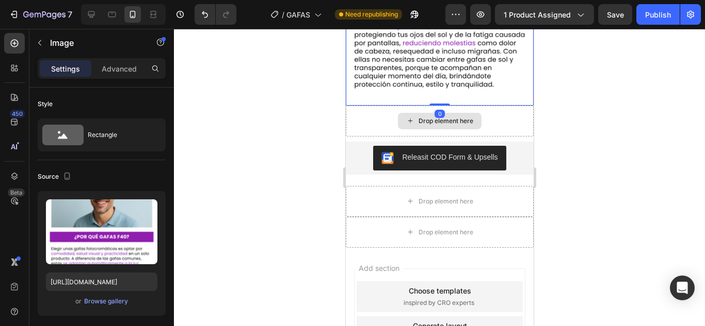
scroll to position [2290, 0]
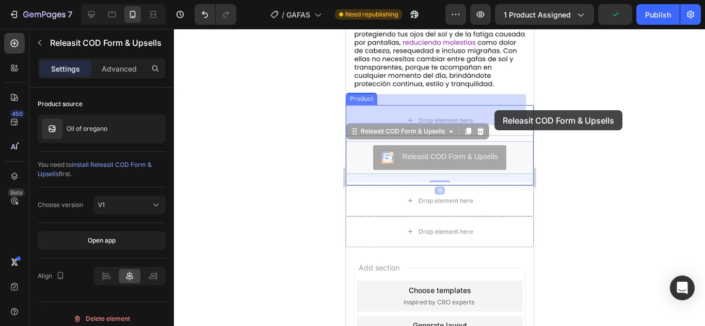
drag, startPoint x: 502, startPoint y: 154, endPoint x: 497, endPoint y: 125, distance: 29.8
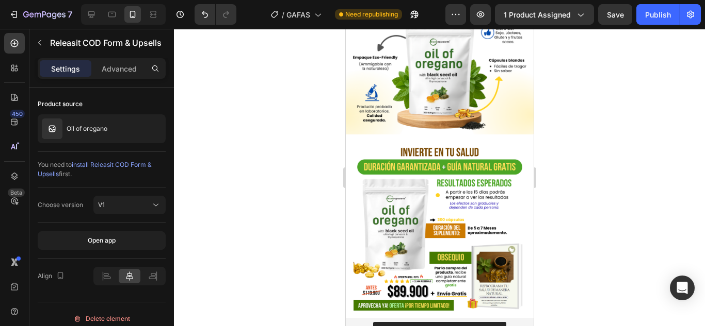
scroll to position [1784, 0]
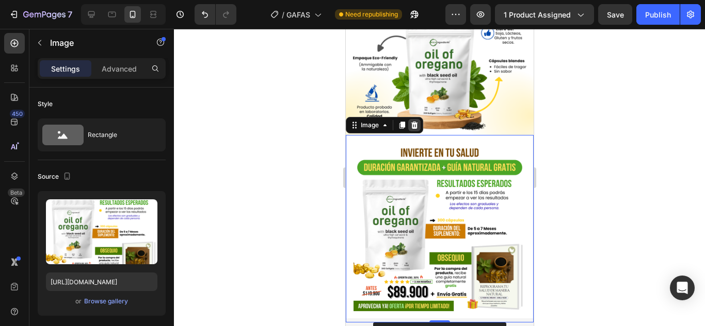
click at [416, 122] on icon at bounding box center [414, 125] width 7 height 7
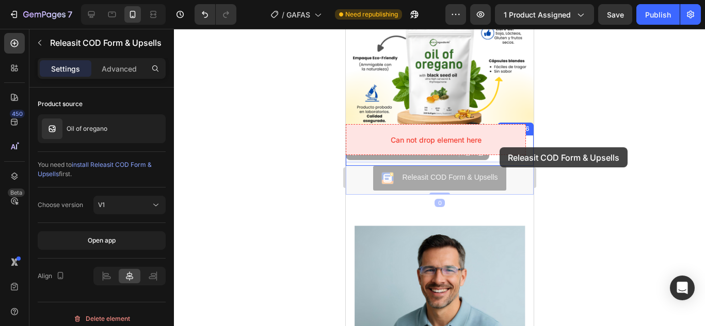
drag, startPoint x: 506, startPoint y: 171, endPoint x: 499, endPoint y: 148, distance: 24.3
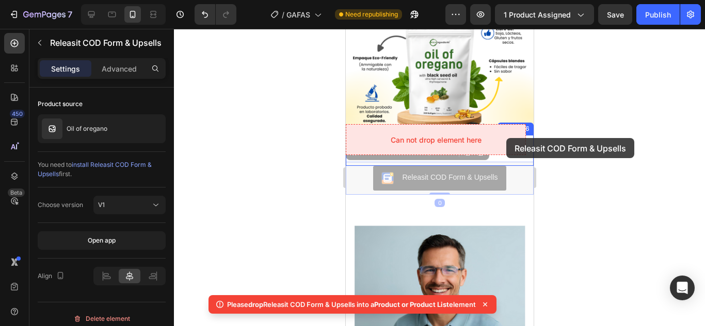
drag, startPoint x: 505, startPoint y: 165, endPoint x: 505, endPoint y: 138, distance: 26.3
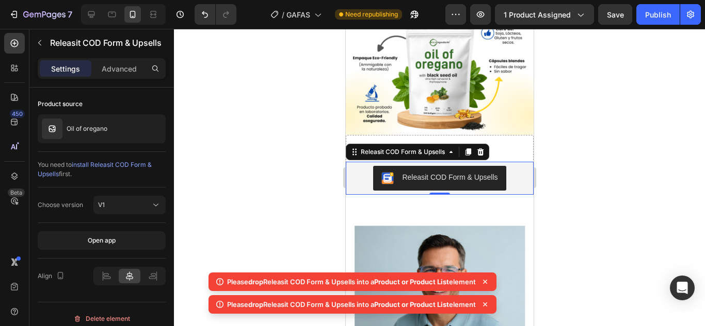
click at [624, 157] on div at bounding box center [439, 178] width 531 height 298
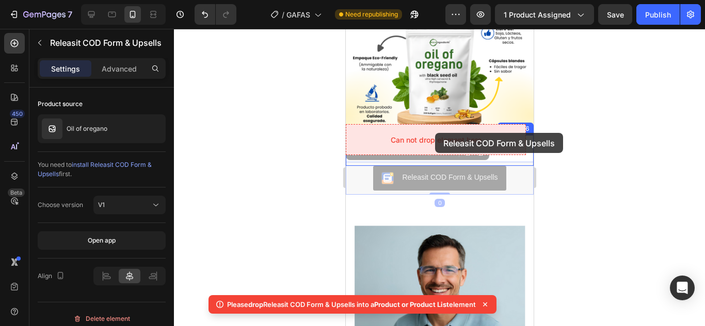
drag, startPoint x: 503, startPoint y: 174, endPoint x: 434, endPoint y: 133, distance: 80.2
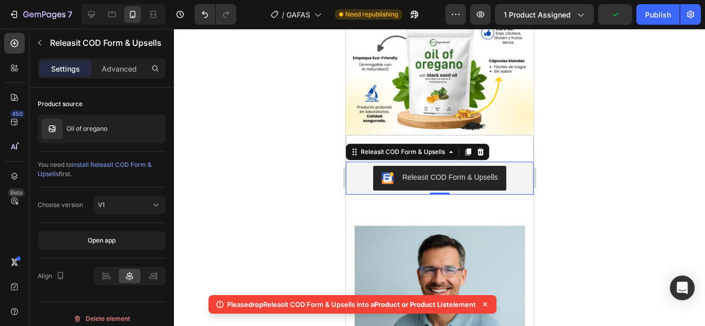
click at [585, 167] on div at bounding box center [439, 178] width 531 height 298
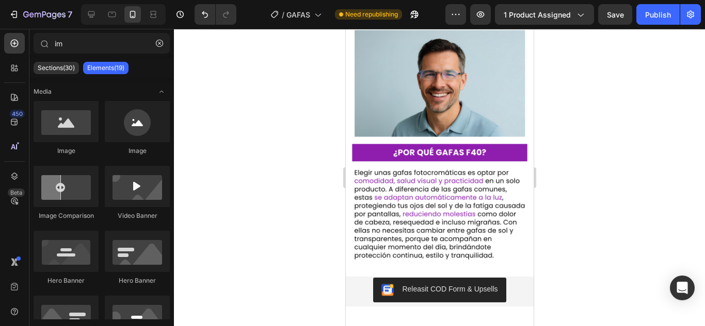
scroll to position [1970, 0]
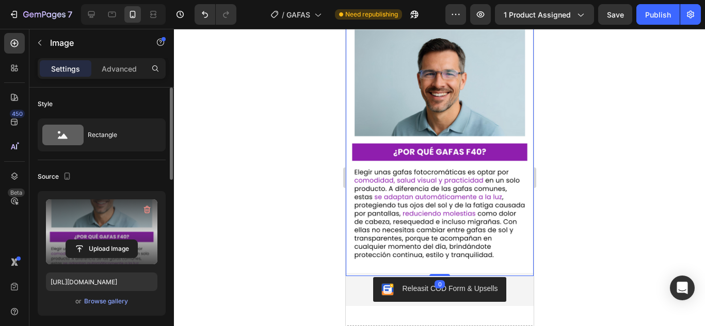
click at [92, 238] on label at bounding box center [101, 232] width 111 height 65
click at [92, 240] on input "file" at bounding box center [101, 249] width 71 height 18
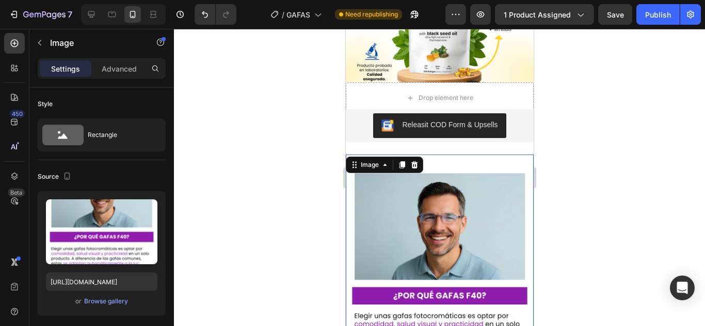
scroll to position [1818, 0]
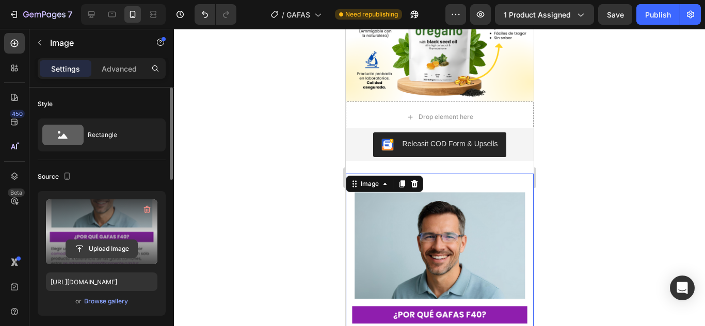
click at [125, 242] on input "file" at bounding box center [101, 249] width 71 height 18
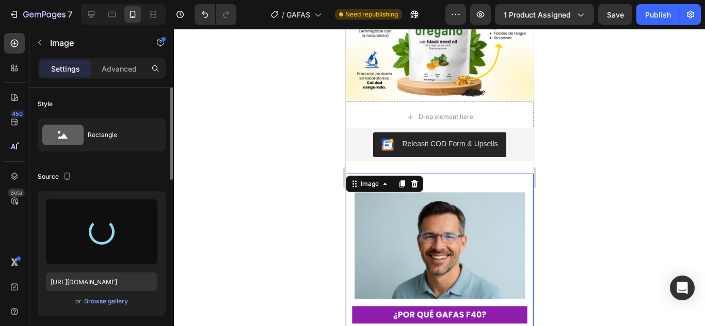
type input "[URL][DOMAIN_NAME]"
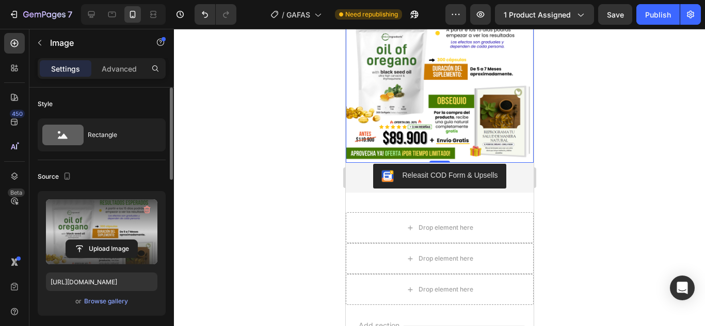
scroll to position [2006, 0]
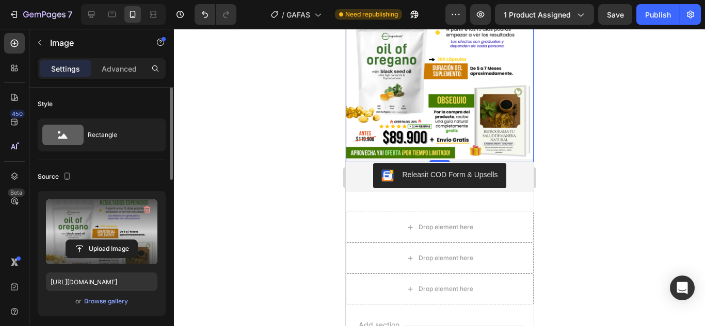
click at [636, 149] on div at bounding box center [439, 178] width 531 height 298
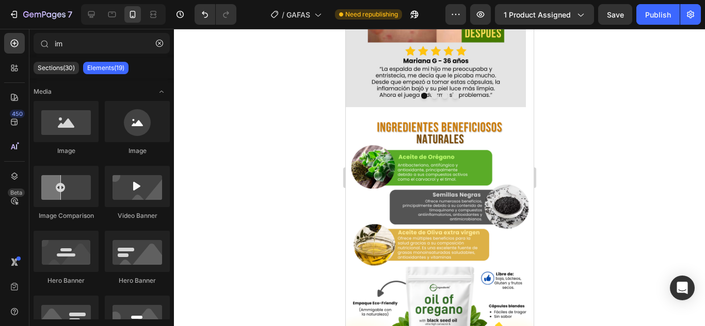
scroll to position [1531, 0]
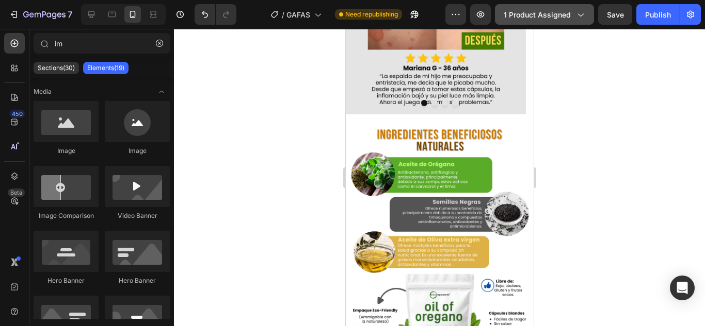
click at [560, 18] on span "1 product assigned" at bounding box center [536, 14] width 67 height 11
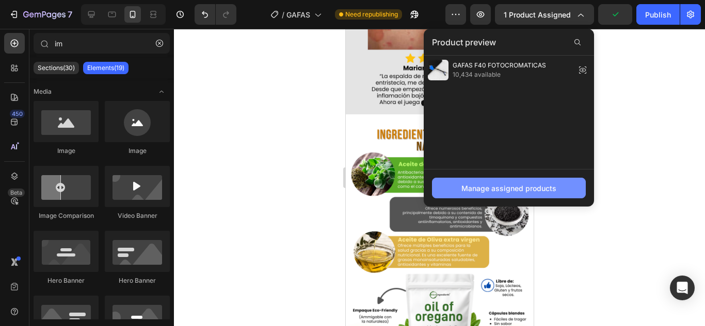
click at [526, 186] on div "Manage assigned products" at bounding box center [508, 188] width 95 height 11
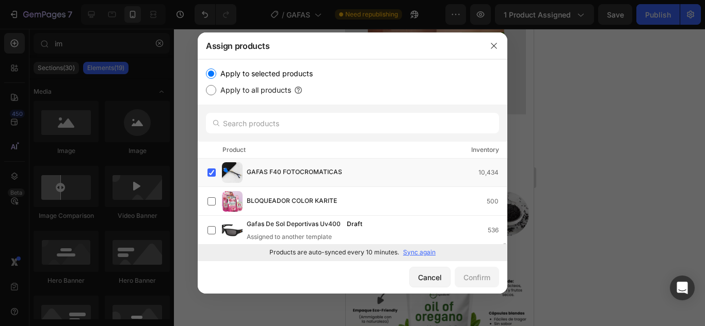
scroll to position [59, 0]
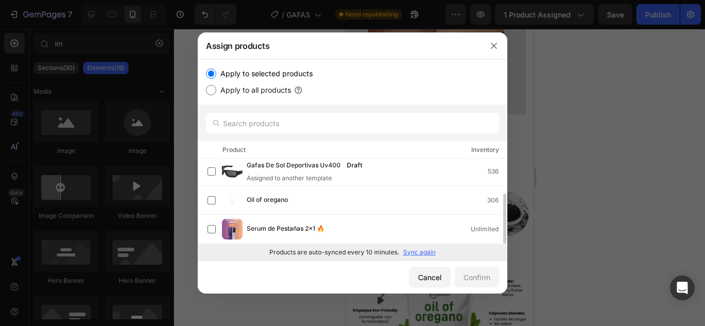
click at [320, 195] on div "Oil of oregano 306" at bounding box center [377, 200] width 260 height 11
click at [467, 280] on div "Confirm" at bounding box center [476, 277] width 27 height 11
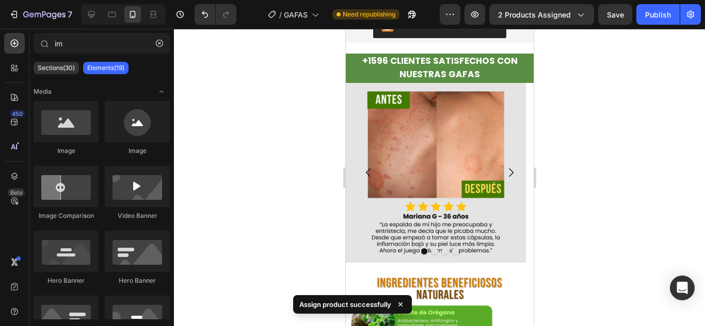
scroll to position [1382, 0]
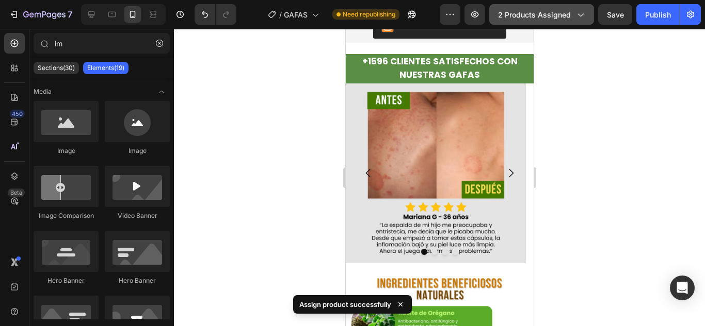
click at [575, 13] on icon "button" at bounding box center [580, 14] width 10 height 10
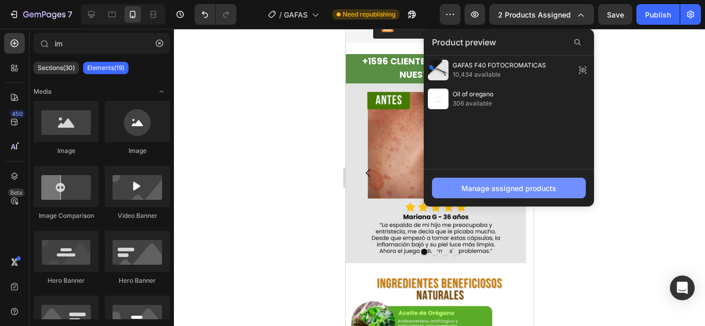
click at [490, 183] on div "Manage assigned products" at bounding box center [508, 188] width 95 height 11
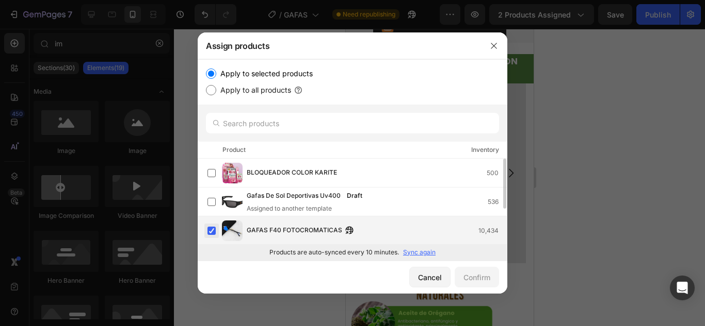
click at [207, 227] on label at bounding box center [211, 231] width 8 height 8
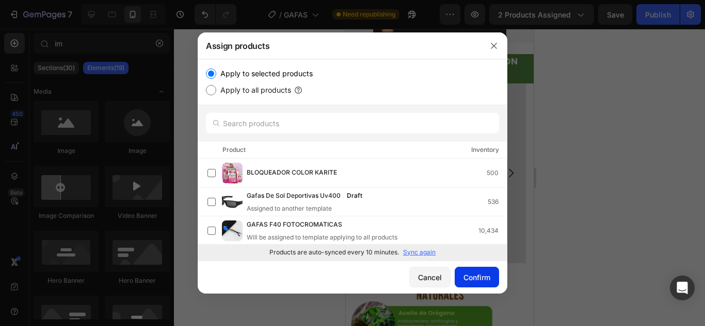
click at [463, 273] on div "Confirm" at bounding box center [476, 277] width 27 height 11
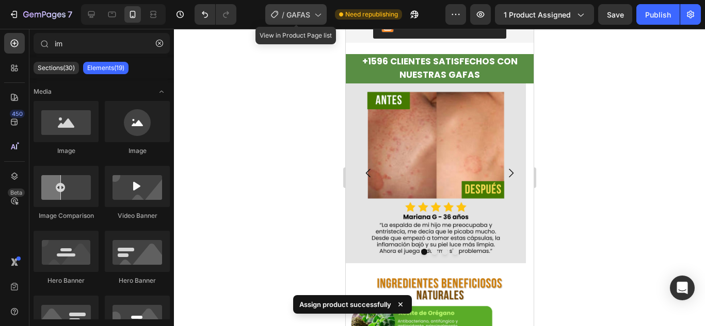
click at [320, 22] on div "/ GAFAS" at bounding box center [295, 14] width 61 height 21
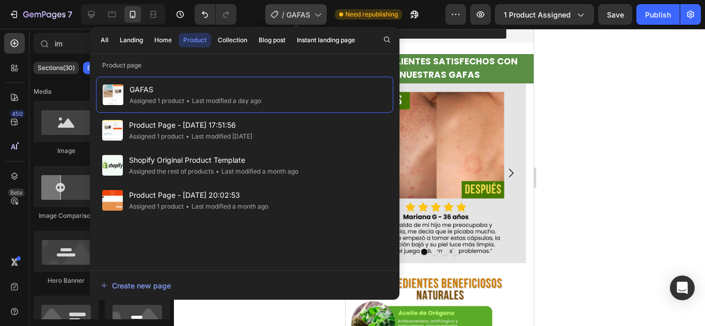
click at [320, 22] on div "/ GAFAS" at bounding box center [295, 14] width 61 height 21
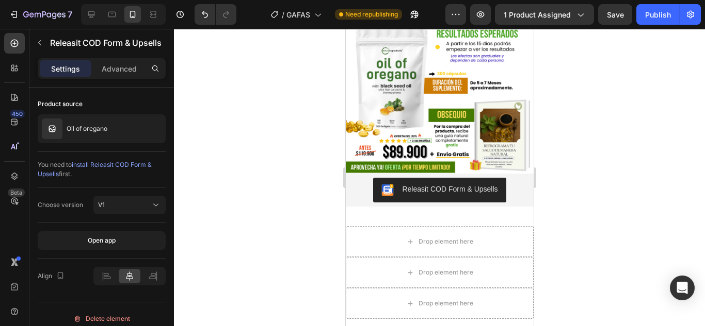
scroll to position [1993, 0]
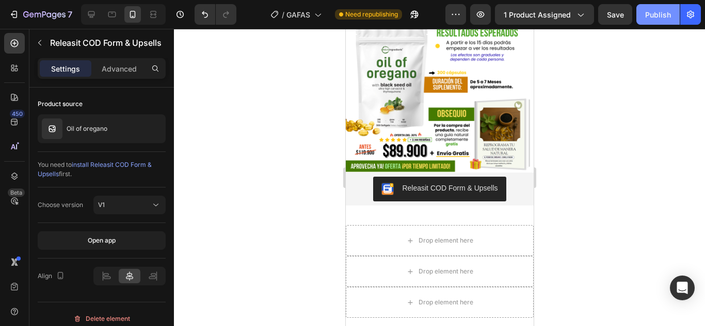
click at [671, 17] on button "Publish" at bounding box center [657, 14] width 43 height 21
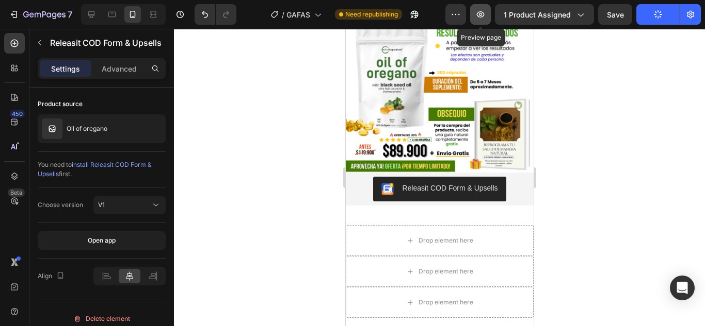
click at [485, 18] on icon "button" at bounding box center [480, 14] width 10 height 10
click at [482, 15] on icon "button" at bounding box center [480, 14] width 10 height 10
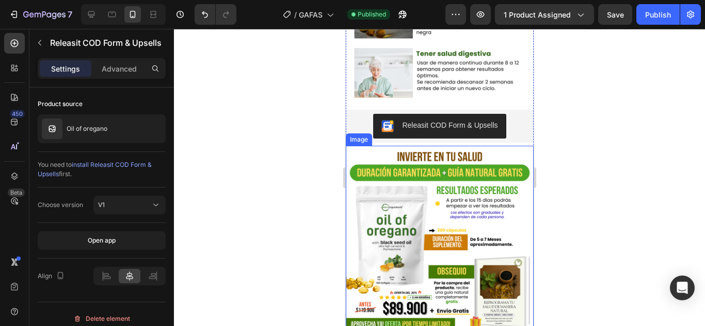
scroll to position [1079, 0]
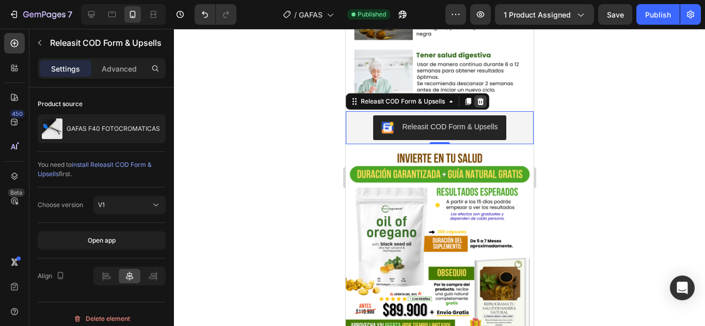
click at [479, 97] on icon at bounding box center [480, 101] width 8 height 8
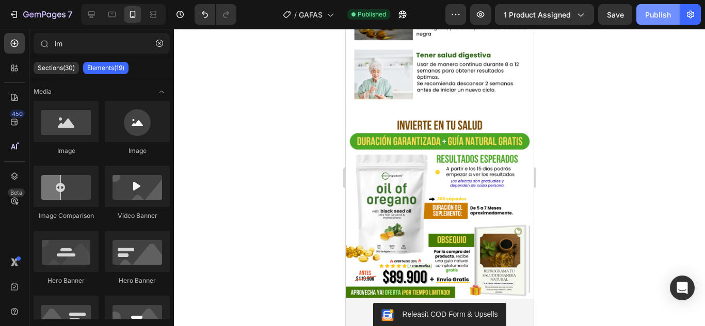
click at [662, 12] on div "Publish" at bounding box center [658, 14] width 26 height 11
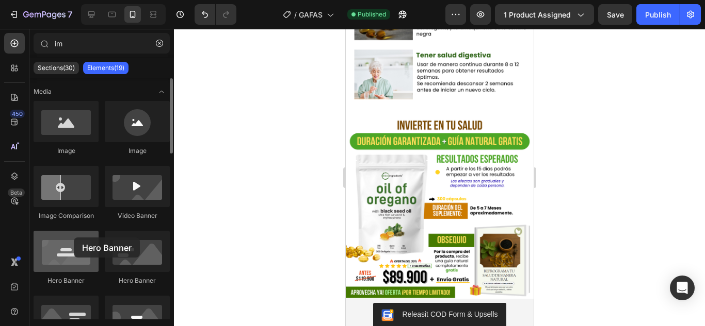
click at [74, 238] on div at bounding box center [66, 251] width 65 height 41
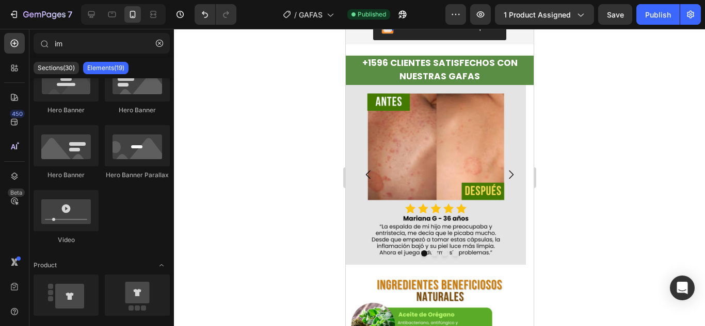
scroll to position [1347, 0]
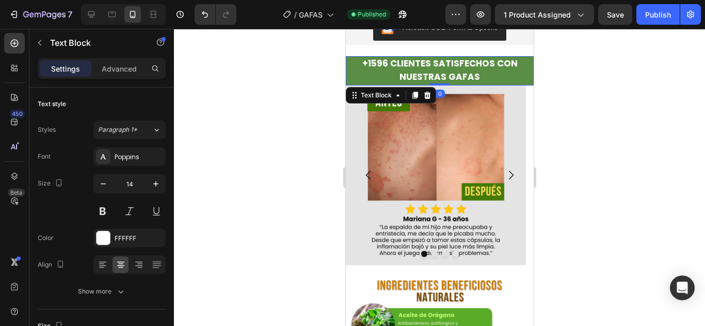
click at [465, 76] on strong "+1596 CLIENTES SATISFECHOS CON NUESTRAS GAFAS" at bounding box center [439, 70] width 155 height 26
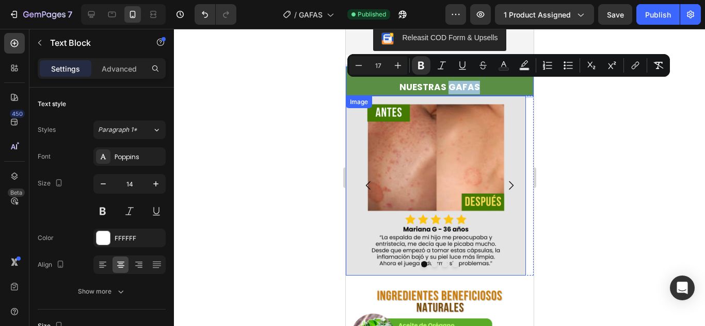
scroll to position [1336, 0]
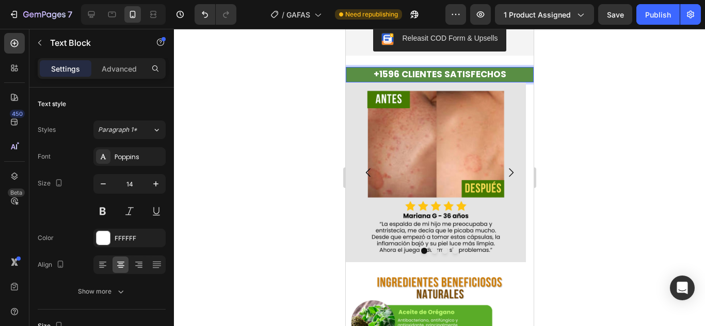
click at [642, 107] on div at bounding box center [439, 178] width 531 height 298
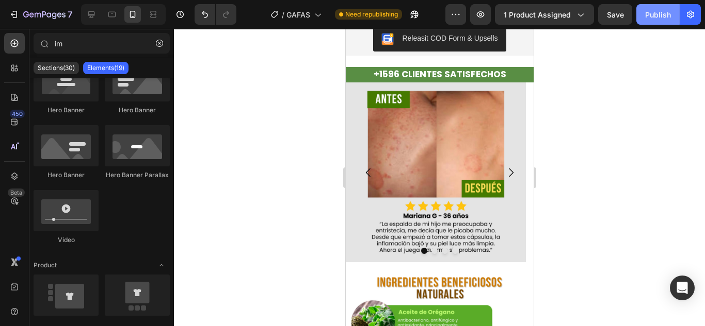
click at [657, 16] on div "Publish" at bounding box center [658, 14] width 26 height 11
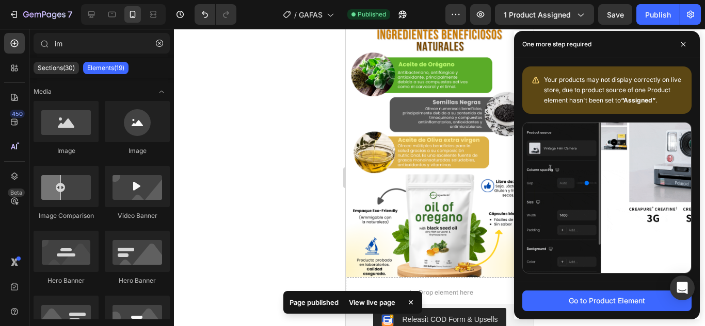
scroll to position [1581, 0]
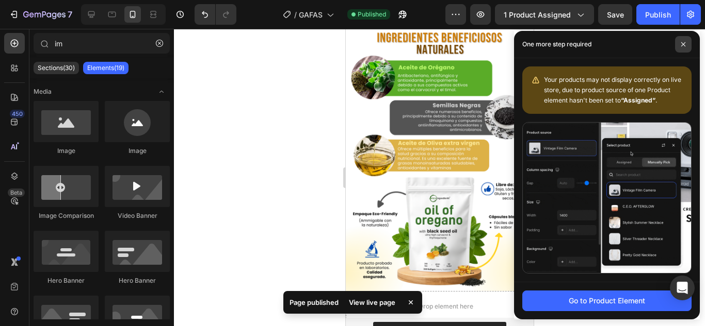
click at [684, 50] on span at bounding box center [683, 44] width 17 height 17
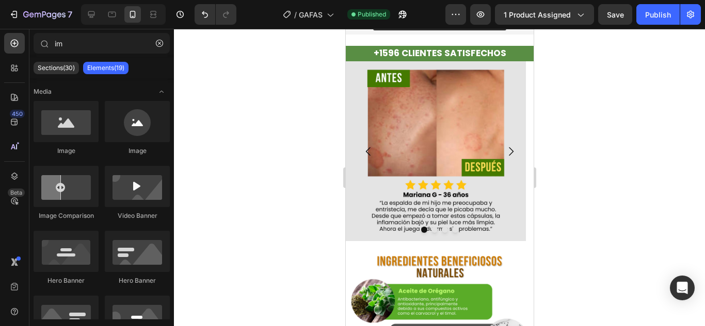
scroll to position [1358, 0]
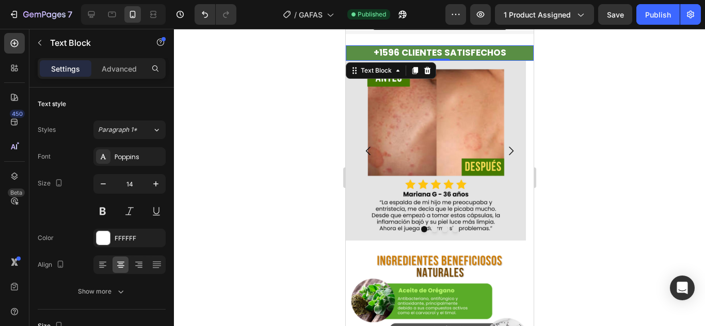
click at [395, 52] on strong "+1596 CLIENTES SATISFECHOS" at bounding box center [439, 52] width 133 height 12
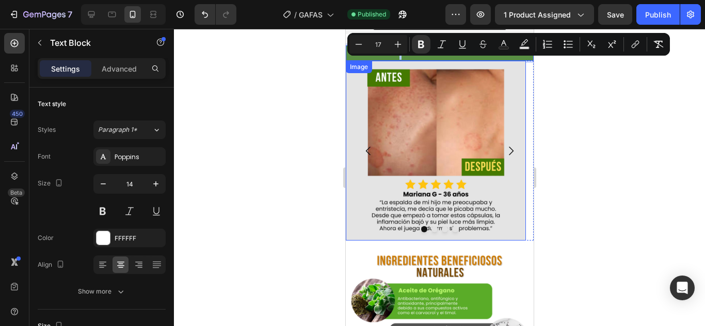
click at [574, 104] on div at bounding box center [439, 178] width 531 height 298
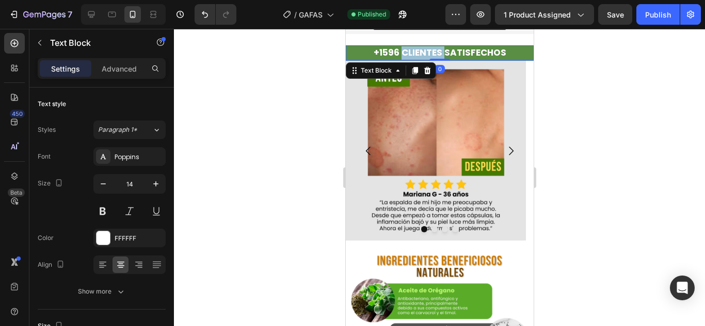
click at [398, 52] on strong "+1596 CLIENTES SATISFECHOS" at bounding box center [439, 52] width 133 height 12
click at [389, 57] on strong "+1596 CLIENTES SATISFECHOS" at bounding box center [439, 52] width 133 height 12
click at [389, 56] on strong "+1596 CLIENTES SATISFECHOS" at bounding box center [439, 52] width 133 height 12
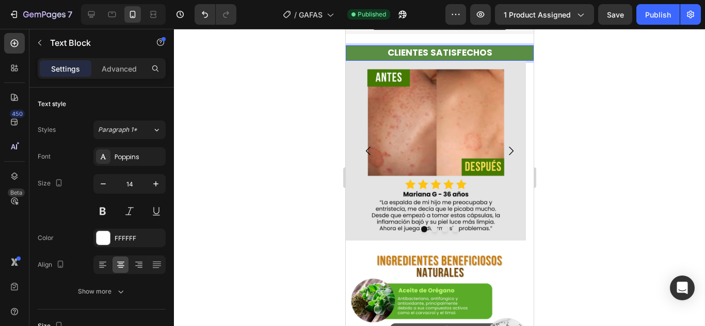
click at [673, 87] on div at bounding box center [439, 178] width 531 height 298
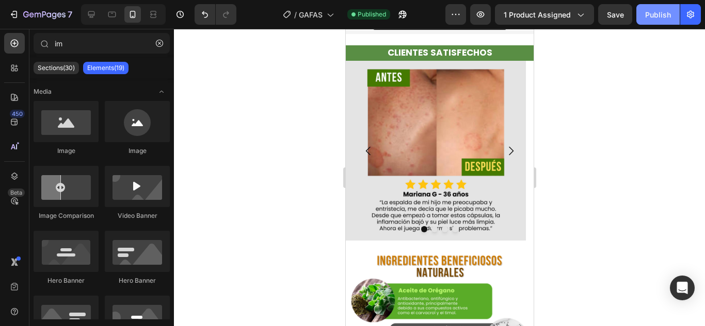
click at [656, 8] on button "Publish" at bounding box center [657, 14] width 43 height 21
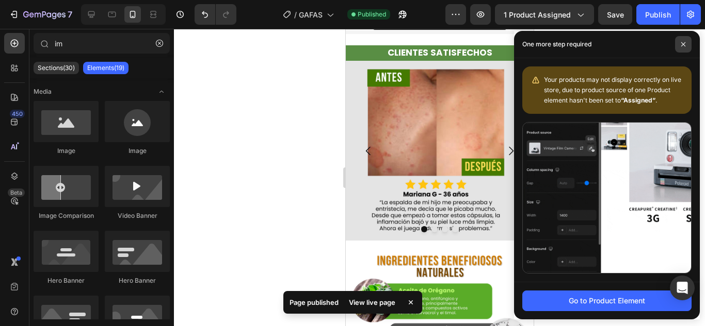
click at [680, 48] on span at bounding box center [683, 44] width 17 height 17
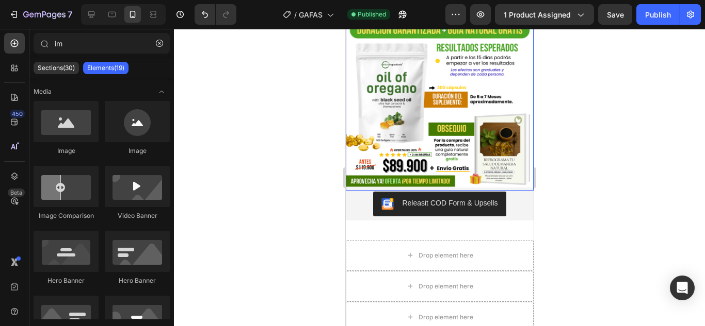
scroll to position [2030, 0]
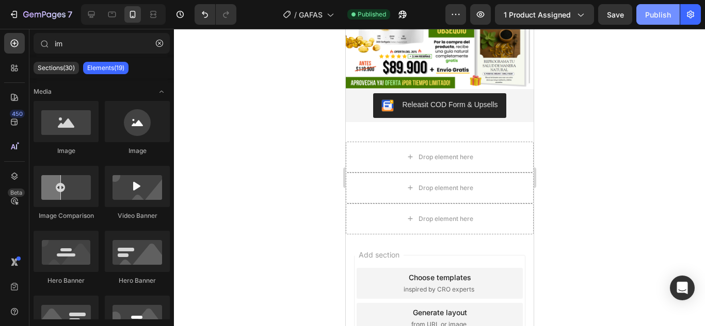
click at [652, 19] on div "Publish" at bounding box center [658, 14] width 26 height 11
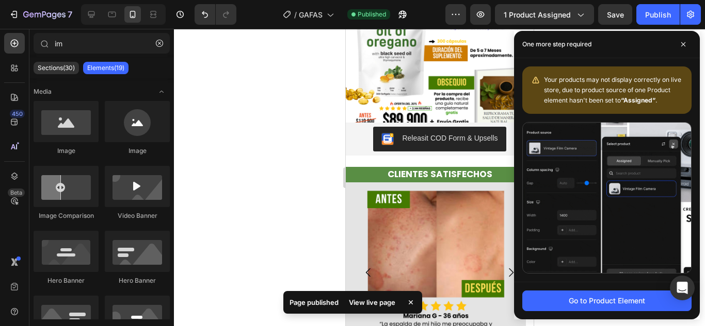
scroll to position [1228, 0]
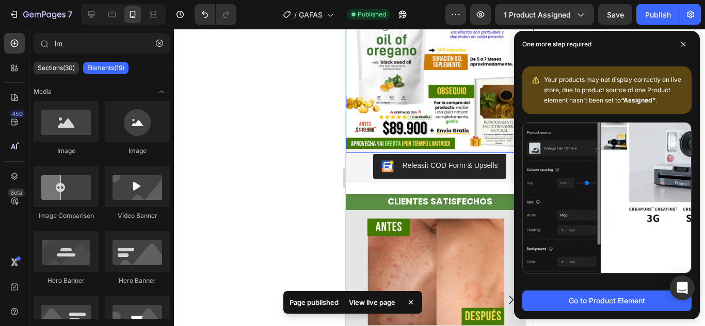
drag, startPoint x: 1030, startPoint y: 70, endPoint x: 443, endPoint y: 130, distance: 589.5
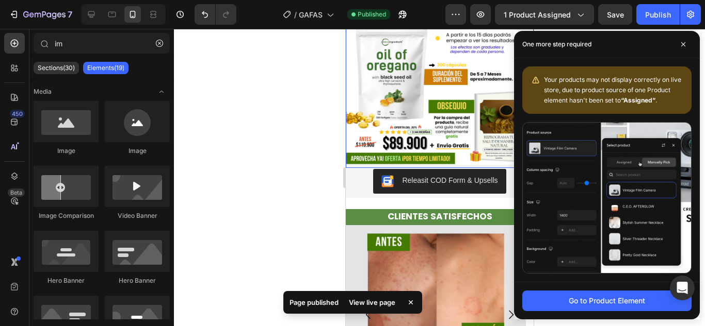
scroll to position [1212, 0]
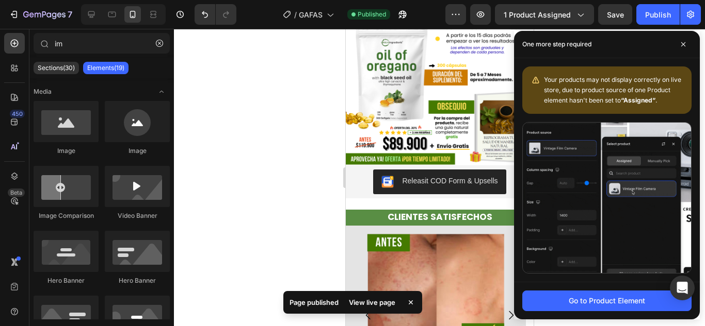
drag, startPoint x: 1031, startPoint y: 73, endPoint x: 447, endPoint y: 120, distance: 585.7
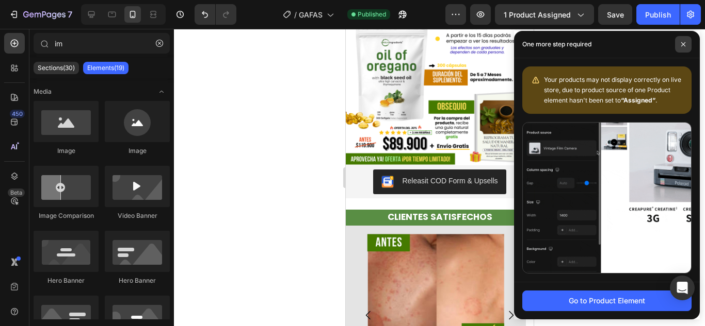
click at [689, 41] on span at bounding box center [683, 44] width 17 height 17
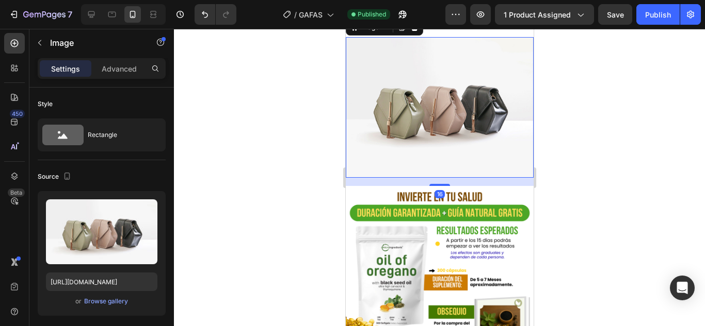
scroll to position [1898, 0]
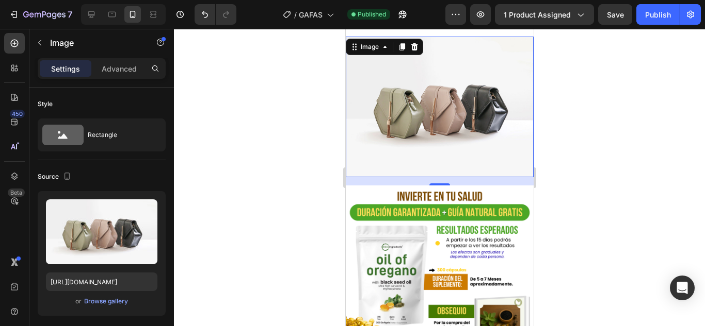
click at [568, 132] on div at bounding box center [439, 178] width 531 height 298
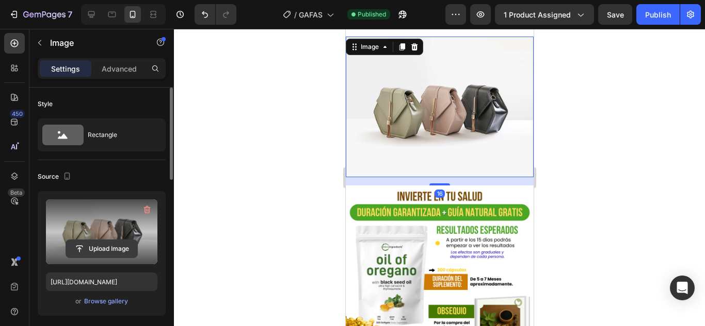
click at [96, 249] on input "file" at bounding box center [101, 249] width 71 height 18
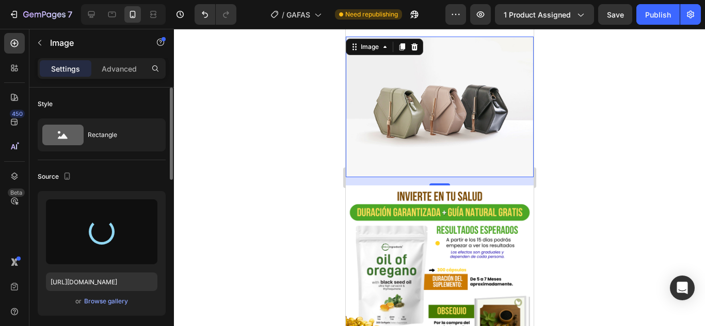
type input "[URL][DOMAIN_NAME]"
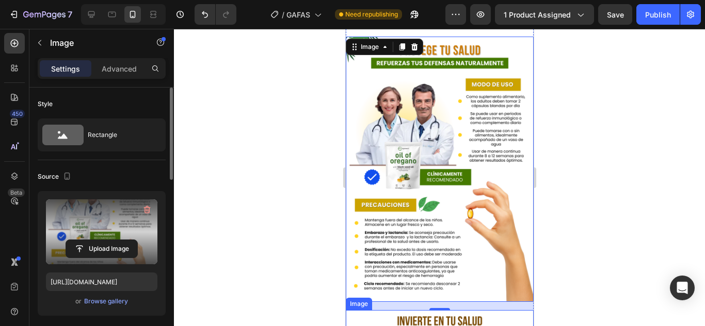
scroll to position [2017, 0]
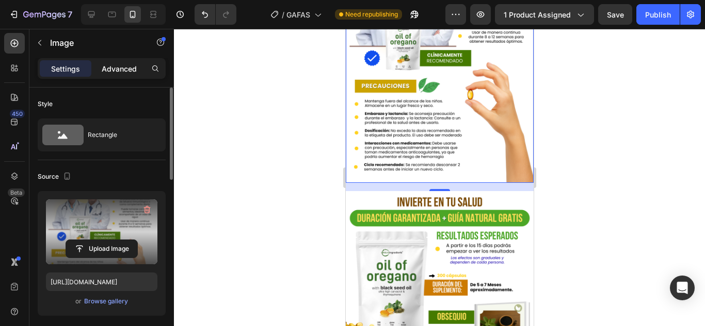
click at [124, 75] on div "Advanced" at bounding box center [119, 68] width 52 height 17
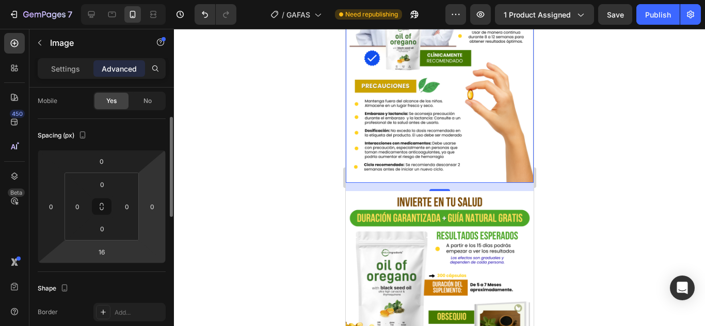
scroll to position [84, 0]
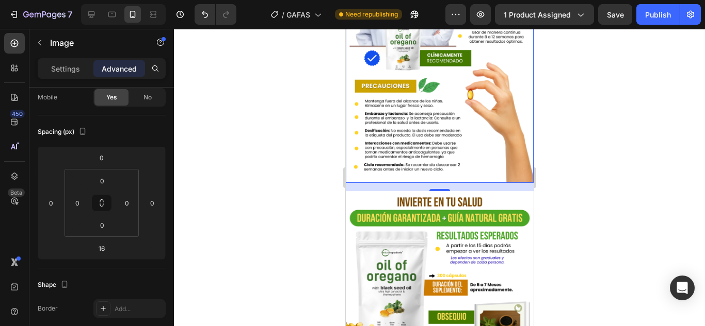
click at [373, 183] on div "16" at bounding box center [439, 187] width 188 height 8
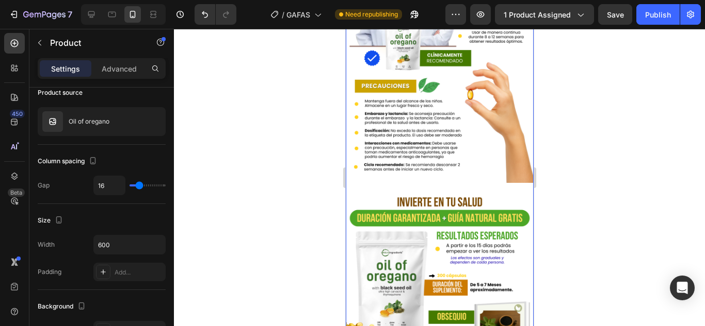
scroll to position [0, 0]
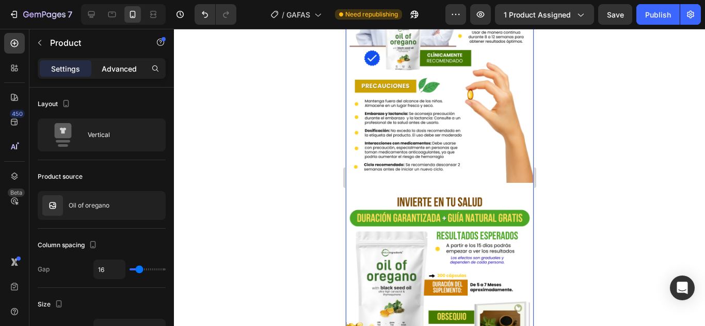
click at [116, 66] on p "Advanced" at bounding box center [119, 68] width 35 height 11
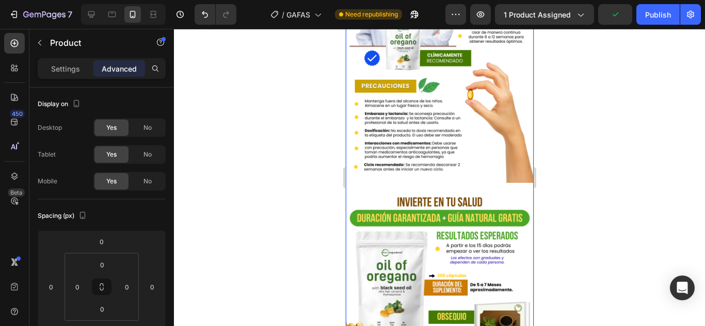
click at [591, 184] on div at bounding box center [439, 178] width 531 height 298
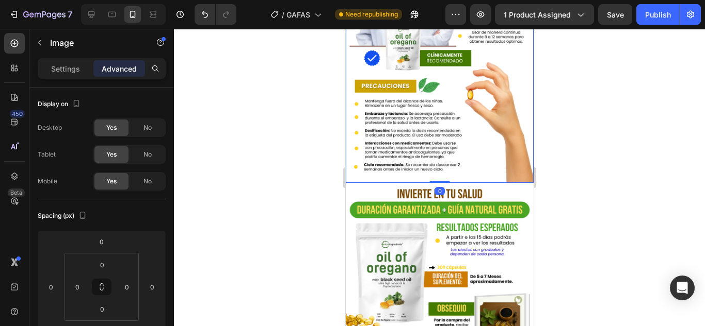
drag, startPoint x: 438, startPoint y: 180, endPoint x: 439, endPoint y: 160, distance: 19.6
click at [439, 160] on div "Image 0" at bounding box center [439, 50] width 188 height 266
type input "0"
click at [631, 117] on div at bounding box center [439, 178] width 531 height 298
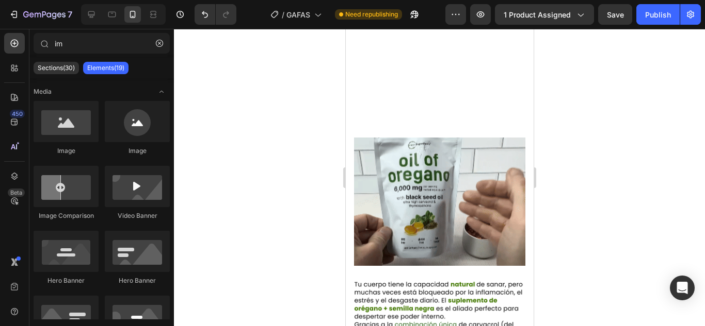
scroll to position [653, 0]
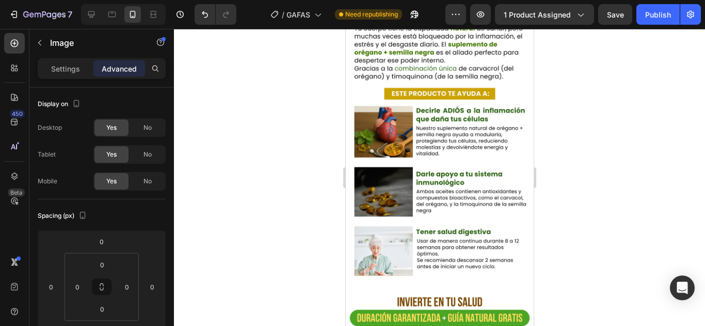
click at [651, 106] on div at bounding box center [439, 178] width 531 height 298
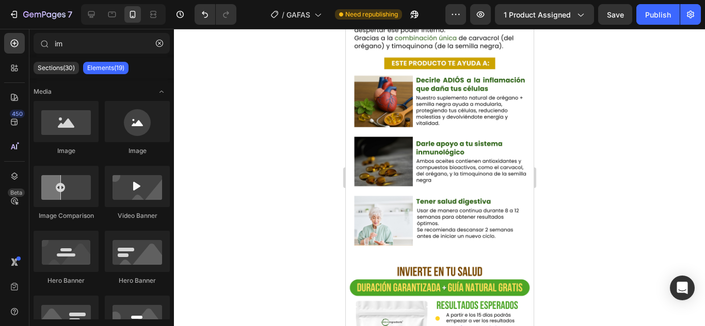
scroll to position [938, 0]
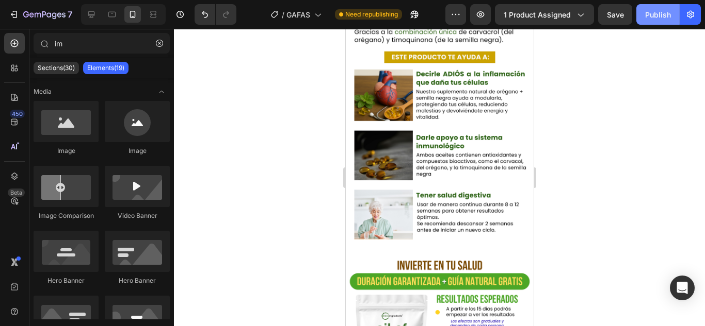
click at [648, 8] on button "Publish" at bounding box center [657, 14] width 43 height 21
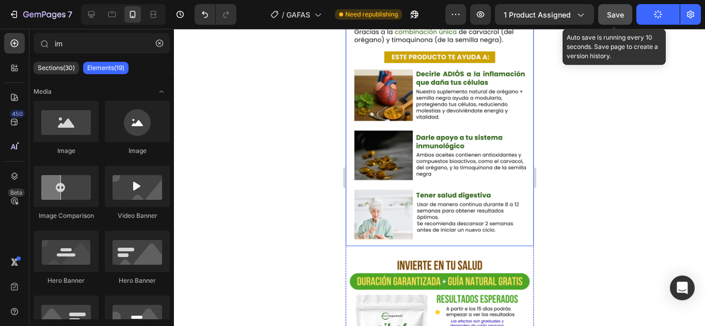
click at [614, 15] on span "Save" at bounding box center [615, 14] width 17 height 9
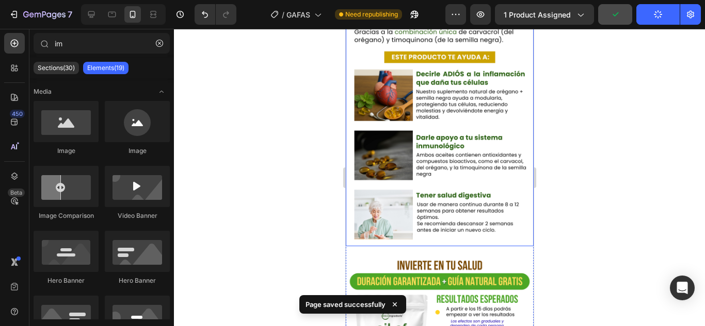
click at [599, 111] on div at bounding box center [439, 178] width 531 height 298
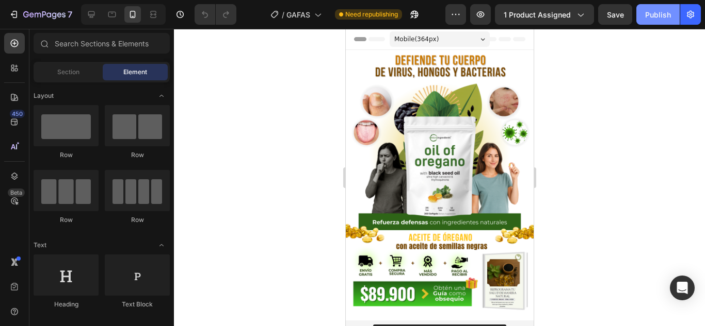
click at [658, 18] on div "Publish" at bounding box center [658, 14] width 26 height 11
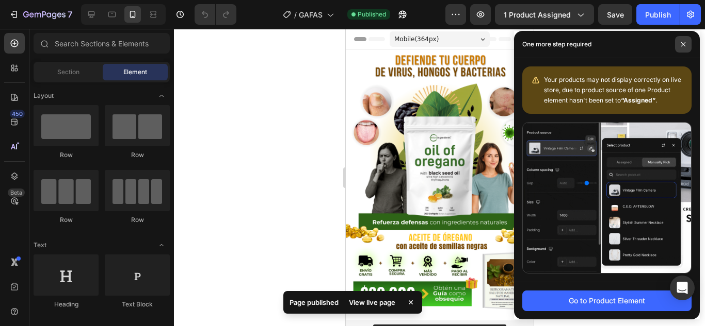
click at [683, 43] on icon at bounding box center [682, 44] width 5 height 5
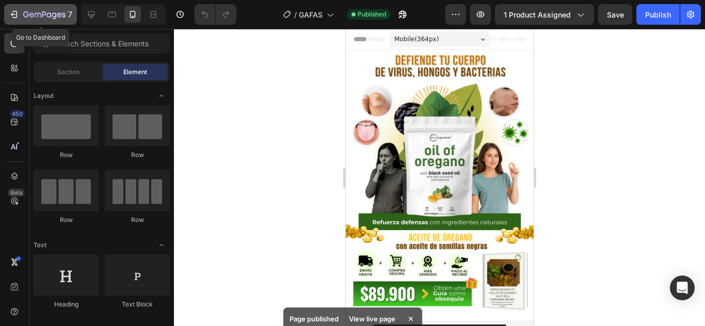
click at [28, 18] on icon "button" at bounding box center [44, 15] width 42 height 9
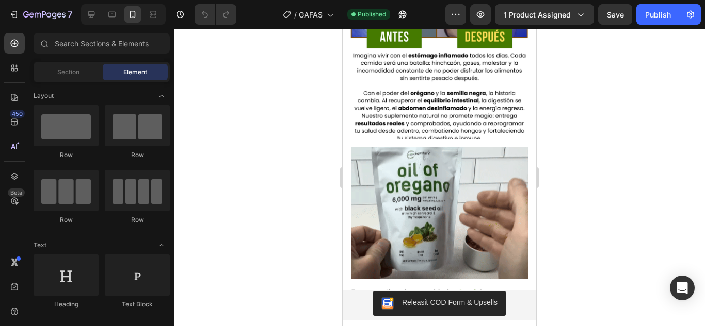
scroll to position [664, 0]
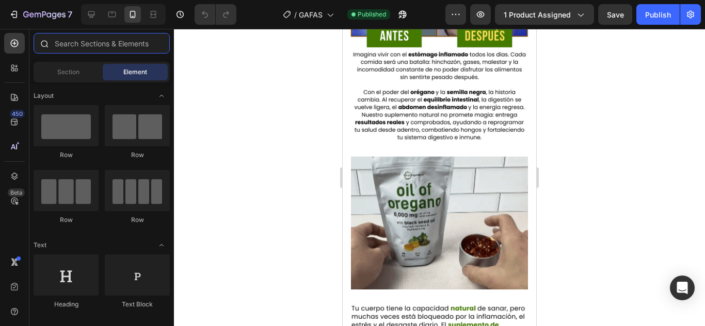
click at [89, 48] on input "text" at bounding box center [102, 43] width 136 height 21
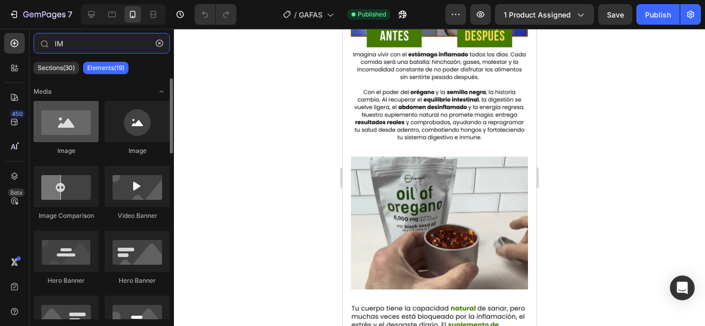
type input "IM"
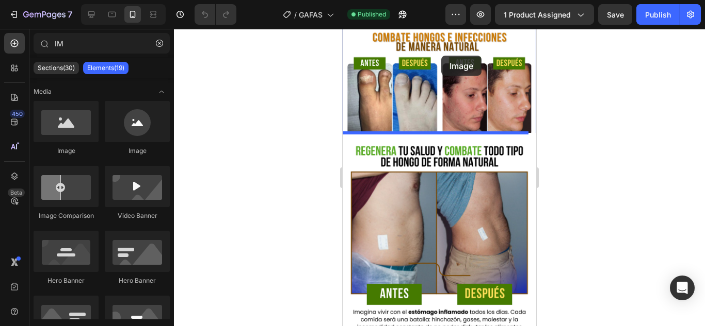
scroll to position [398, 0]
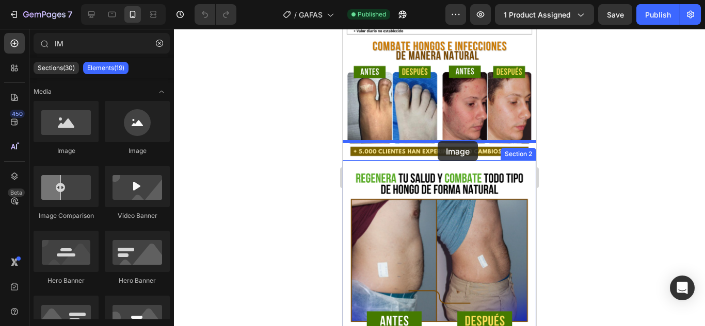
drag, startPoint x: 407, startPoint y: 161, endPoint x: 435, endPoint y: 144, distance: 32.2
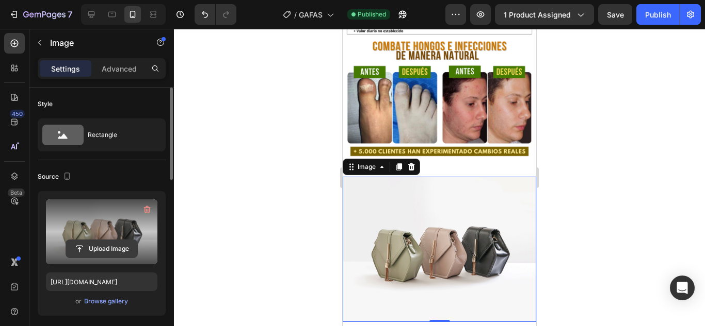
click at [93, 252] on input "file" at bounding box center [101, 249] width 71 height 18
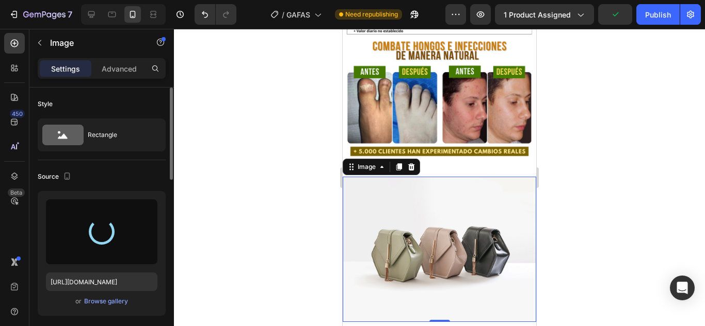
type input "[URL][DOMAIN_NAME]"
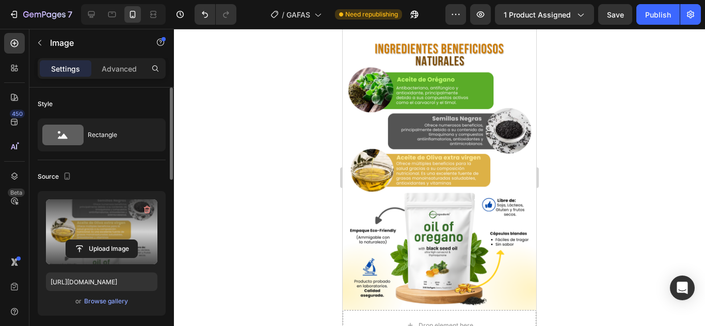
scroll to position [1916, 0]
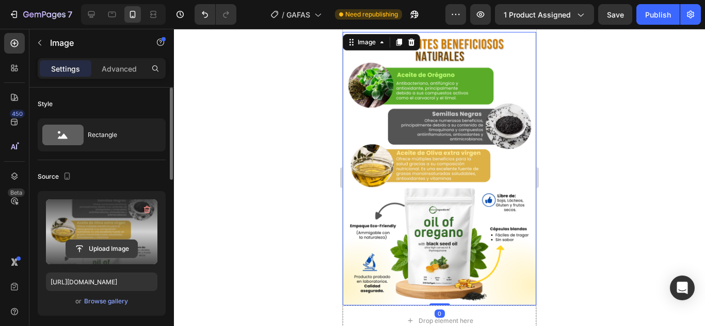
click at [114, 241] on input "file" at bounding box center [101, 249] width 71 height 18
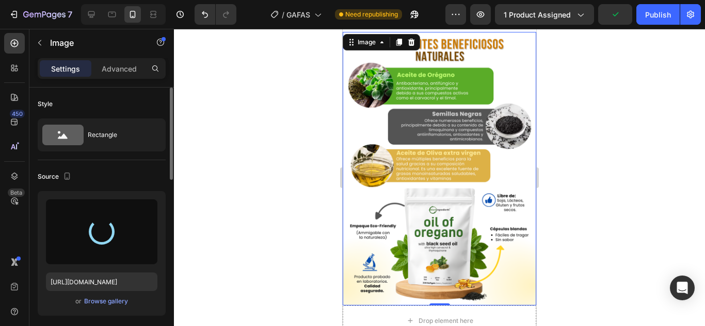
type input "[URL][DOMAIN_NAME]"
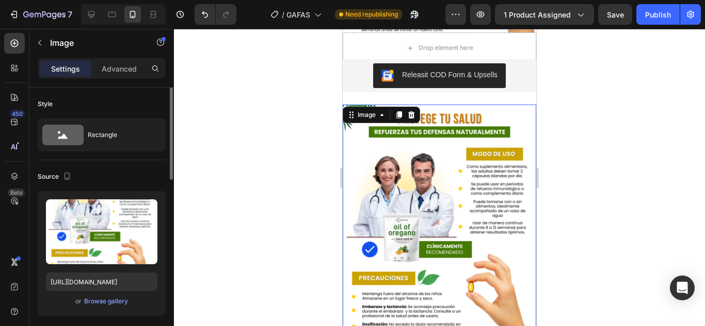
scroll to position [2140, 0]
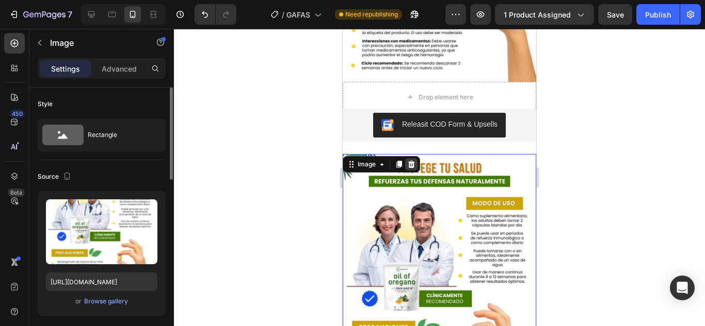
click at [412, 161] on icon at bounding box center [411, 164] width 7 height 7
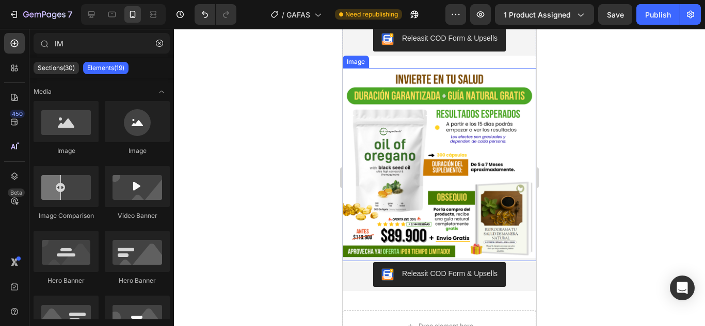
scroll to position [2214, 0]
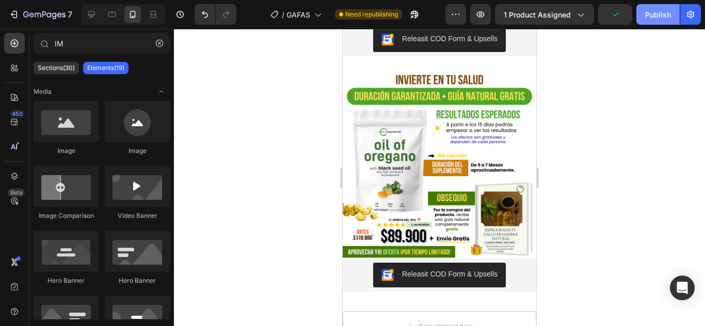
click at [655, 21] on button "Publish" at bounding box center [657, 14] width 43 height 21
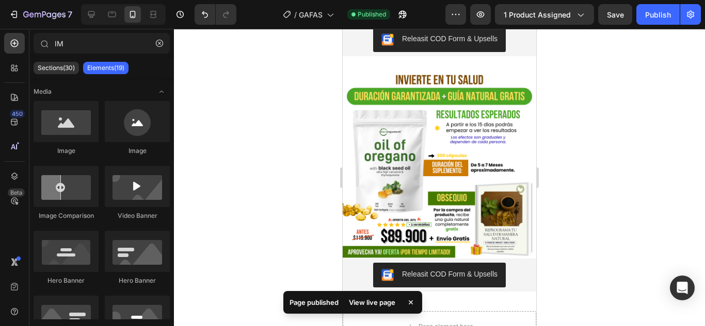
click at [303, 145] on div at bounding box center [439, 178] width 531 height 298
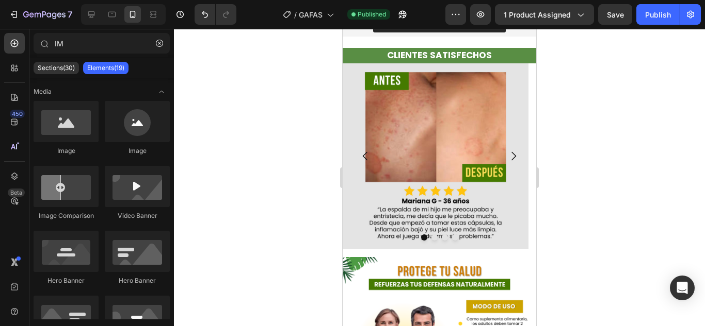
scroll to position [1689, 0]
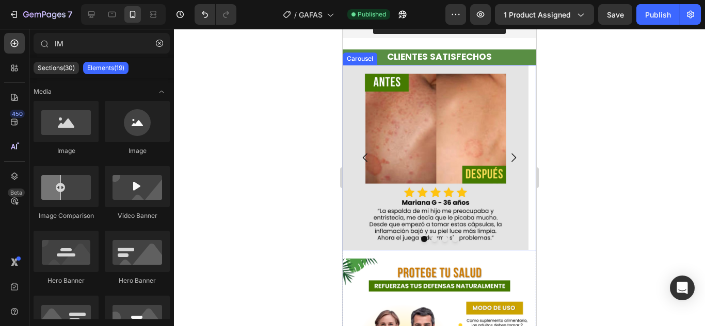
click at [511, 156] on icon "Carousel Next Arrow" at bounding box center [513, 158] width 5 height 9
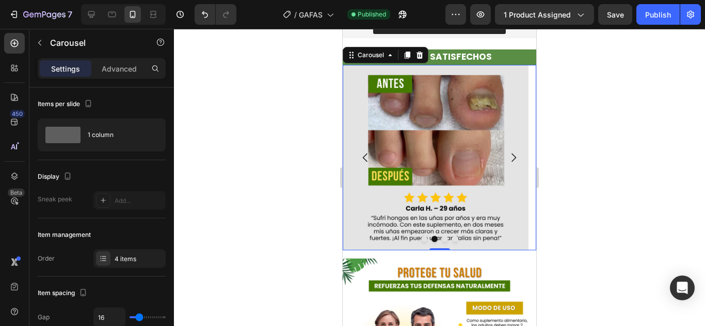
click at [511, 156] on icon "Carousel Next Arrow" at bounding box center [513, 158] width 5 height 9
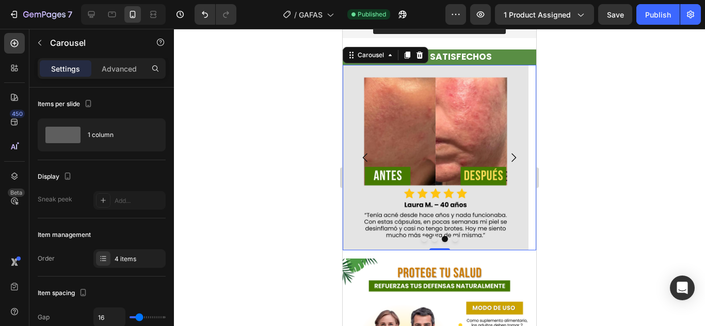
click at [511, 156] on icon "Carousel Next Arrow" at bounding box center [513, 158] width 5 height 9
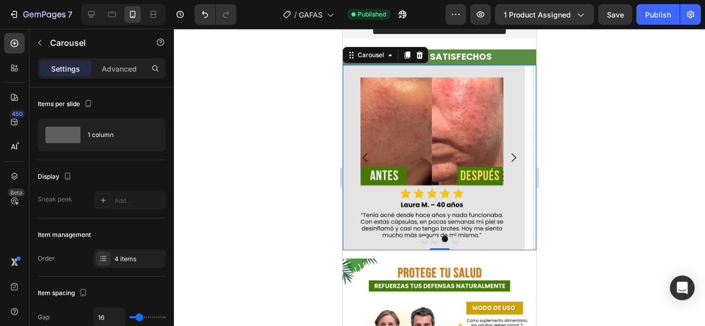
click at [511, 156] on icon "Carousel Next Arrow" at bounding box center [513, 158] width 5 height 9
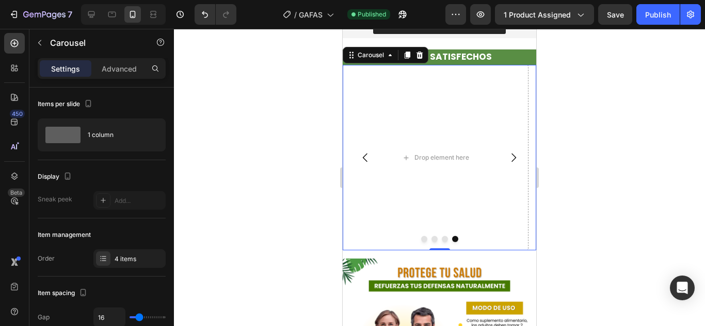
click at [366, 151] on button "Carousel Back Arrow" at bounding box center [365, 157] width 29 height 29
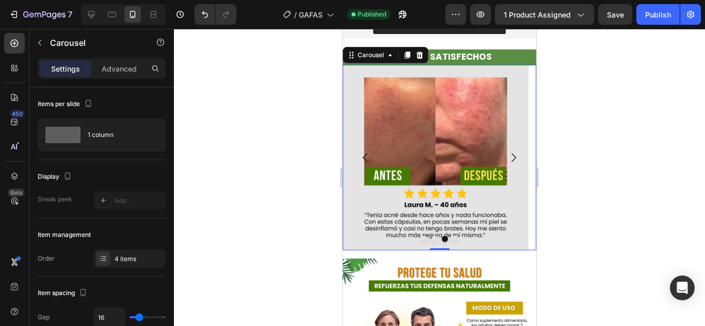
click at [366, 151] on button "Carousel Back Arrow" at bounding box center [365, 157] width 29 height 29
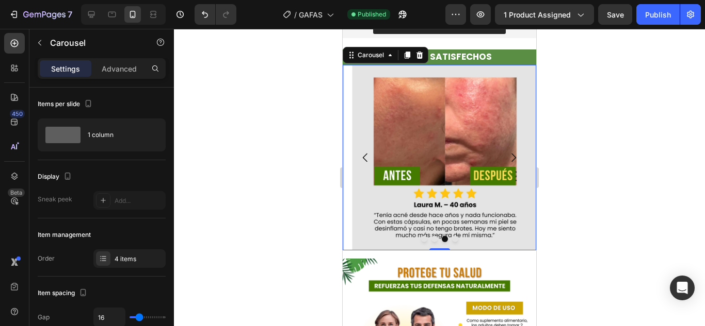
click at [366, 151] on button "Carousel Back Arrow" at bounding box center [365, 157] width 29 height 29
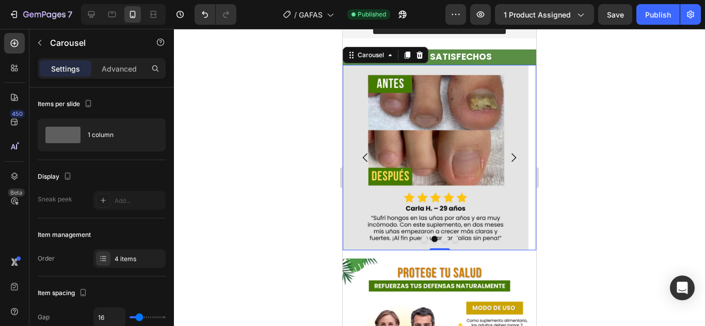
click at [366, 151] on button "Carousel Back Arrow" at bounding box center [365, 157] width 29 height 29
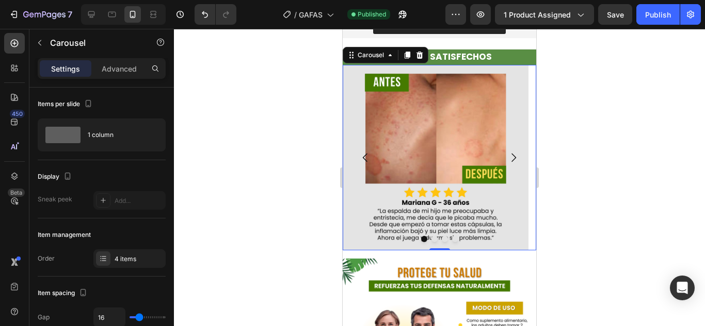
click at [366, 151] on button "Carousel Back Arrow" at bounding box center [365, 157] width 29 height 29
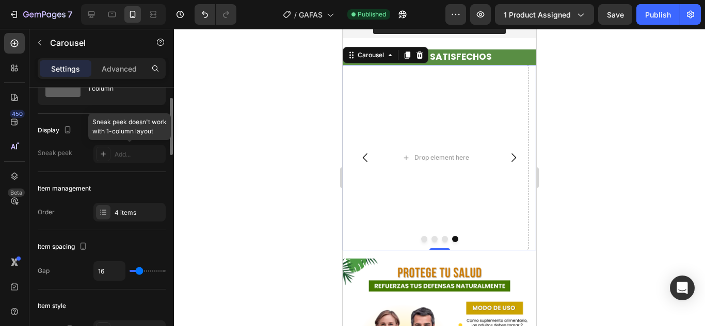
scroll to position [47, 0]
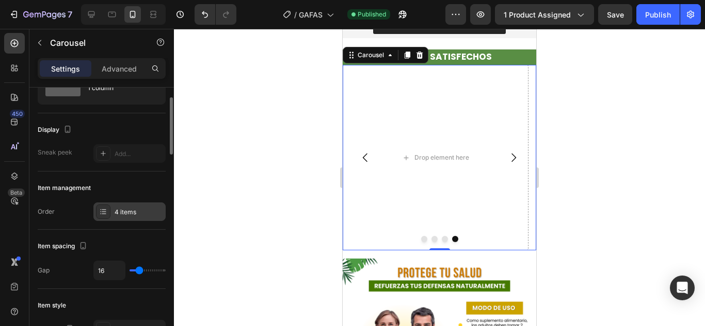
click at [132, 220] on div "4 items" at bounding box center [129, 212] width 72 height 19
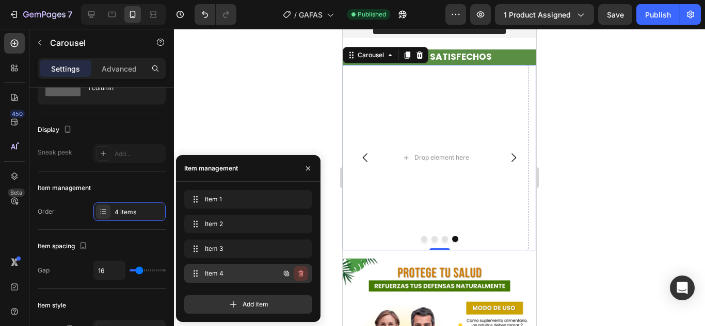
click at [296, 276] on button "button" at bounding box center [300, 274] width 14 height 14
click at [296, 276] on div "Delete" at bounding box center [293, 273] width 19 height 9
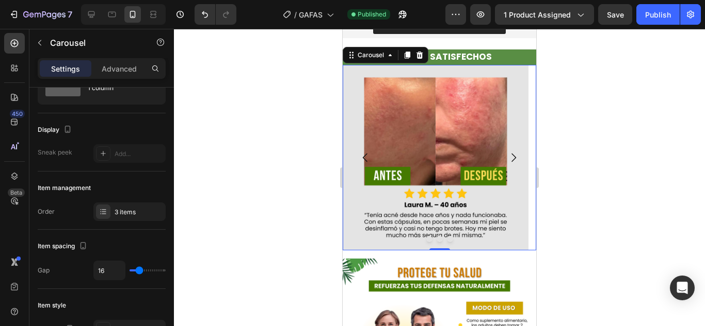
click at [507, 157] on icon "Carousel Next Arrow" at bounding box center [513, 158] width 12 height 12
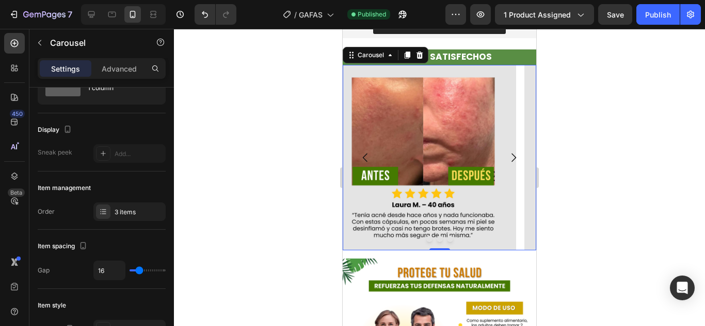
click at [507, 157] on icon "Carousel Next Arrow" at bounding box center [513, 158] width 12 height 12
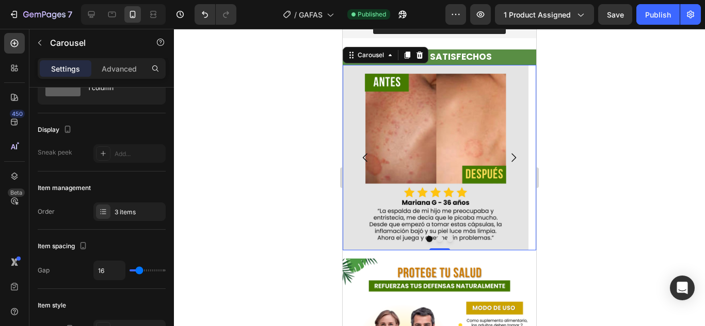
click at [507, 157] on icon "Carousel Next Arrow" at bounding box center [513, 158] width 12 height 12
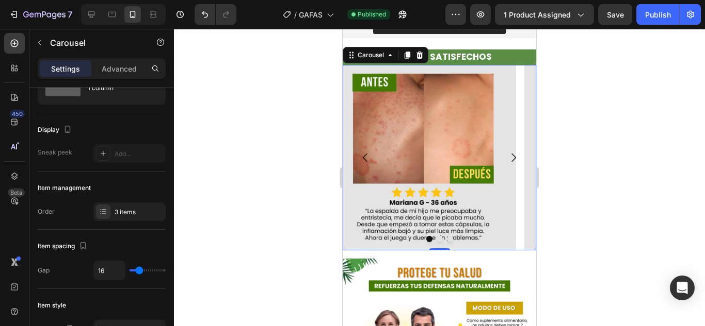
click at [507, 157] on icon "Carousel Next Arrow" at bounding box center [513, 158] width 12 height 12
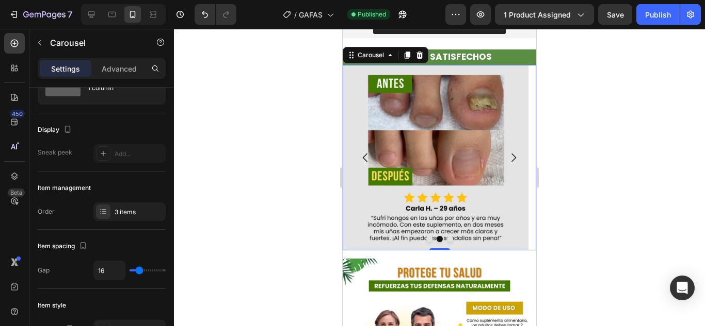
click at [507, 157] on icon "Carousel Next Arrow" at bounding box center [513, 158] width 12 height 12
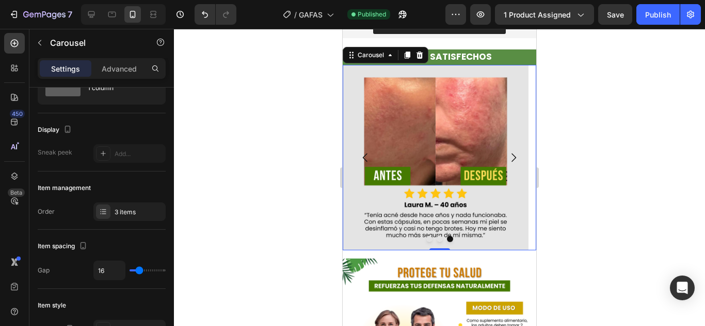
click at [629, 131] on div at bounding box center [439, 178] width 531 height 298
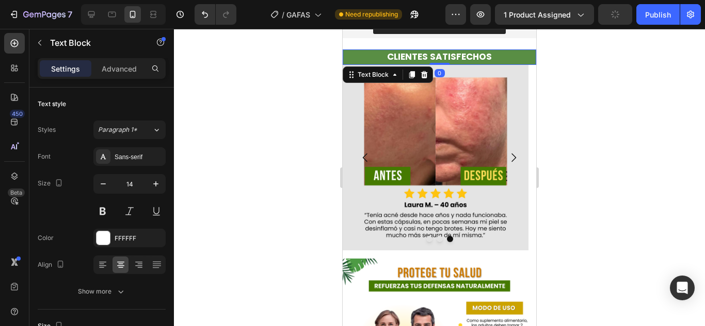
click at [484, 55] on strong "CLIENTES SATISFECHOS" at bounding box center [439, 57] width 105 height 12
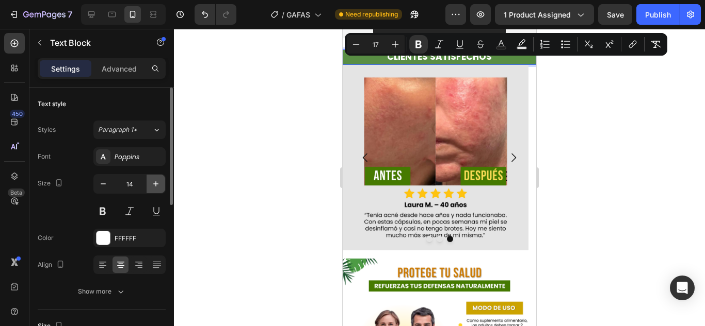
click at [159, 185] on icon "button" at bounding box center [156, 184] width 10 height 10
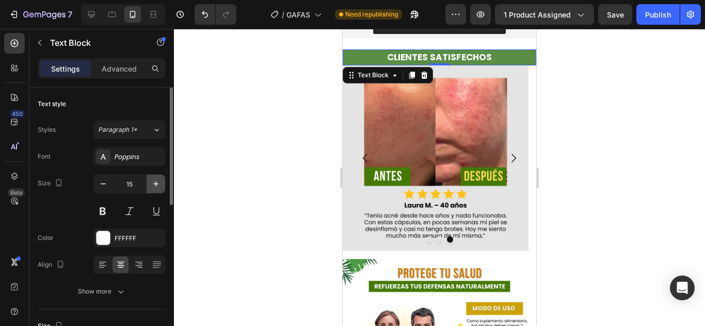
click at [159, 185] on icon "button" at bounding box center [156, 184] width 10 height 10
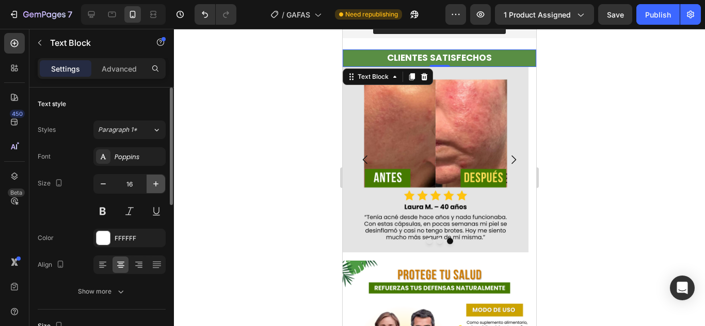
click at [159, 185] on icon "button" at bounding box center [156, 184] width 10 height 10
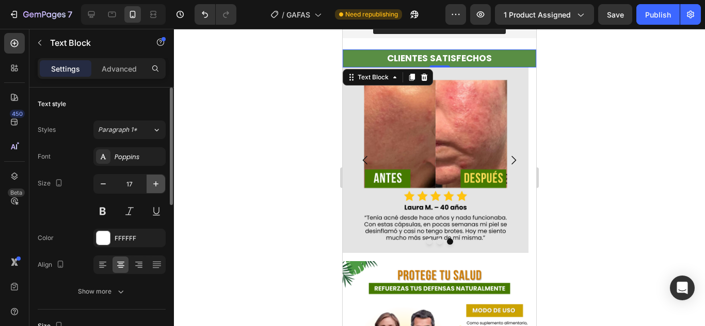
click at [159, 185] on icon "button" at bounding box center [156, 184] width 10 height 10
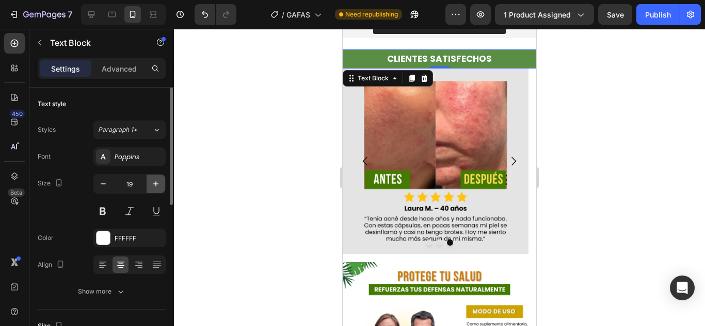
click at [159, 185] on icon "button" at bounding box center [156, 184] width 10 height 10
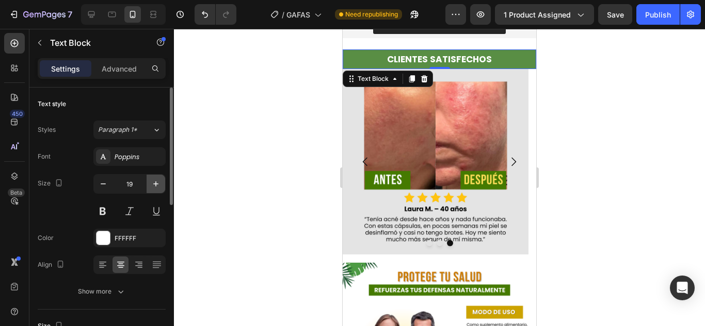
type input "20"
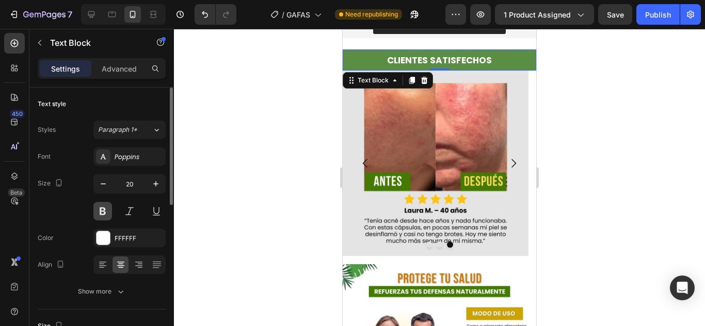
click at [102, 215] on button at bounding box center [102, 211] width 19 height 19
click at [472, 68] on p "CLIENTES SATISFECHOS" at bounding box center [439, 60] width 191 height 19
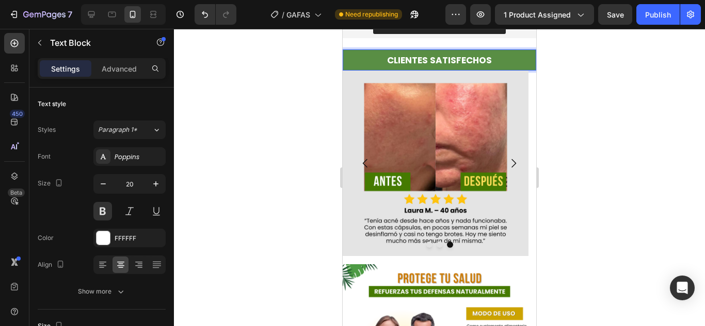
click at [472, 68] on p "CLIENTES SATISFECHOS" at bounding box center [439, 60] width 191 height 19
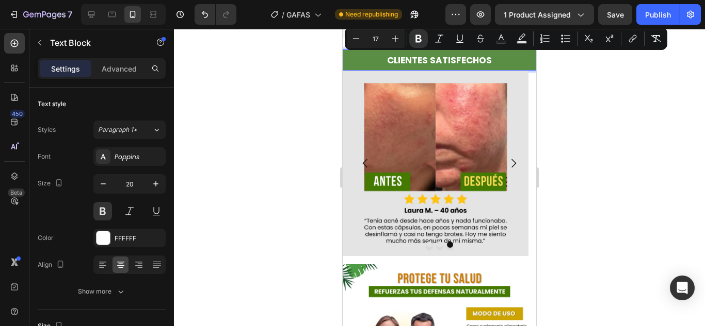
click at [626, 83] on div at bounding box center [439, 178] width 531 height 298
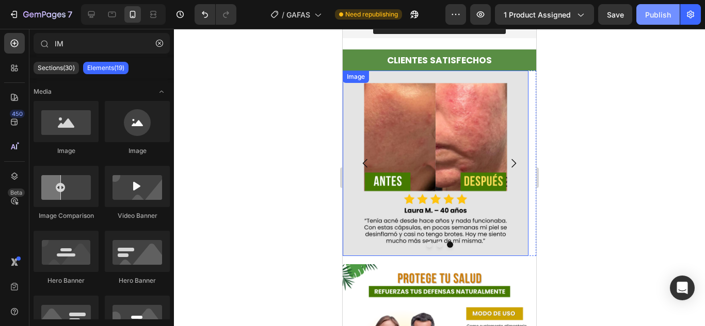
click at [656, 17] on div "Publish" at bounding box center [658, 14] width 26 height 11
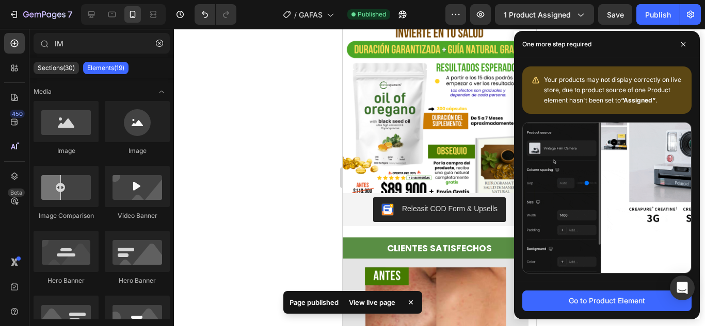
scroll to position [1498, 0]
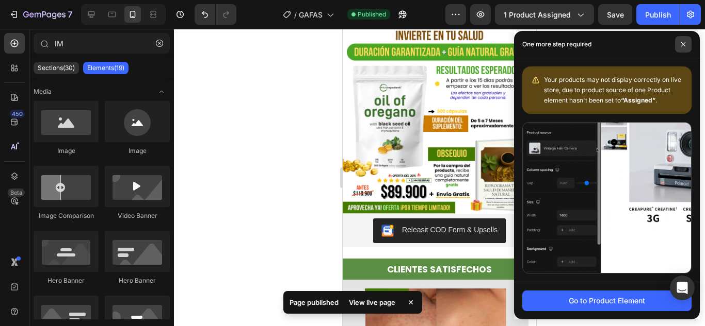
click at [687, 48] on span at bounding box center [683, 44] width 17 height 17
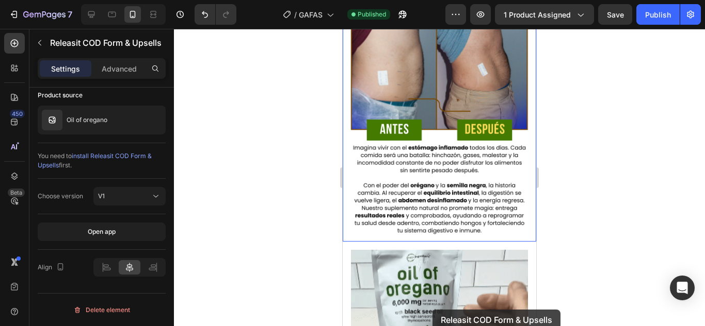
scroll to position [934, 0]
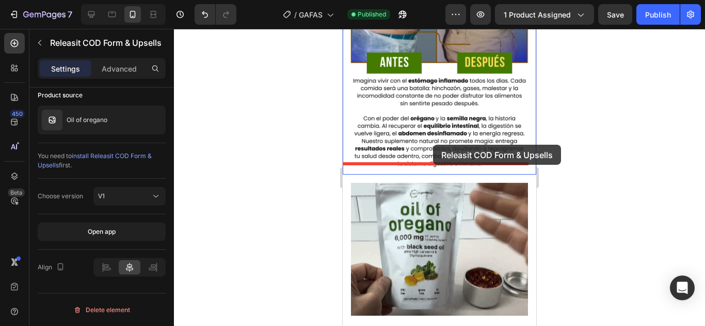
drag, startPoint x: 511, startPoint y: 225, endPoint x: 433, endPoint y: 145, distance: 112.0
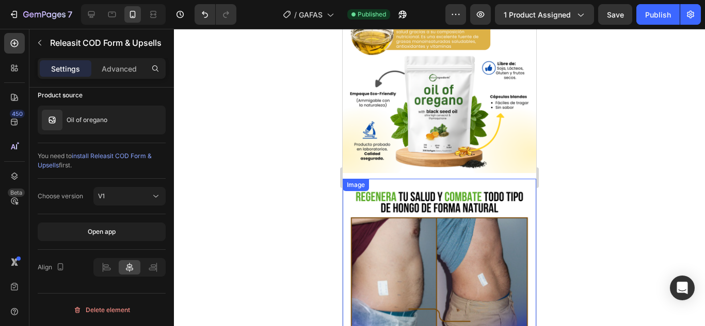
scroll to position [640, 0]
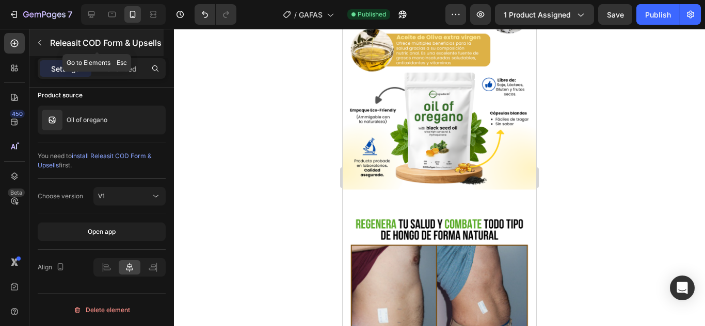
click at [41, 49] on button "button" at bounding box center [39, 43] width 17 height 17
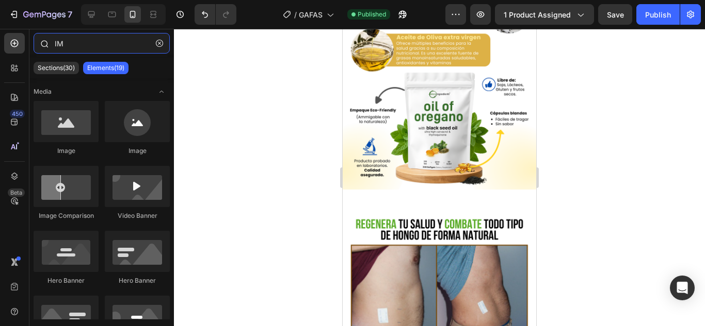
click at [90, 36] on input "IM" at bounding box center [102, 43] width 136 height 21
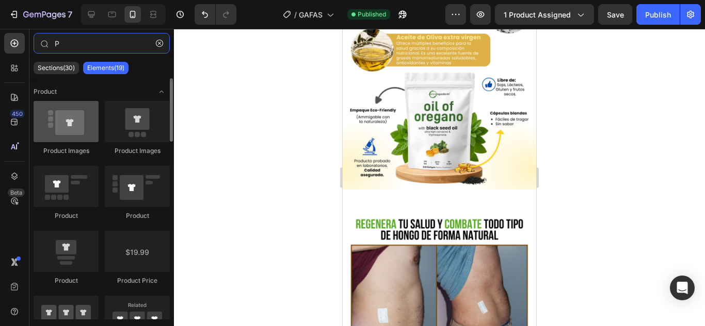
type input "P"
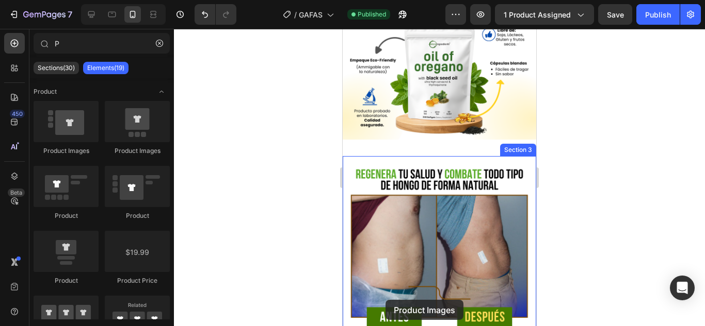
scroll to position [700, 0]
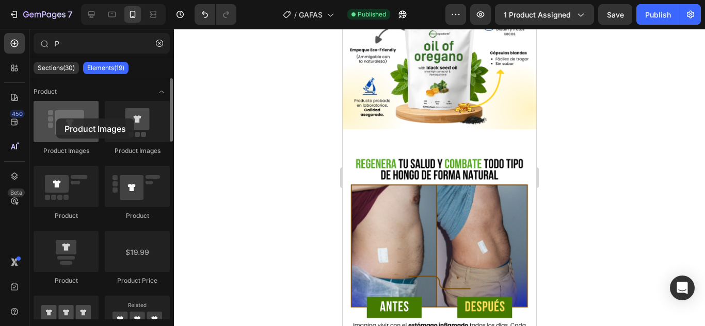
drag, startPoint x: 68, startPoint y: 139, endPoint x: 56, endPoint y: 119, distance: 23.4
click at [56, 119] on div at bounding box center [66, 121] width 65 height 41
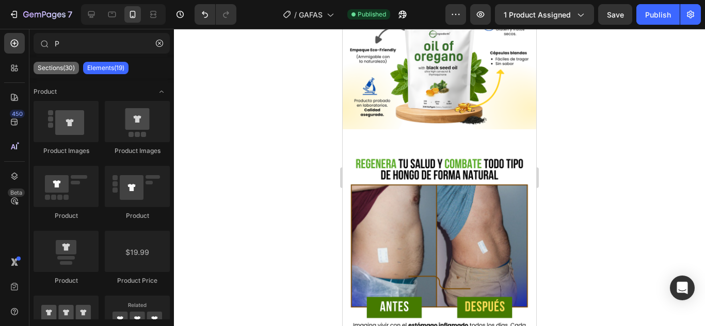
click at [63, 69] on p "Sections(30)" at bounding box center [56, 68] width 37 height 8
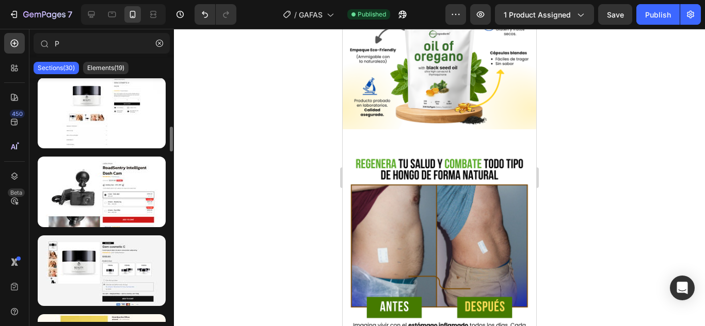
scroll to position [479, 0]
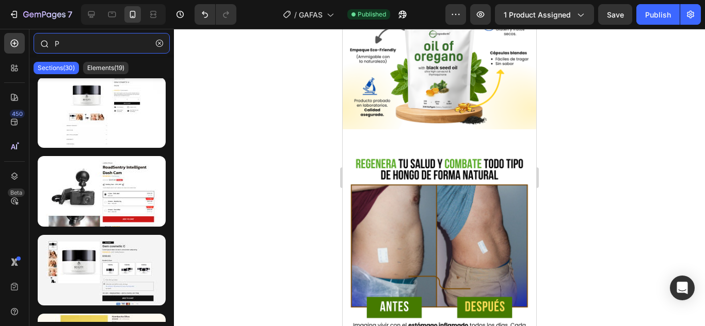
click at [121, 50] on input "P" at bounding box center [102, 43] width 136 height 21
click at [93, 63] on div "Elements(19)" at bounding box center [105, 68] width 45 height 12
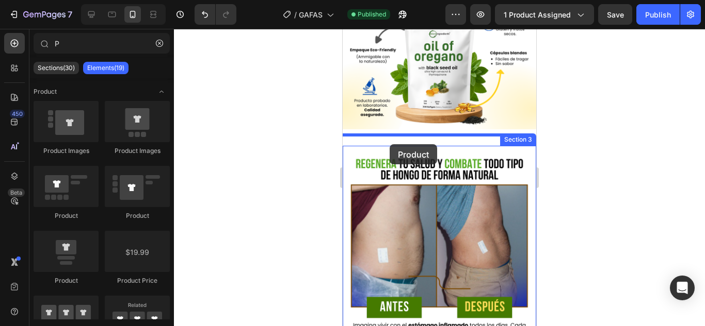
drag, startPoint x: 400, startPoint y: 218, endPoint x: 389, endPoint y: 144, distance: 74.5
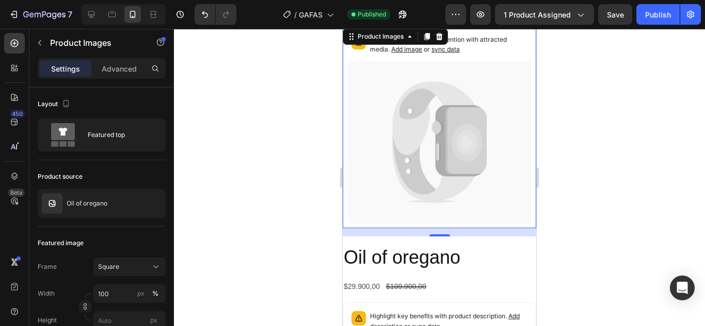
scroll to position [758, 0]
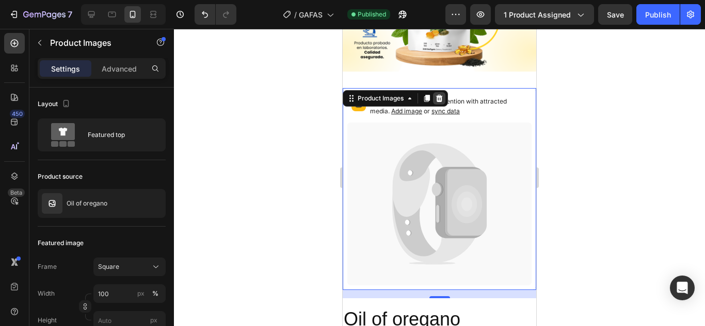
click at [439, 95] on icon at bounding box center [439, 98] width 7 height 7
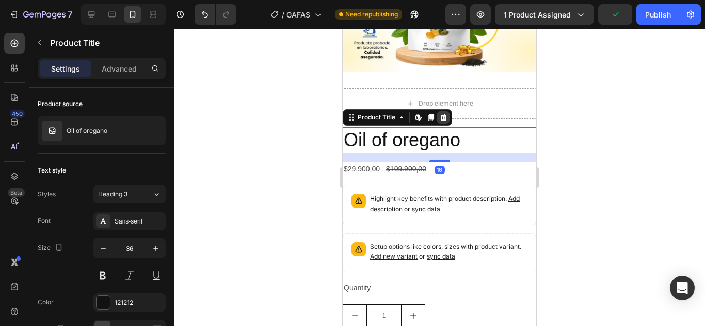
click at [446, 114] on icon at bounding box center [443, 117] width 7 height 7
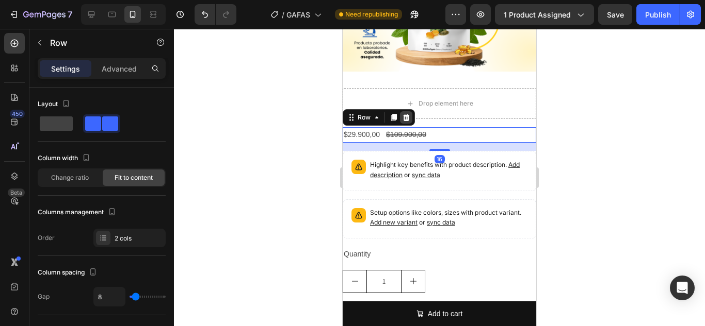
click at [407, 113] on icon at bounding box center [406, 117] width 8 height 8
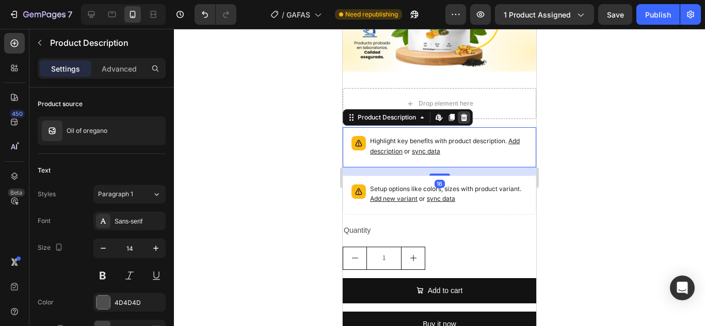
click at [463, 114] on icon at bounding box center [464, 117] width 7 height 7
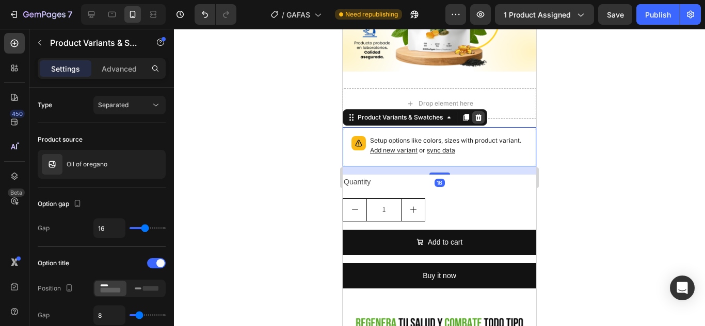
click at [480, 113] on icon at bounding box center [478, 117] width 8 height 8
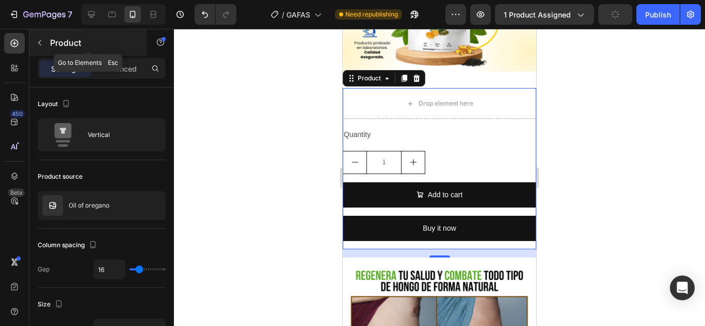
click at [45, 47] on button "button" at bounding box center [39, 43] width 17 height 17
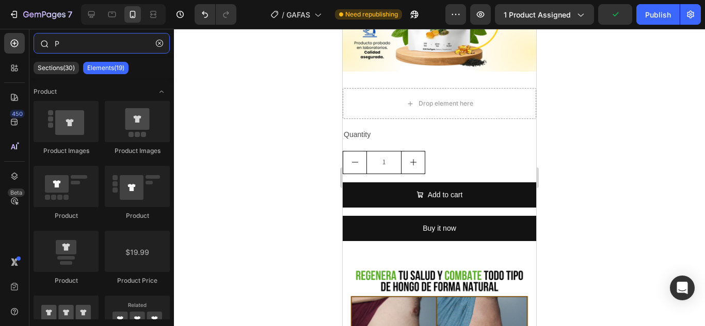
click at [74, 45] on input "P" at bounding box center [102, 43] width 136 height 21
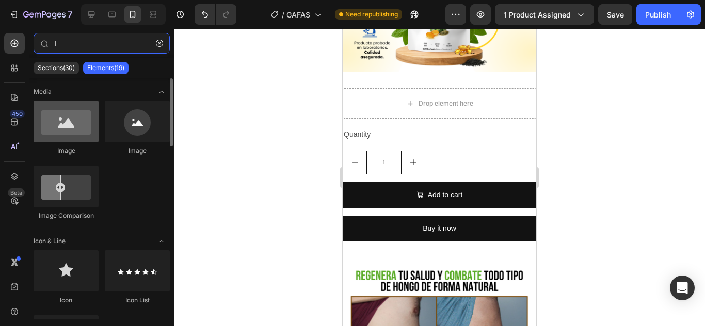
type input "I"
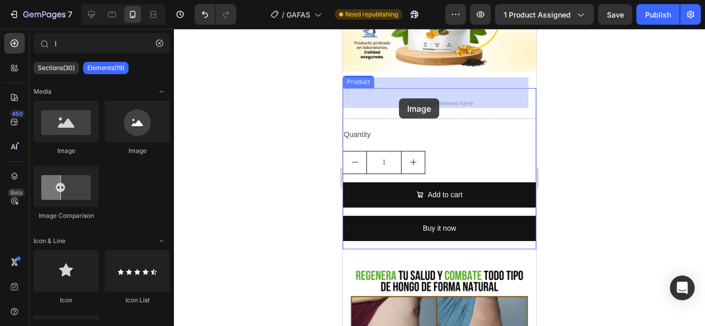
drag, startPoint x: 427, startPoint y: 160, endPoint x: 346, endPoint y: 108, distance: 96.1
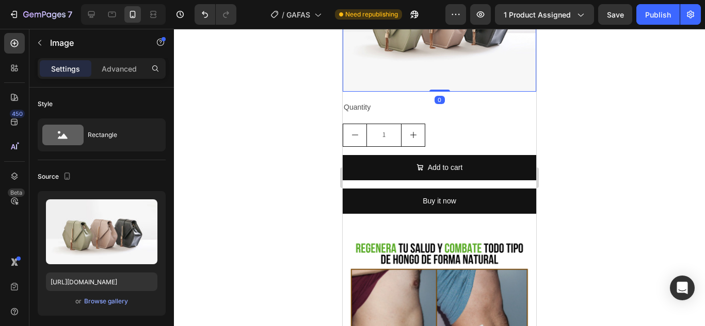
scroll to position [919, 0]
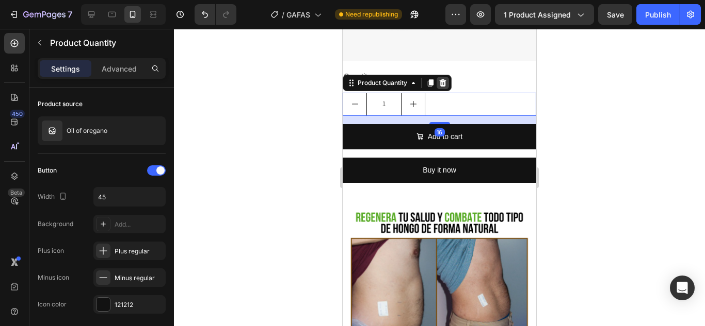
click at [442, 77] on div at bounding box center [442, 83] width 12 height 12
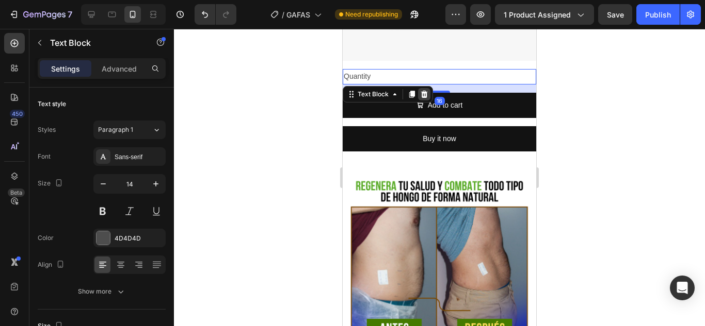
click at [422, 88] on div at bounding box center [424, 94] width 12 height 12
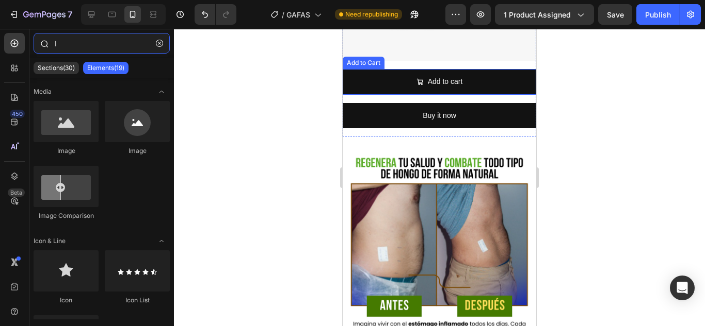
click at [78, 41] on input "I" at bounding box center [102, 43] width 136 height 21
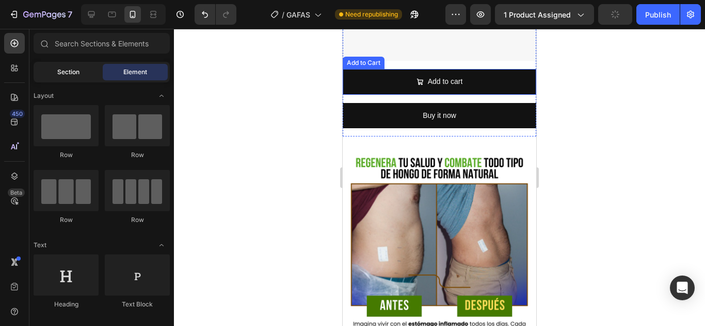
click at [65, 79] on div "Section" at bounding box center [68, 72] width 65 height 17
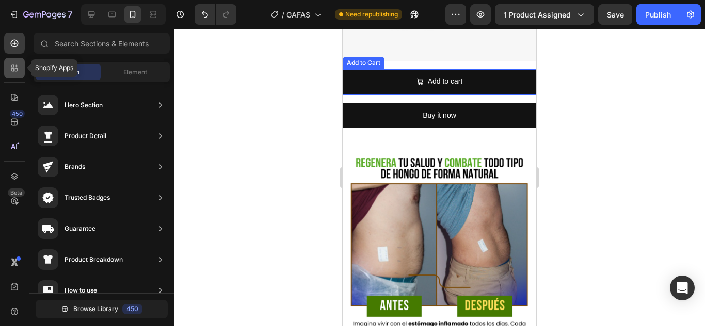
click at [7, 71] on div at bounding box center [14, 68] width 21 height 21
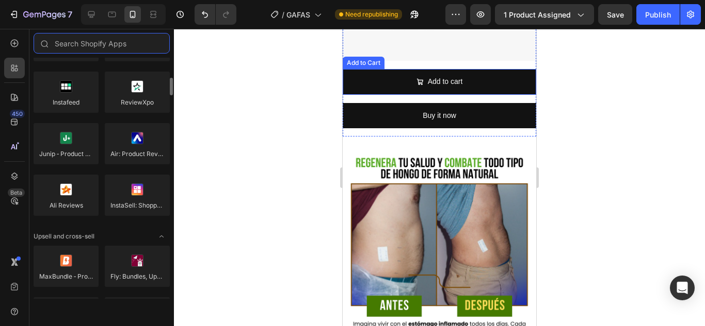
scroll to position [267, 0]
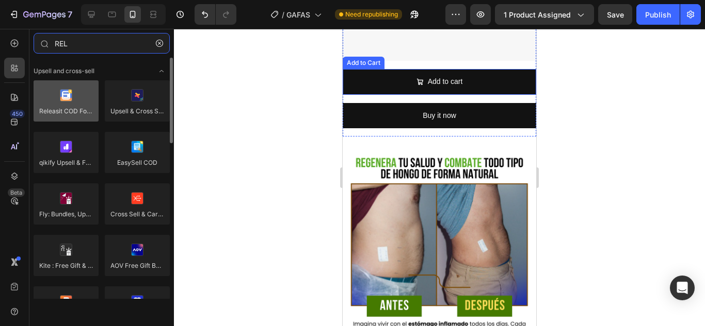
type input "REL"
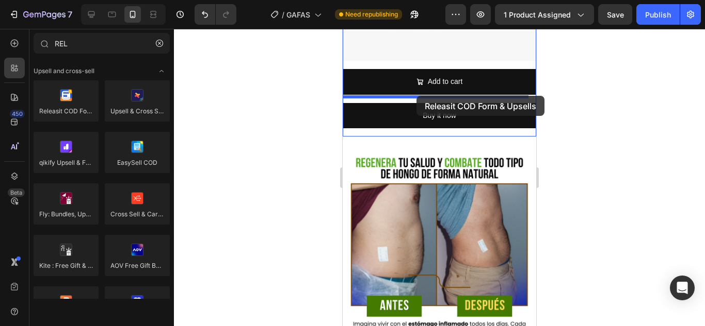
drag, startPoint x: 412, startPoint y: 139, endPoint x: 416, endPoint y: 96, distance: 43.5
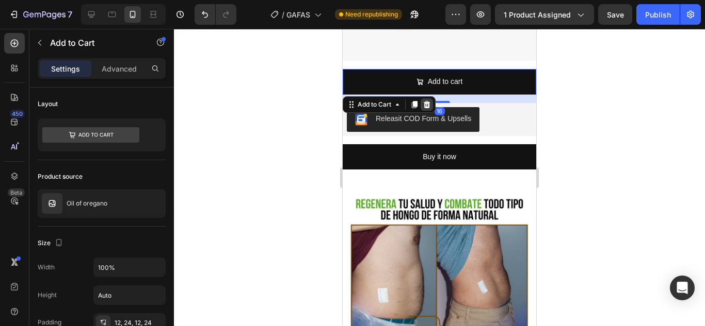
click at [427, 101] on icon at bounding box center [426, 104] width 7 height 7
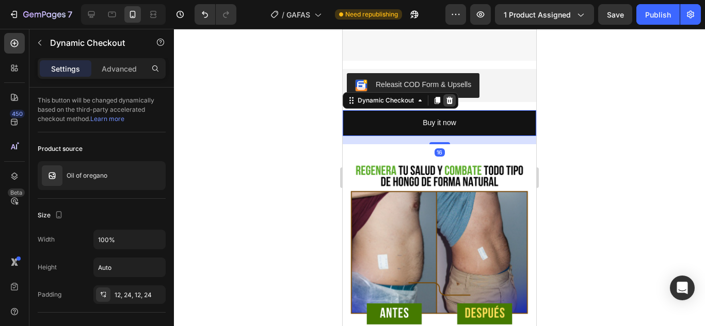
click at [447, 99] on icon at bounding box center [449, 100] width 8 height 8
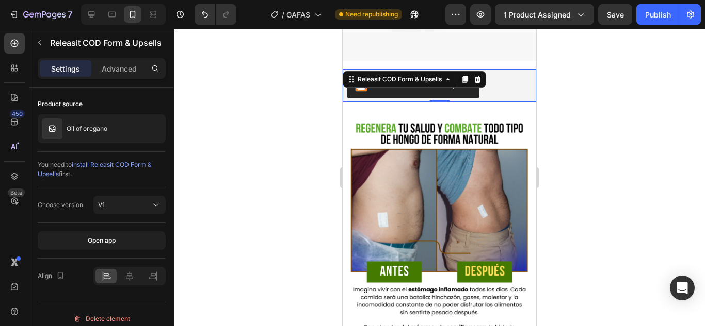
click at [658, 91] on div at bounding box center [439, 178] width 531 height 298
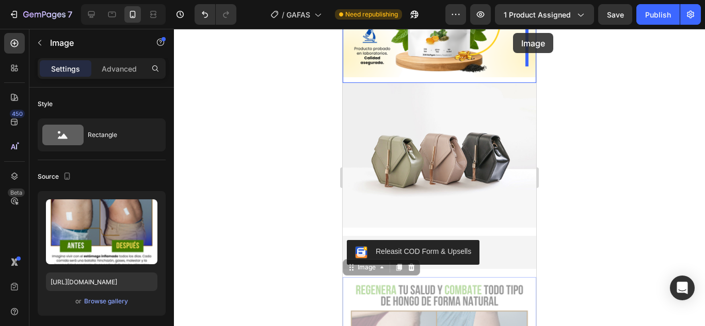
scroll to position [688, 0]
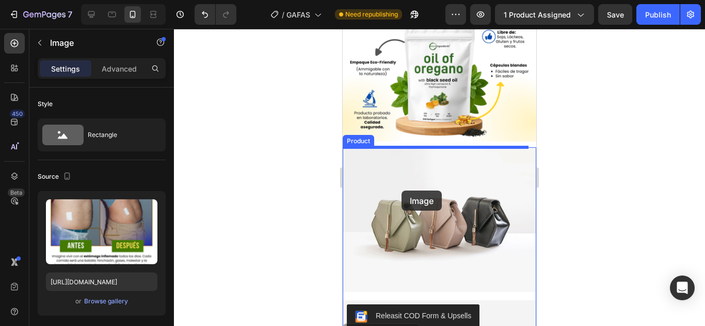
drag, startPoint x: 437, startPoint y: 265, endPoint x: 401, endPoint y: 191, distance: 82.1
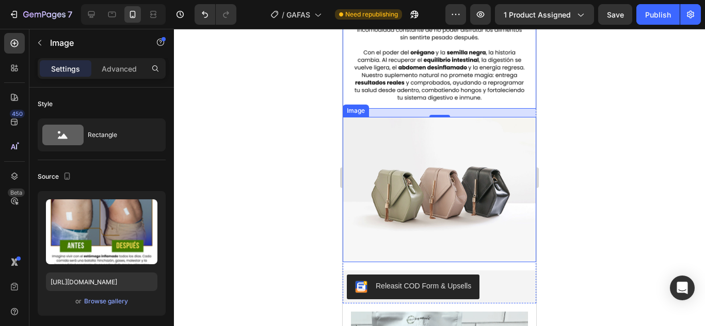
scroll to position [9, 0]
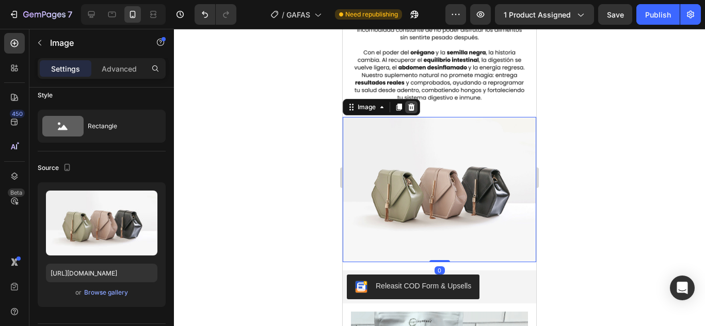
click at [412, 103] on icon at bounding box center [411, 107] width 8 height 8
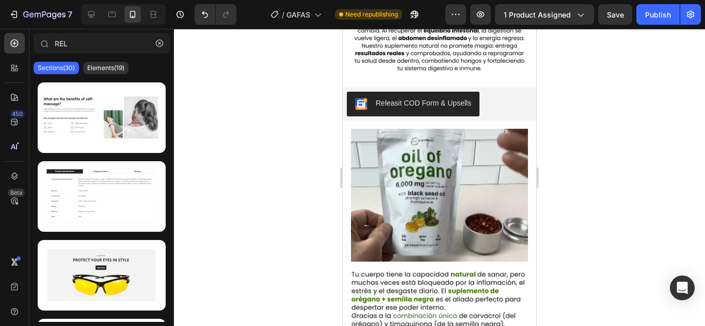
scroll to position [1030, 0]
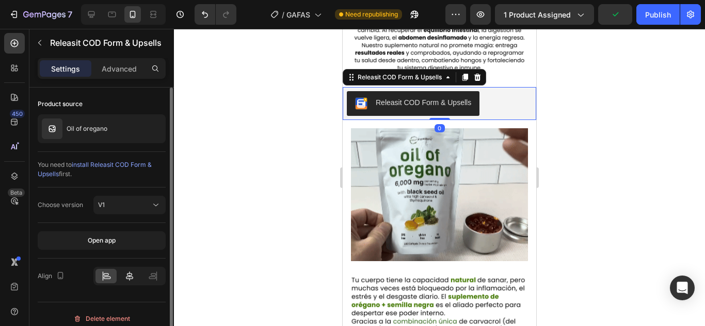
click at [130, 274] on icon at bounding box center [129, 276] width 10 height 10
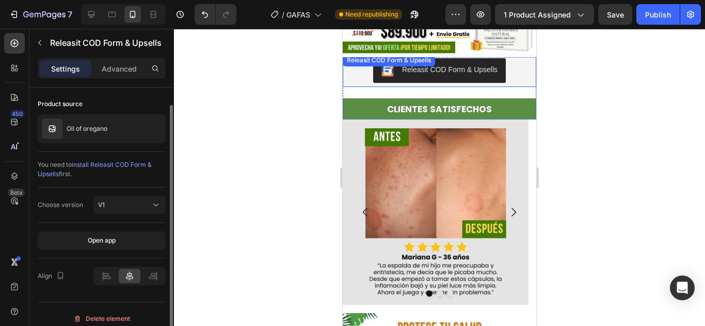
scroll to position [9, 0]
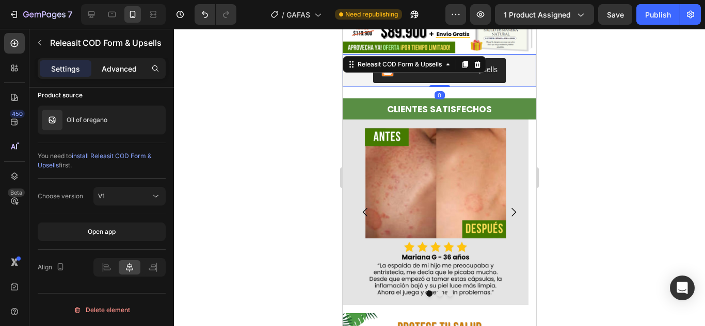
click at [106, 71] on p "Advanced" at bounding box center [119, 68] width 35 height 11
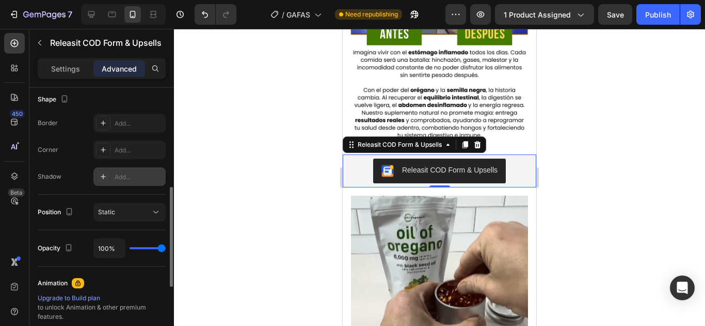
scroll to position [269, 0]
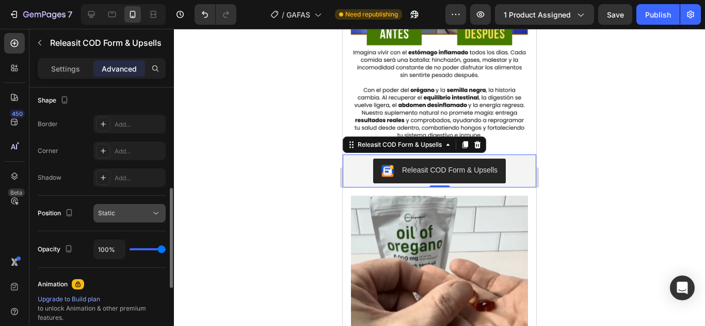
click at [147, 210] on div "Static" at bounding box center [124, 213] width 53 height 9
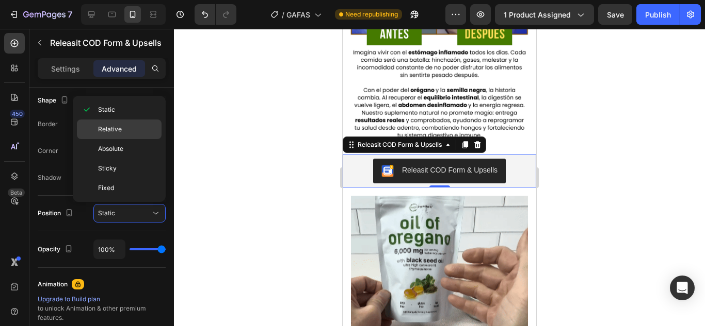
click at [129, 128] on p "Relative" at bounding box center [127, 129] width 59 height 9
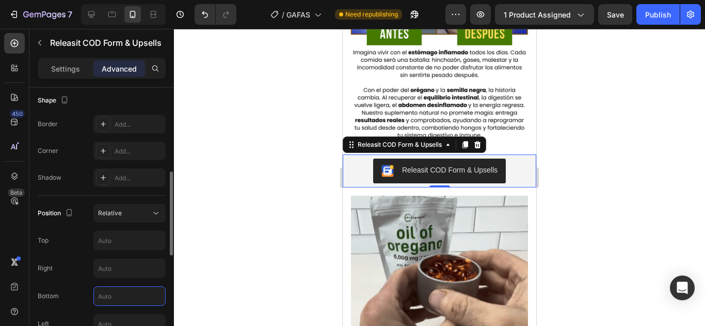
click at [109, 288] on input "text" at bounding box center [129, 296] width 71 height 19
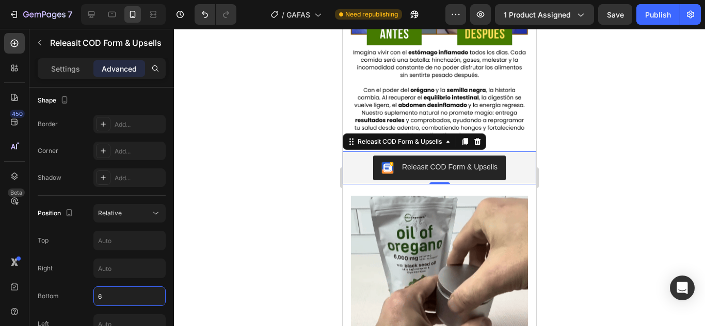
type input "6"
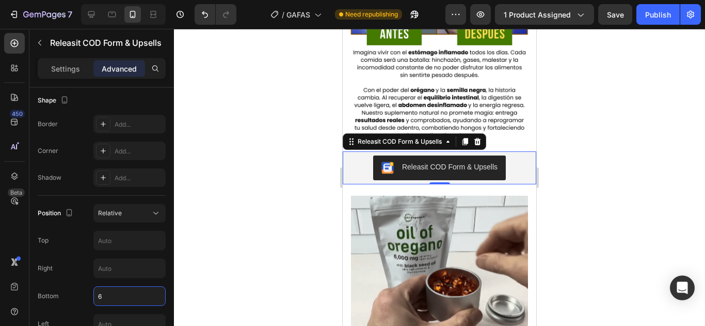
click at [232, 195] on div at bounding box center [439, 178] width 531 height 298
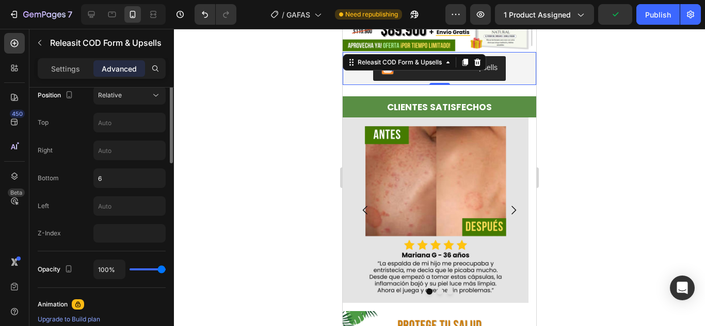
scroll to position [388, 0]
click at [291, 112] on div at bounding box center [439, 178] width 531 height 298
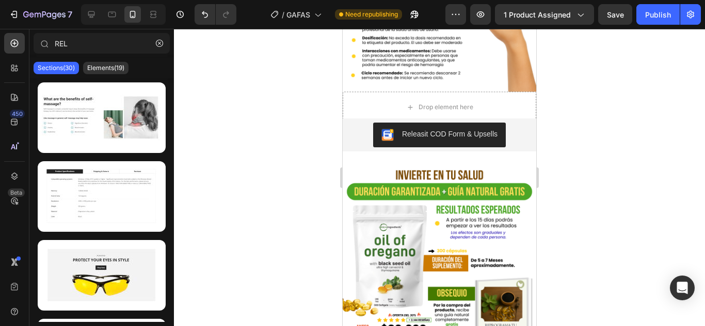
scroll to position [2200, 0]
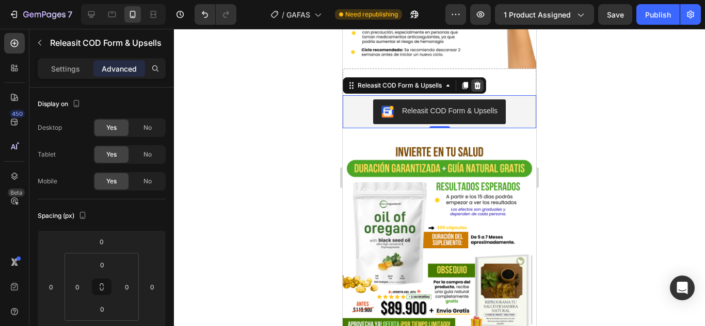
click at [476, 82] on icon at bounding box center [477, 85] width 7 height 7
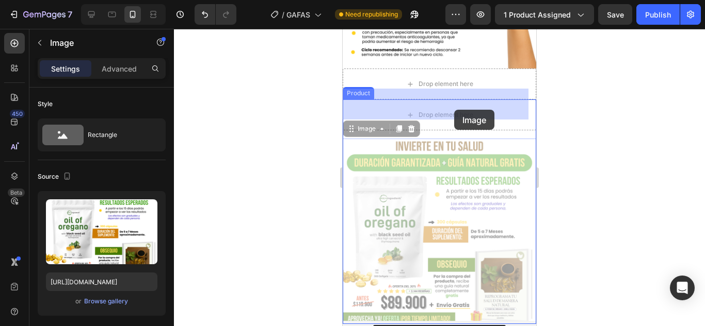
drag, startPoint x: 442, startPoint y: 186, endPoint x: 454, endPoint y: 110, distance: 77.3
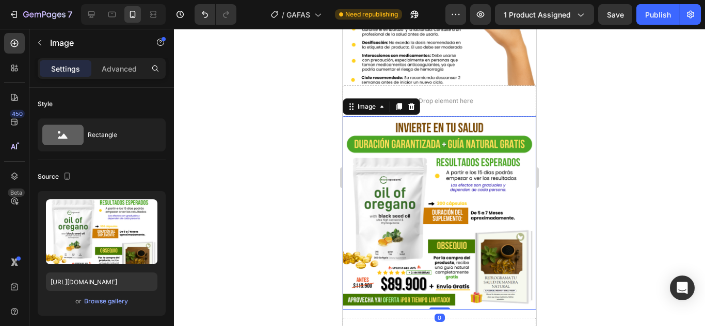
scroll to position [2144, 0]
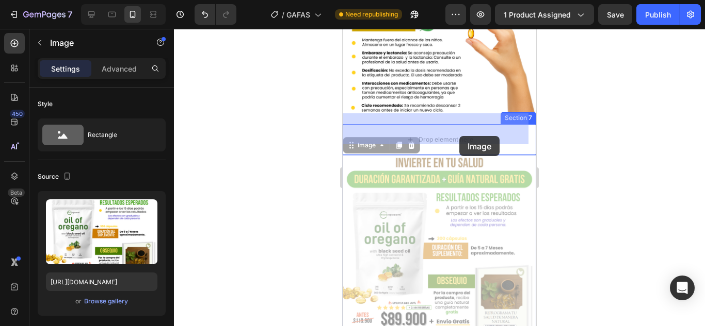
drag, startPoint x: 452, startPoint y: 224, endPoint x: 459, endPoint y: 136, distance: 87.9
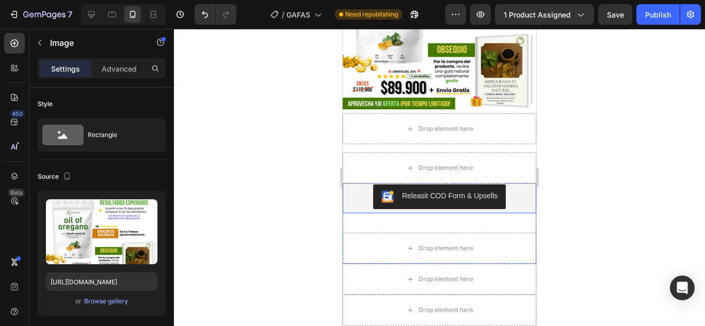
scroll to position [2338, 0]
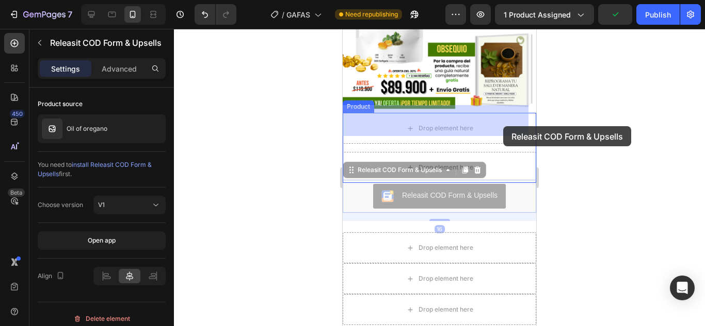
drag, startPoint x: 508, startPoint y: 187, endPoint x: 503, endPoint y: 126, distance: 61.1
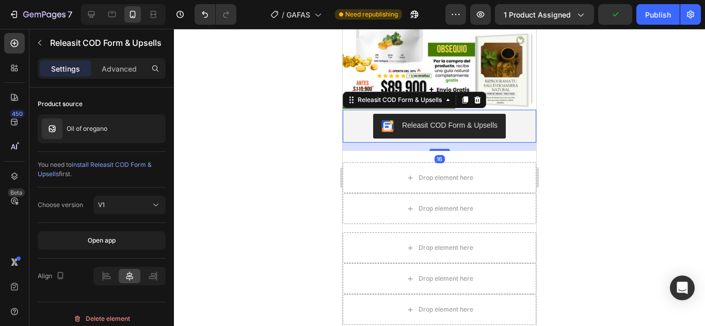
click at [624, 129] on div at bounding box center [439, 178] width 531 height 298
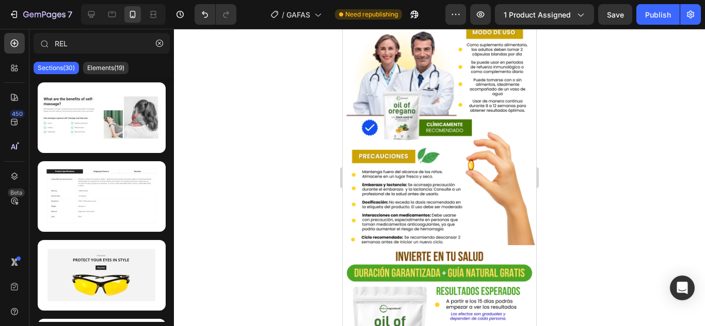
scroll to position [2012, 0]
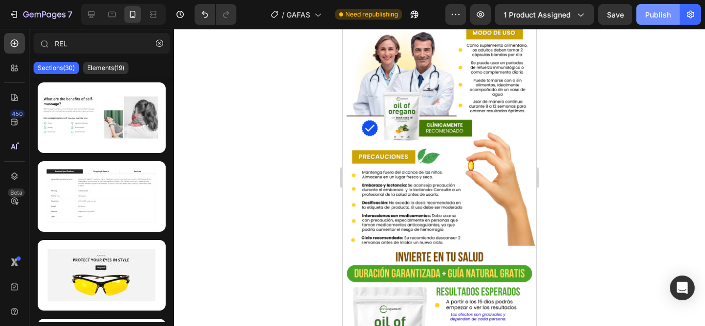
click at [657, 24] on button "Publish" at bounding box center [657, 14] width 43 height 21
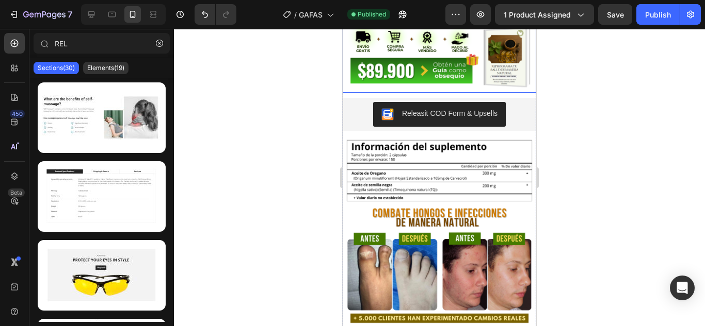
scroll to position [231, 0]
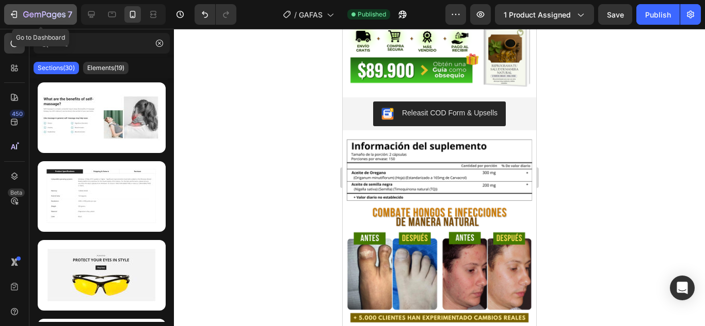
click at [10, 20] on div "7" at bounding box center [40, 14] width 63 height 12
